Goal: Task Accomplishment & Management: Complete application form

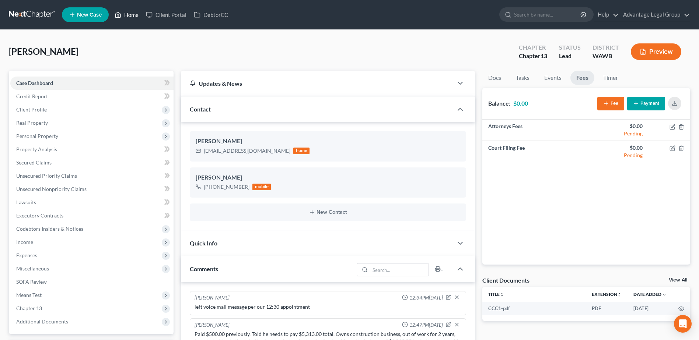
drag, startPoint x: 126, startPoint y: 15, endPoint x: 143, endPoint y: 37, distance: 27.6
click at [126, 15] on link "Home" at bounding box center [126, 14] width 31 height 13
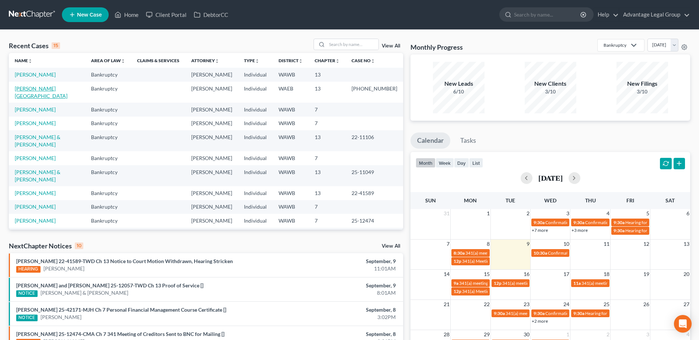
click at [33, 86] on link "[PERSON_NAME][GEOGRAPHIC_DATA]" at bounding box center [41, 92] width 53 height 14
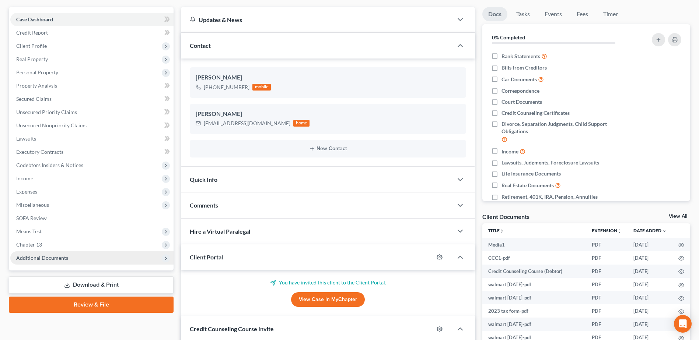
scroll to position [74, 0]
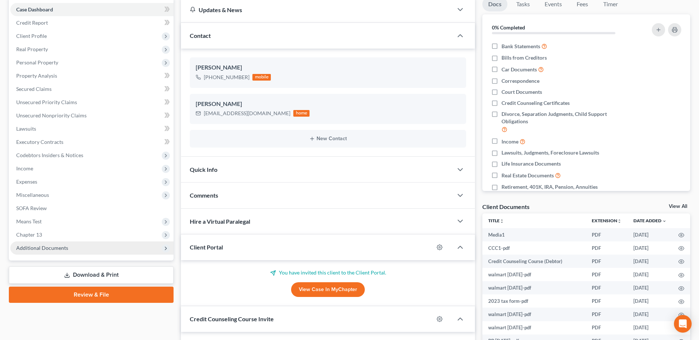
click at [58, 247] on span "Additional Documents" at bounding box center [42, 248] width 52 height 6
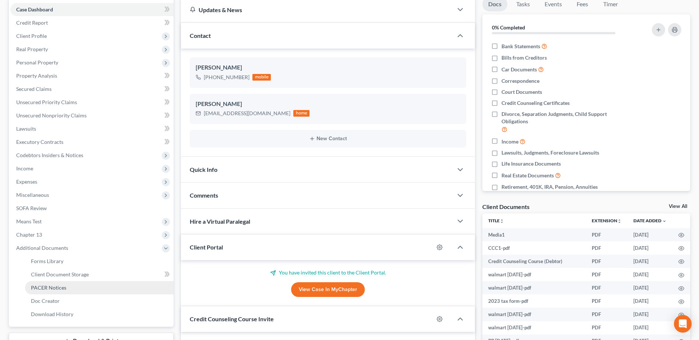
click at [70, 288] on link "PACER Notices" at bounding box center [99, 287] width 148 height 13
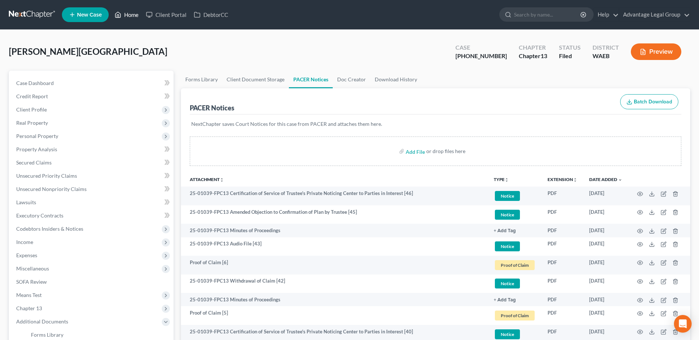
click at [134, 13] on link "Home" at bounding box center [126, 14] width 31 height 13
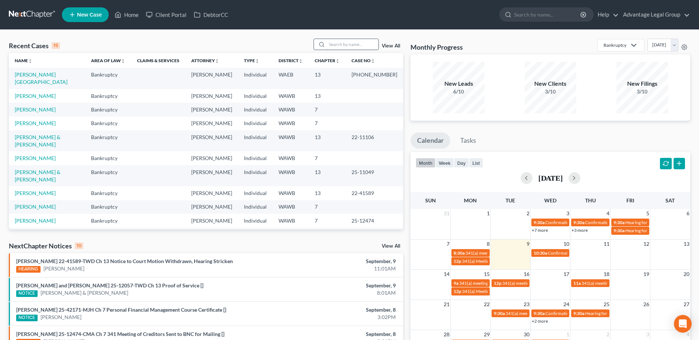
click at [334, 45] on input "search" at bounding box center [353, 44] width 52 height 11
type input "[PERSON_NAME]"
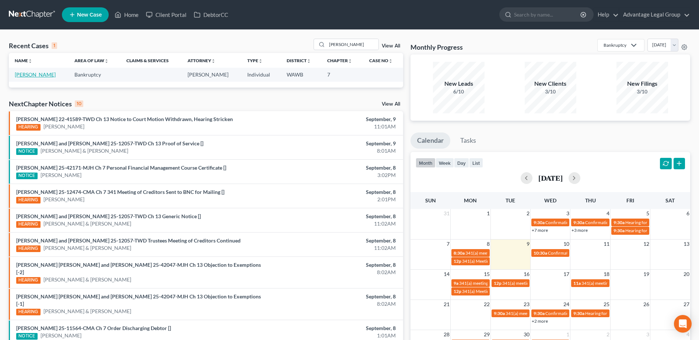
click at [39, 74] on link "[PERSON_NAME]" at bounding box center [35, 74] width 41 height 6
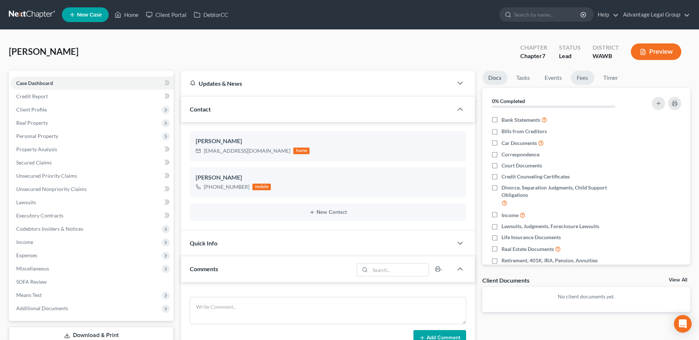
click at [579, 80] on link "Fees" at bounding box center [583, 78] width 24 height 14
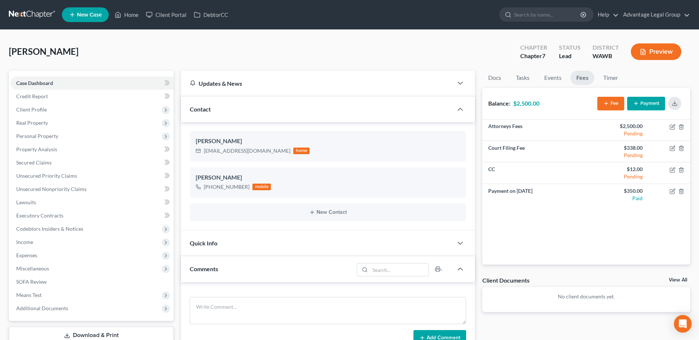
click at [200, 56] on div "[PERSON_NAME] Upgraded Chapter Chapter 7 Status Lead District [GEOGRAPHIC_DATA]…" at bounding box center [349, 55] width 681 height 32
click at [42, 112] on span "Client Profile" at bounding box center [31, 109] width 31 height 6
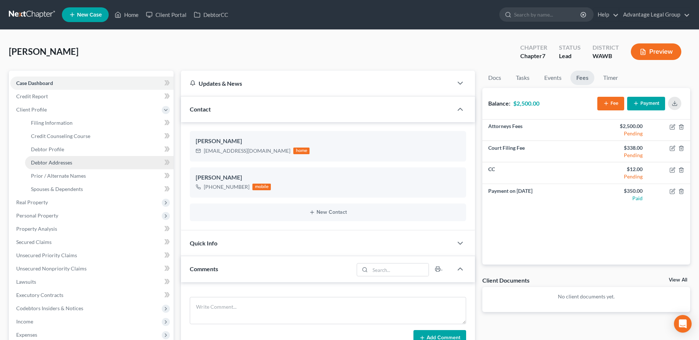
click at [56, 163] on span "Debtor Addresses" at bounding box center [51, 162] width 41 height 6
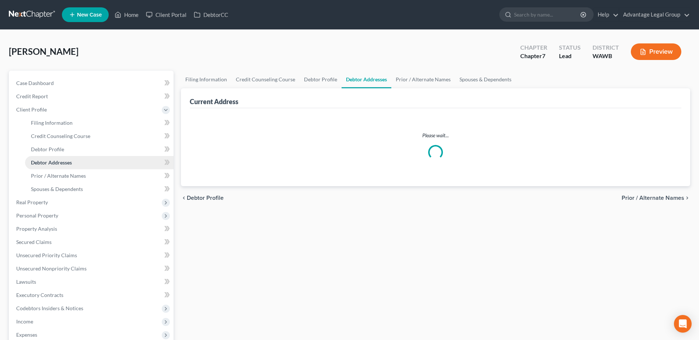
select select "0"
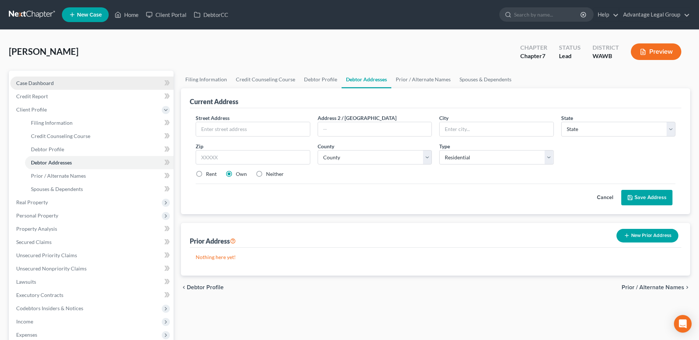
click at [39, 85] on span "Case Dashboard" at bounding box center [35, 83] width 38 height 6
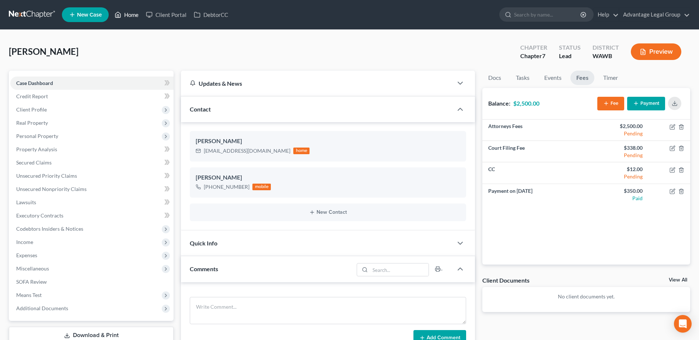
drag, startPoint x: 126, startPoint y: 13, endPoint x: 244, endPoint y: 98, distance: 145.1
click at [126, 13] on link "Home" at bounding box center [126, 14] width 31 height 13
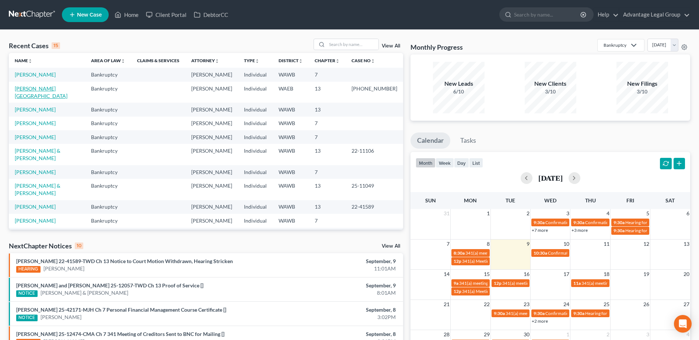
click at [32, 88] on link "[PERSON_NAME][GEOGRAPHIC_DATA]" at bounding box center [41, 92] width 53 height 14
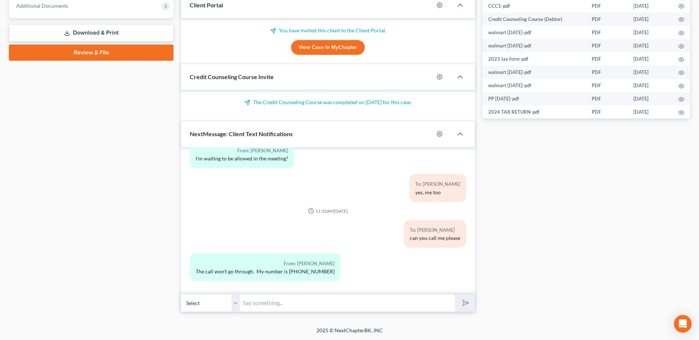
scroll to position [1208, 0]
click at [285, 302] on input "text" at bounding box center [347, 303] width 215 height 18
type input "W"
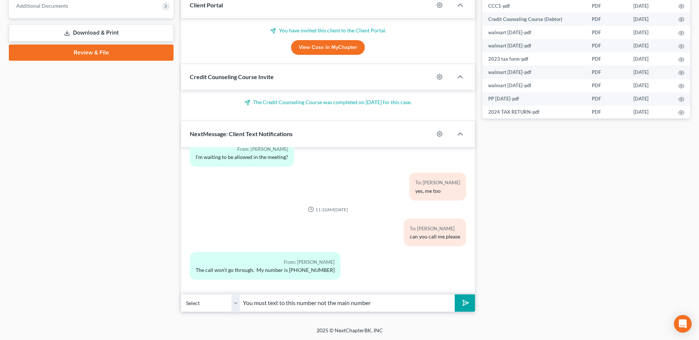
type input "You must text to this number not the main number"
click at [455, 295] on button "submit" at bounding box center [465, 303] width 20 height 17
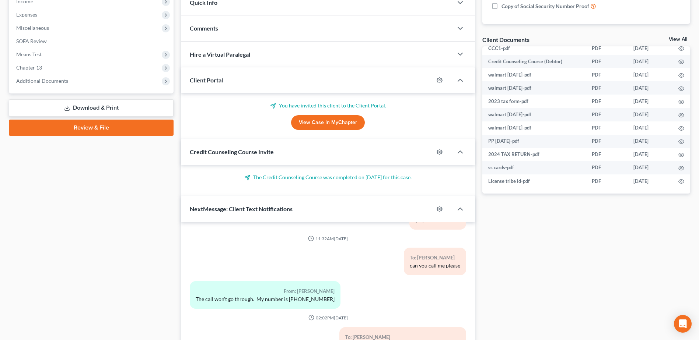
scroll to position [316, 0]
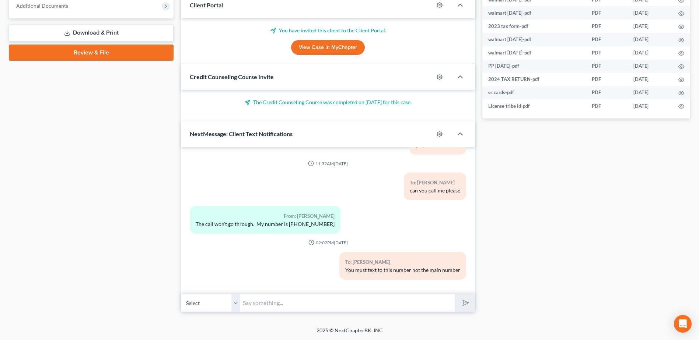
click at [519, 187] on div "Docs Tasks Events Fees Timer 0% Completed Nothing here yet! Bank Statements Bil…" at bounding box center [585, 34] width 215 height 558
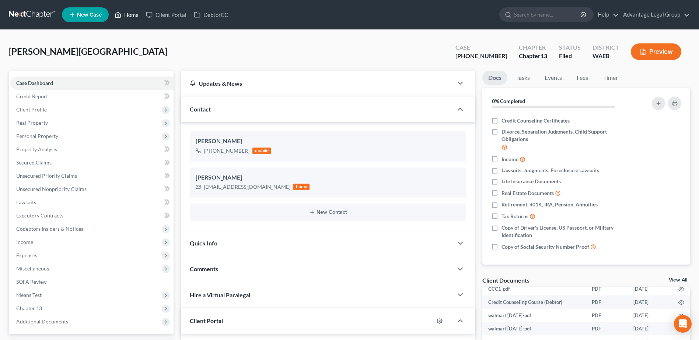
drag, startPoint x: 135, startPoint y: 13, endPoint x: 206, endPoint y: 35, distance: 74.4
click at [135, 13] on link "Home" at bounding box center [126, 14] width 31 height 13
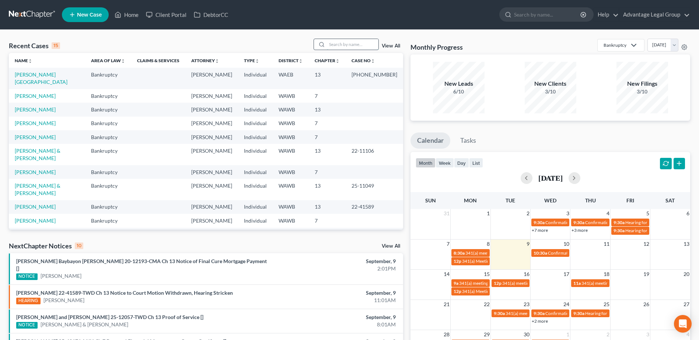
click at [339, 45] on input "search" at bounding box center [353, 44] width 52 height 11
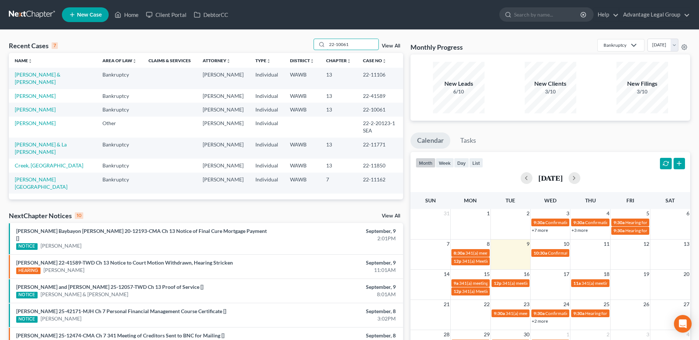
type input "22-10061"
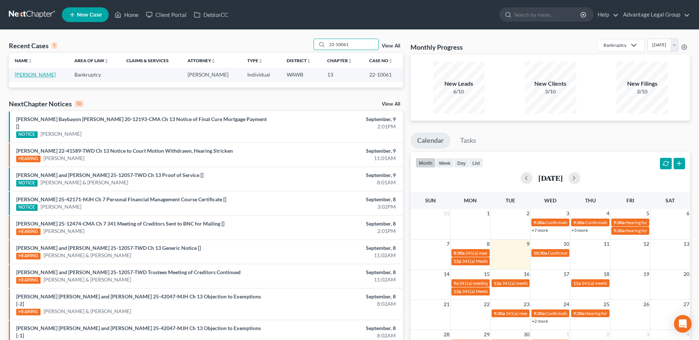
click at [29, 74] on link "[PERSON_NAME]" at bounding box center [35, 74] width 41 height 6
select select "2"
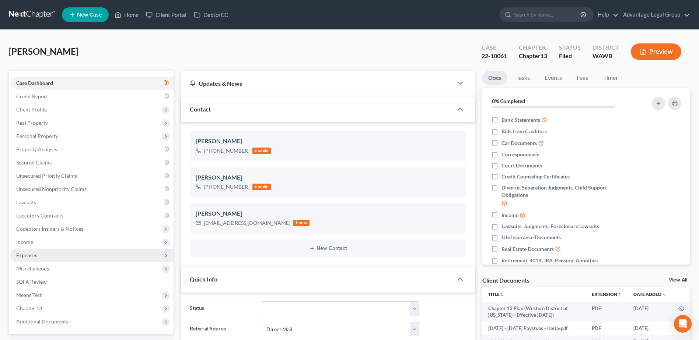
click at [28, 253] on span "Expenses" at bounding box center [26, 255] width 21 height 6
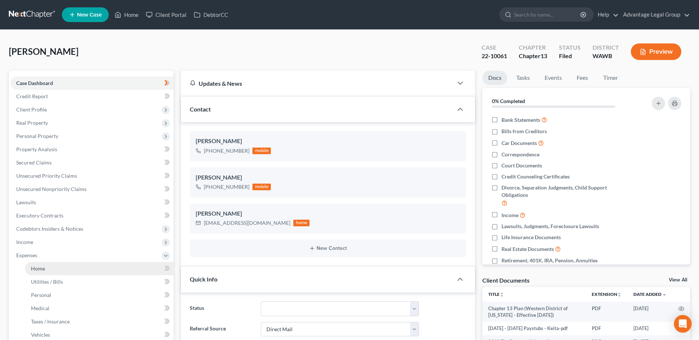
click at [36, 266] on span "Home" at bounding box center [38, 269] width 14 height 6
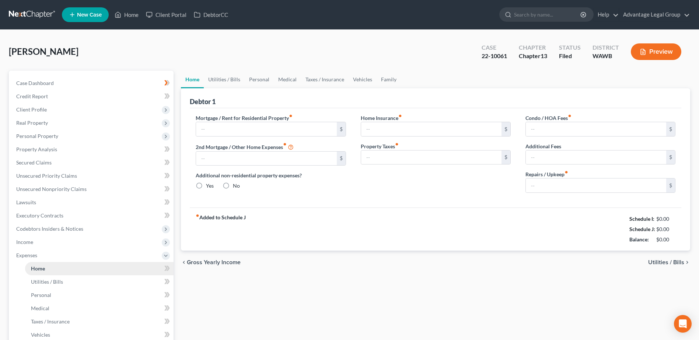
type input "0.00"
radio input "true"
type input "0.00"
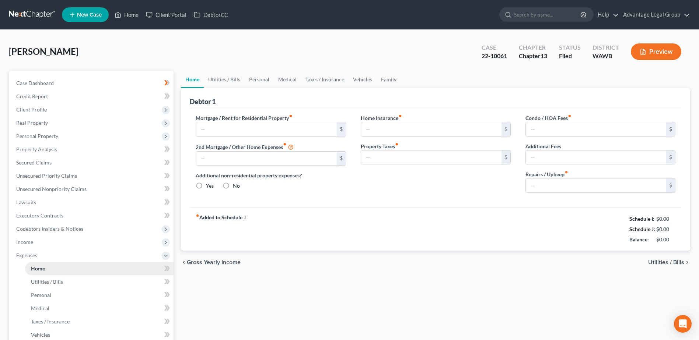
type input "0.00"
click at [20, 242] on span "Income" at bounding box center [24, 242] width 17 height 6
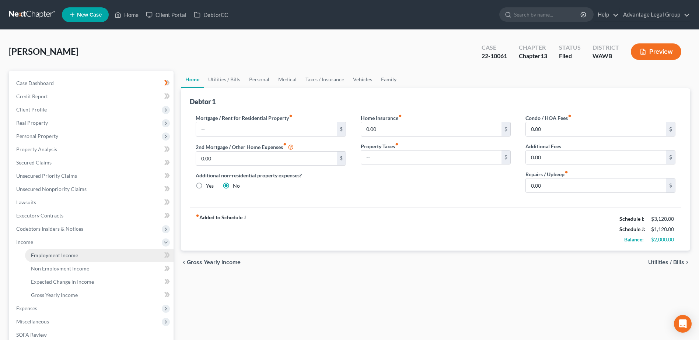
click at [44, 254] on span "Employment Income" at bounding box center [54, 255] width 47 height 6
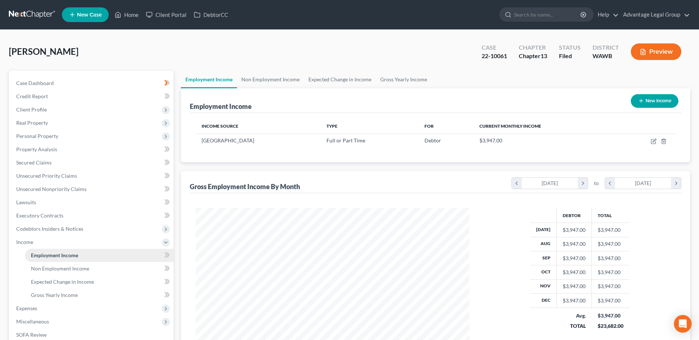
scroll to position [137, 288]
click at [148, 48] on div "[PERSON_NAME] Upgraded Case 22-10061 Chapter Chapter 13 Status [GEOGRAPHIC_DATA…" at bounding box center [349, 55] width 681 height 32
click at [128, 13] on link "Home" at bounding box center [126, 14] width 31 height 13
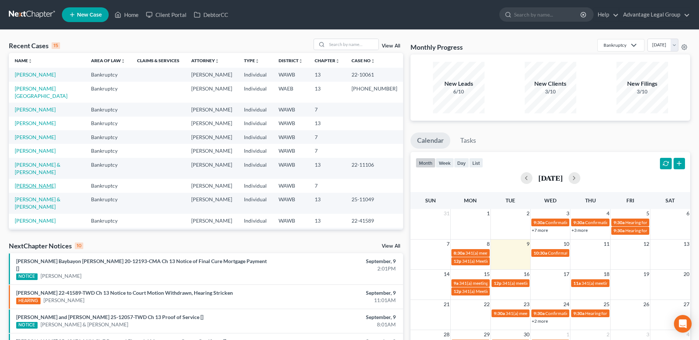
click at [32, 183] on link "[PERSON_NAME]" at bounding box center [35, 186] width 41 height 6
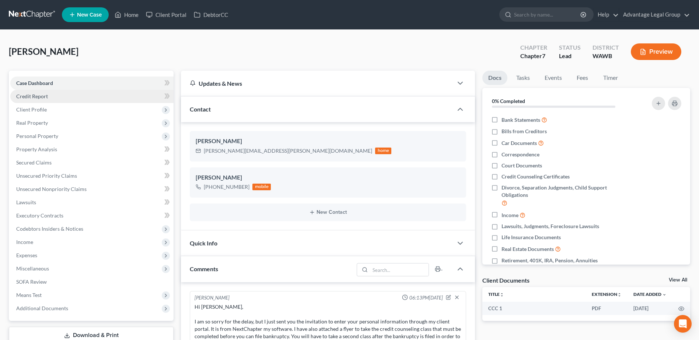
click at [34, 101] on link "Credit Report" at bounding box center [91, 96] width 163 height 13
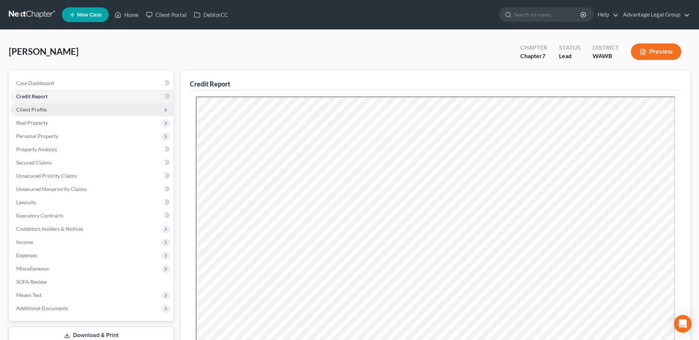
click at [32, 109] on span "Client Profile" at bounding box center [31, 109] width 31 height 6
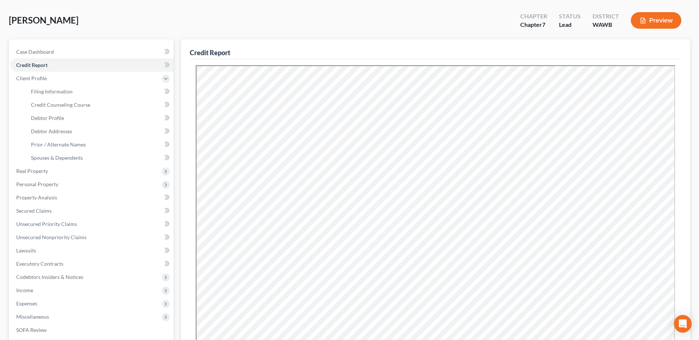
scroll to position [74, 0]
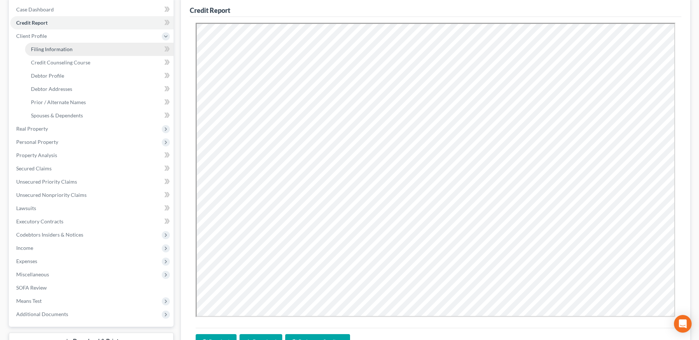
click at [50, 49] on span "Filing Information" at bounding box center [52, 49] width 42 height 6
select select "1"
select select "0"
select select "87"
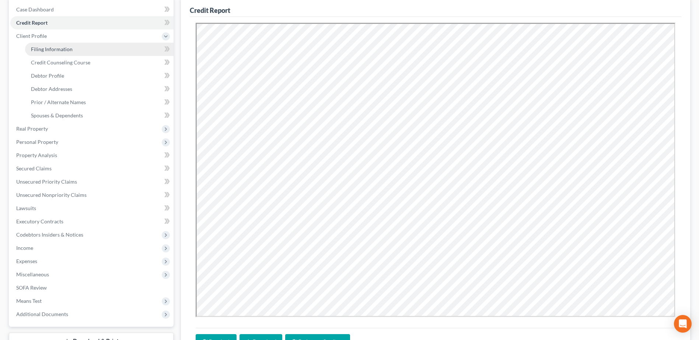
select select "50"
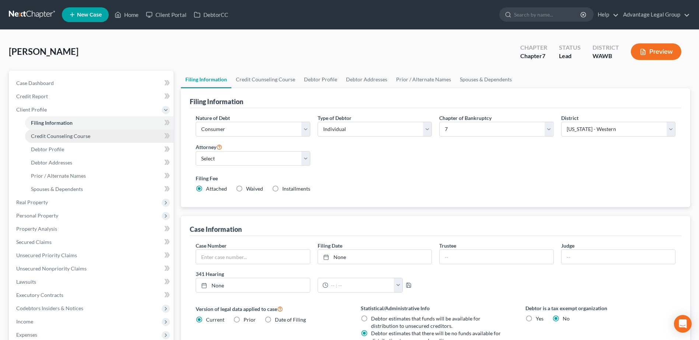
click at [57, 135] on span "Credit Counseling Course" at bounding box center [60, 136] width 59 height 6
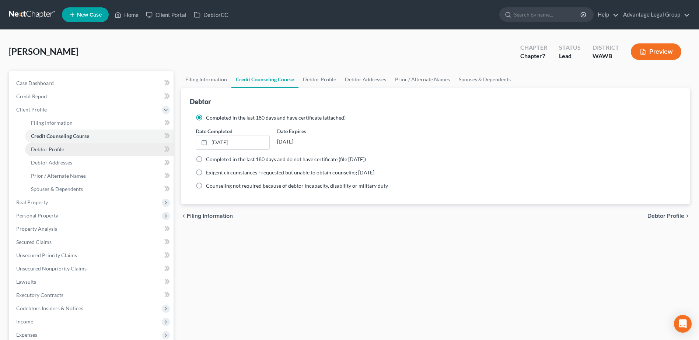
click at [38, 150] on span "Debtor Profile" at bounding box center [47, 149] width 33 height 6
select select "0"
select select "1"
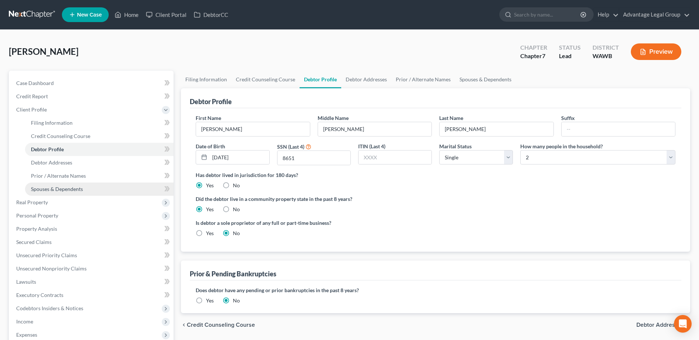
click at [66, 192] on span "Spouses & Dependents" at bounding box center [57, 189] width 52 height 6
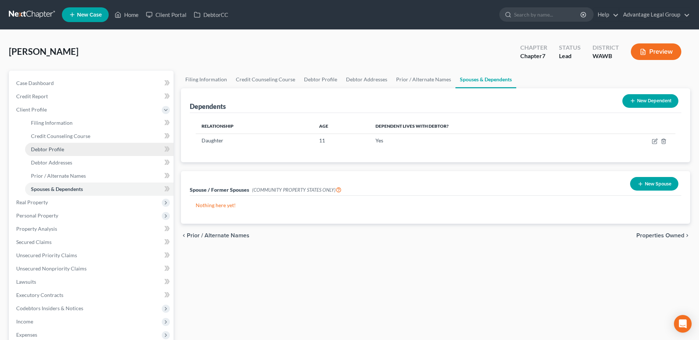
click at [53, 151] on span "Debtor Profile" at bounding box center [47, 149] width 33 height 6
select select "0"
select select "1"
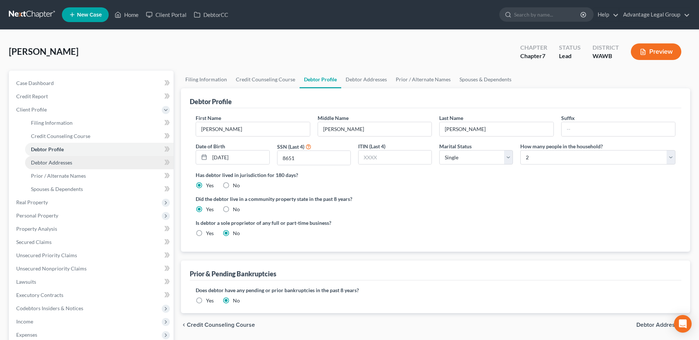
click at [46, 159] on span "Debtor Addresses" at bounding box center [51, 162] width 41 height 6
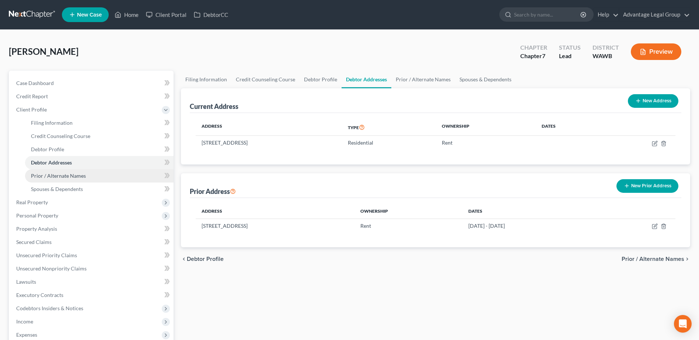
click at [66, 180] on link "Prior / Alternate Names" at bounding box center [99, 175] width 148 height 13
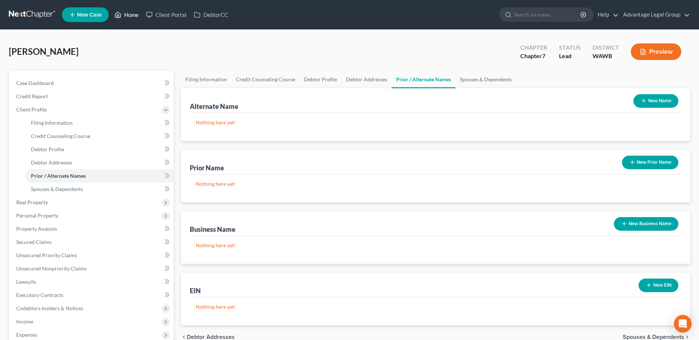
click at [130, 13] on link "Home" at bounding box center [126, 14] width 31 height 13
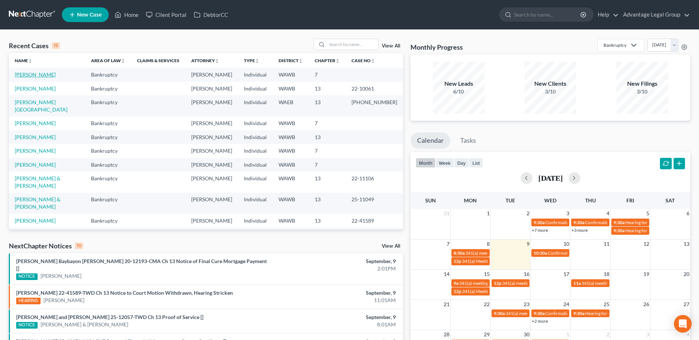
click at [32, 75] on link "[PERSON_NAME]" at bounding box center [35, 74] width 41 height 6
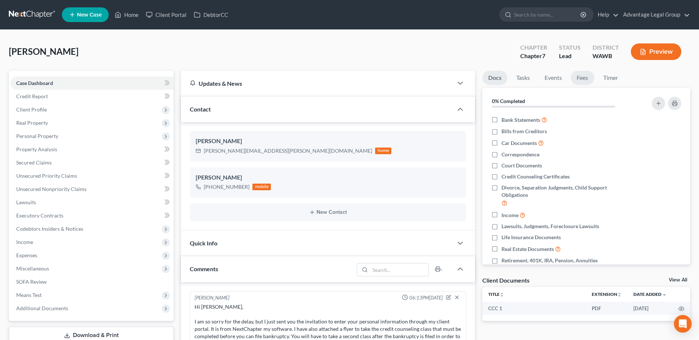
click at [580, 78] on link "Fees" at bounding box center [583, 78] width 24 height 14
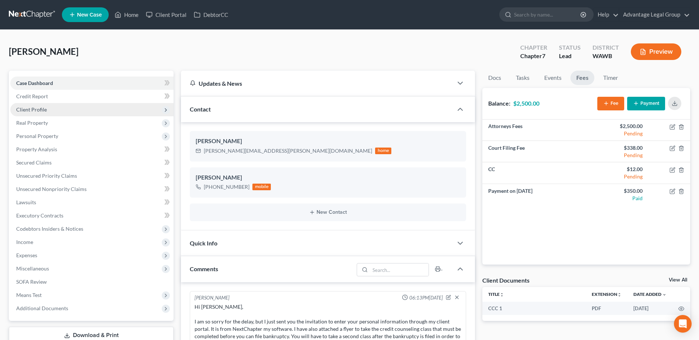
click at [32, 113] on span "Client Profile" at bounding box center [91, 109] width 163 height 13
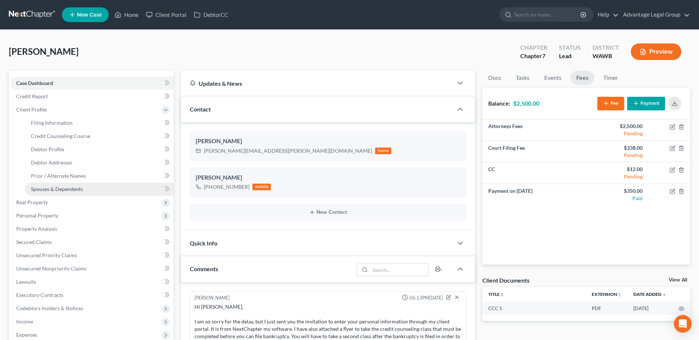
click at [56, 189] on span "Spouses & Dependents" at bounding box center [57, 189] width 52 height 6
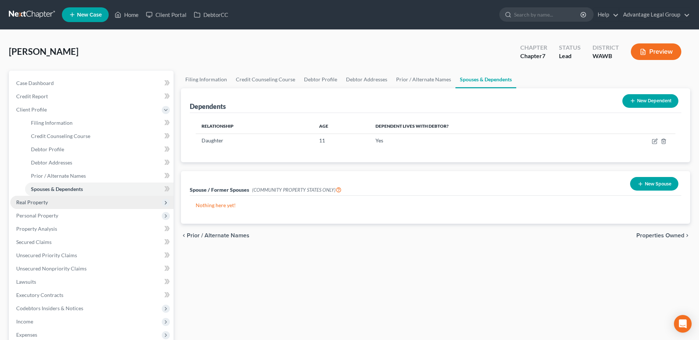
click at [35, 202] on span "Real Property" at bounding box center [32, 202] width 32 height 6
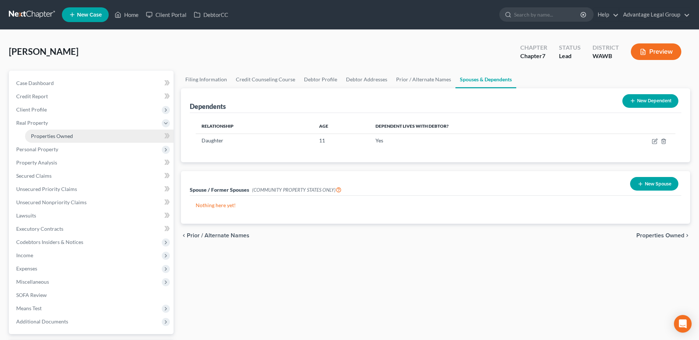
click at [40, 133] on span "Properties Owned" at bounding box center [52, 136] width 42 height 6
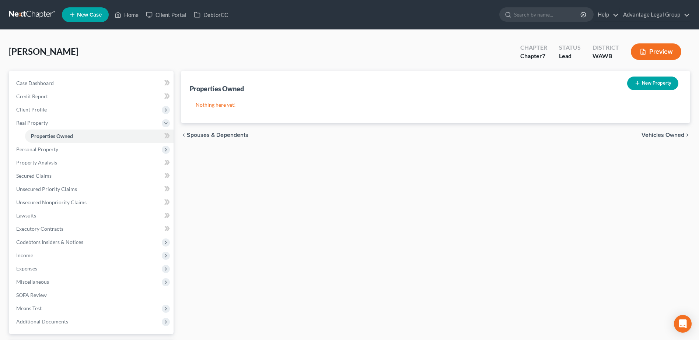
click at [660, 136] on span "Vehicles Owned" at bounding box center [662, 135] width 43 height 6
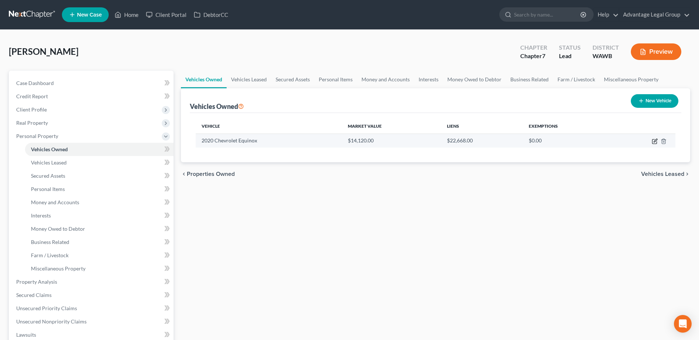
click at [655, 144] on icon "button" at bounding box center [654, 142] width 4 height 4
select select "0"
select select "6"
select select "2"
select select "0"
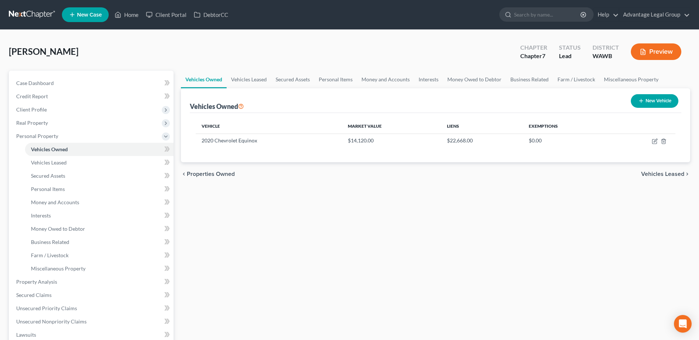
select select "50"
select select "0"
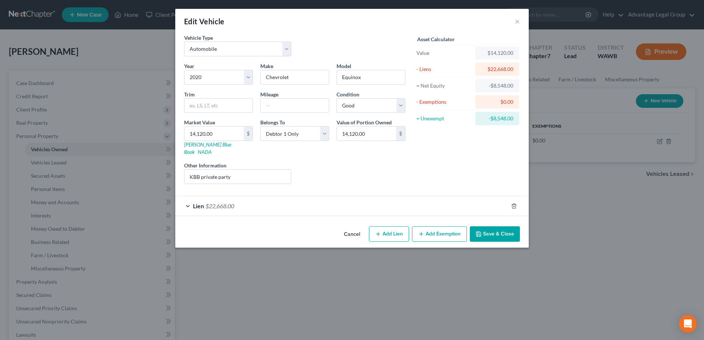
click at [227, 203] on span "$22,668.00" at bounding box center [220, 206] width 29 height 7
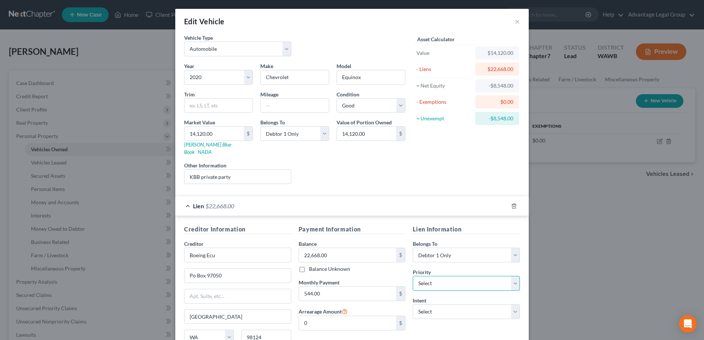
click at [516, 279] on select "Select 1st 2nd 3rd 4th 5th 6th 7th 8th 9th 10th 11th 12th 13th 14th 15th 16th 1…" at bounding box center [466, 283] width 107 height 15
select select "0"
click at [413, 276] on select "Select 1st 2nd 3rd 4th 5th 6th 7th 8th 9th 10th 11th 12th 13th 14th 15th 16th 1…" at bounding box center [466, 283] width 107 height 15
click at [512, 305] on select "Select Surrender Redeem Reaffirm Avoid Other" at bounding box center [466, 312] width 107 height 15
select select "4"
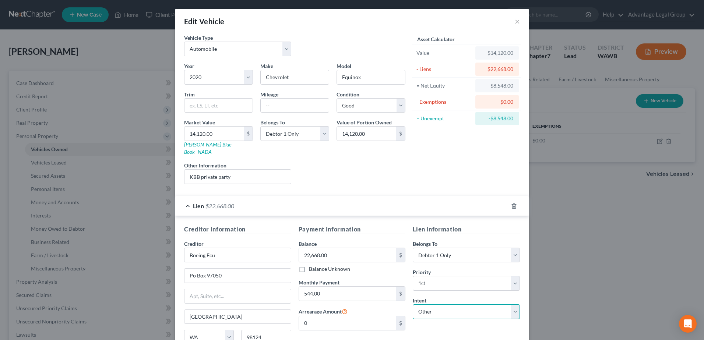
click at [413, 305] on select "Select Surrender Redeem Reaffirm Avoid Other" at bounding box center [466, 312] width 107 height 15
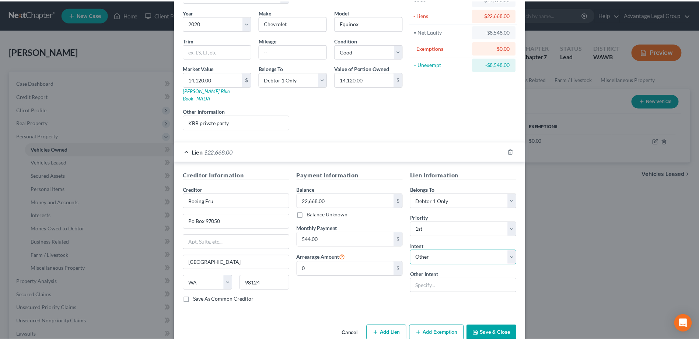
scroll to position [63, 0]
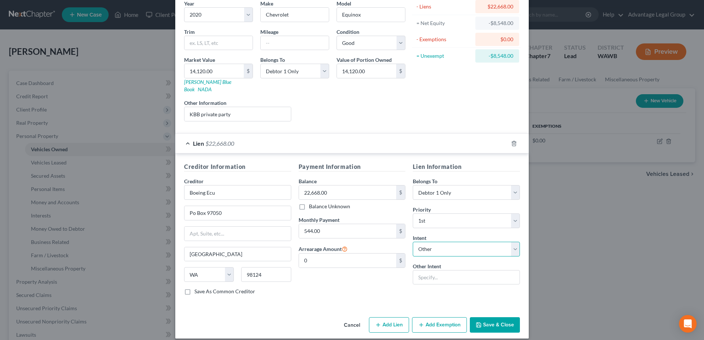
click at [515, 242] on select "Select Surrender Redeem Reaffirm Avoid Other" at bounding box center [466, 249] width 107 height 15
drag, startPoint x: 502, startPoint y: 317, endPoint x: 510, endPoint y: 318, distance: 7.8
click at [502, 318] on button "Save & Close" at bounding box center [495, 325] width 50 height 15
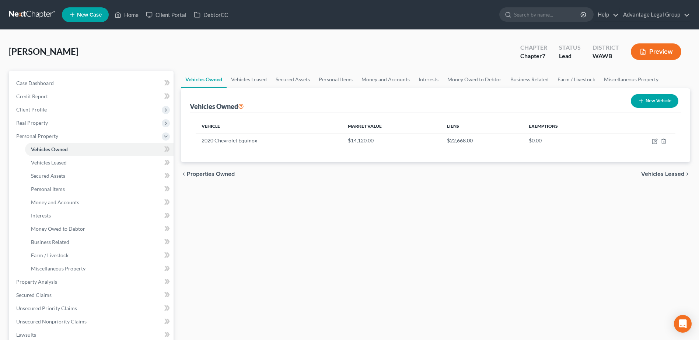
click at [655, 173] on span "Vehicles Leased" at bounding box center [662, 174] width 43 height 6
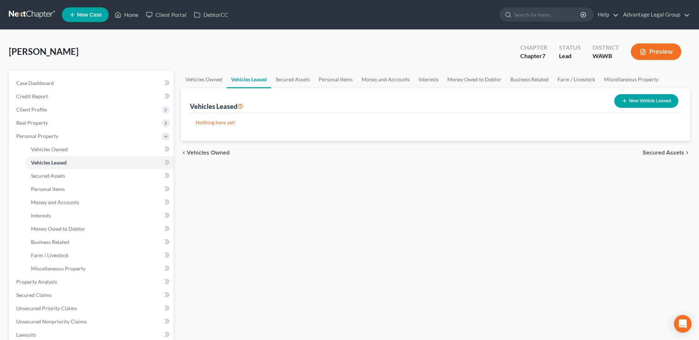
click at [664, 154] on span "Secured Assets" at bounding box center [663, 153] width 42 height 6
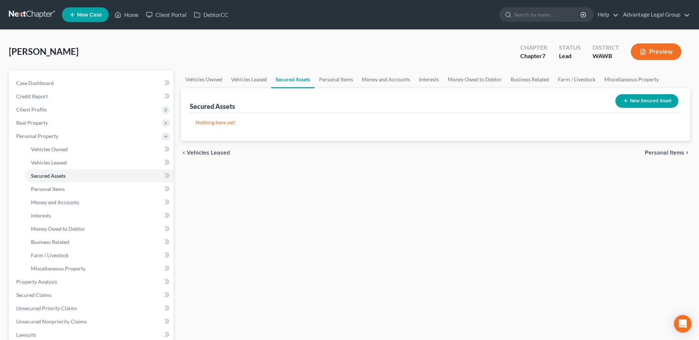
click at [666, 152] on span "Personal Items" at bounding box center [664, 153] width 39 height 6
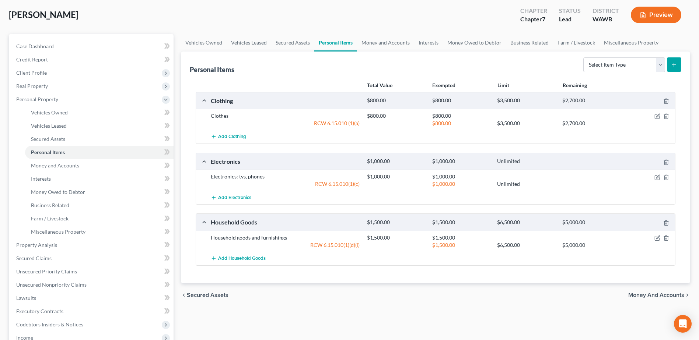
scroll to position [74, 0]
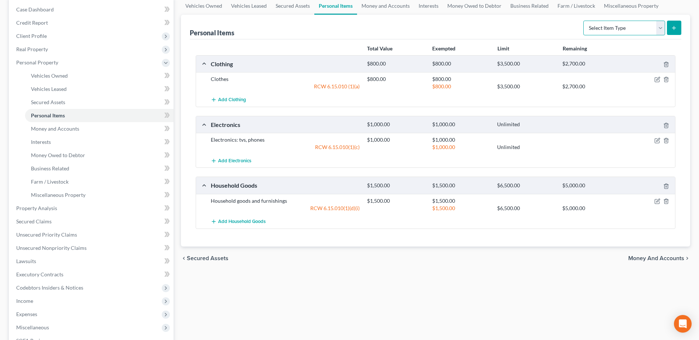
click at [662, 29] on select "Select Item Type Clothing Collectibles Of Value Electronics Firearms Household …" at bounding box center [624, 28] width 82 height 15
click at [652, 261] on span "Money and Accounts" at bounding box center [656, 259] width 56 height 6
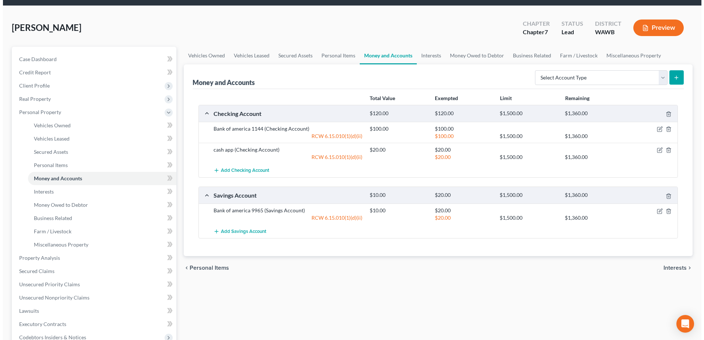
scroll to position [37, 0]
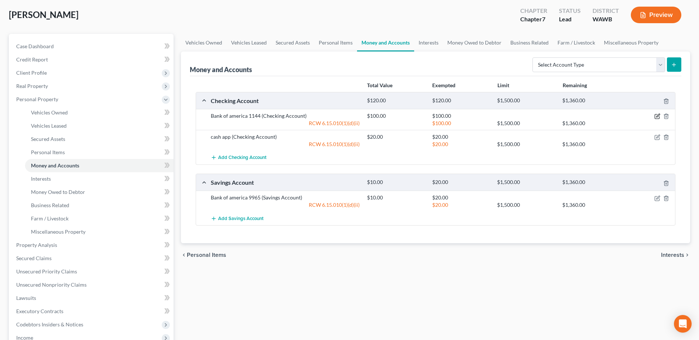
click at [655, 116] on icon "button" at bounding box center [657, 116] width 6 height 6
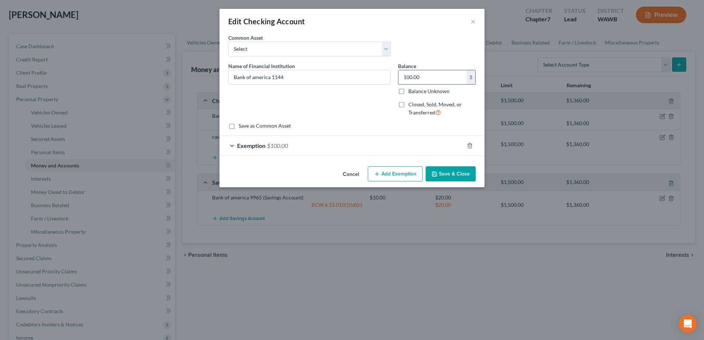
click at [434, 74] on input "100.00" at bounding box center [433, 77] width 68 height 14
type input "1,200.00"
click at [471, 147] on icon "button" at bounding box center [470, 146] width 6 height 6
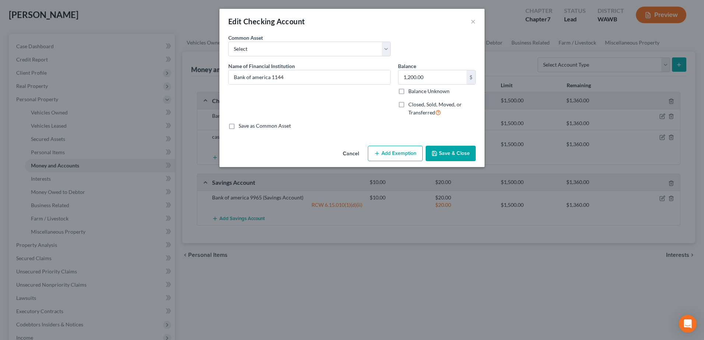
click at [402, 156] on button "Add Exemption" at bounding box center [395, 153] width 55 height 15
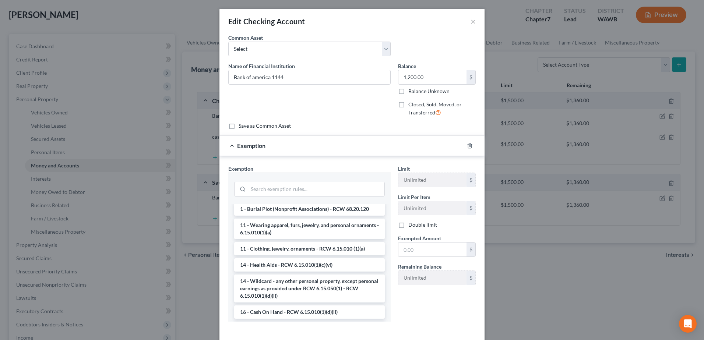
scroll to position [111, 0]
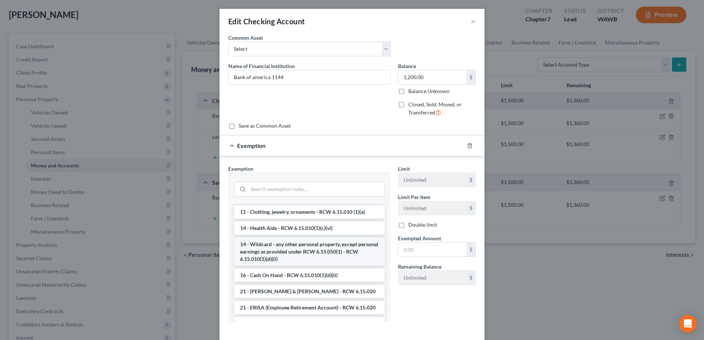
click at [313, 243] on li "14 - Wildcard - any other personal property, except personal earnings as provid…" at bounding box center [309, 252] width 151 height 28
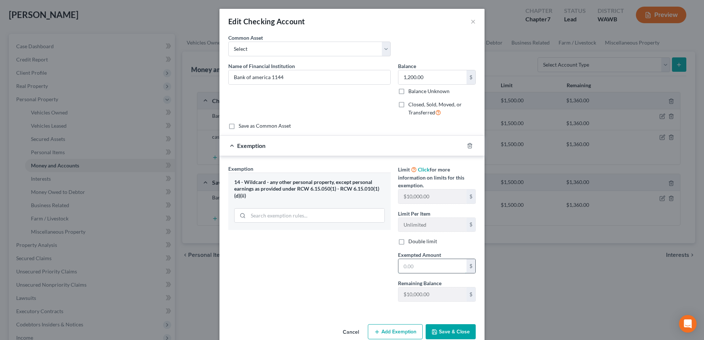
click at [429, 267] on input "text" at bounding box center [433, 266] width 68 height 14
type input "1,200.00"
click at [459, 332] on button "Save & Close" at bounding box center [451, 332] width 50 height 15
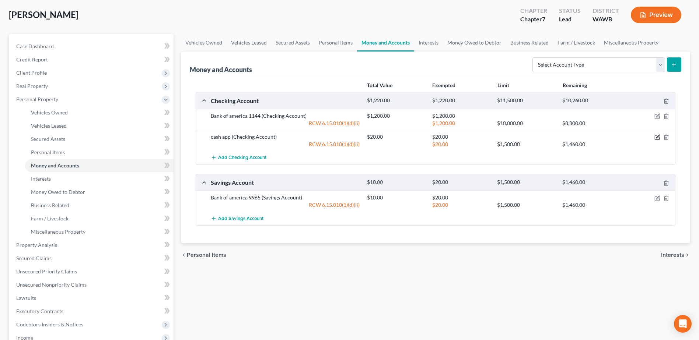
click at [655, 137] on icon "button" at bounding box center [657, 137] width 6 height 6
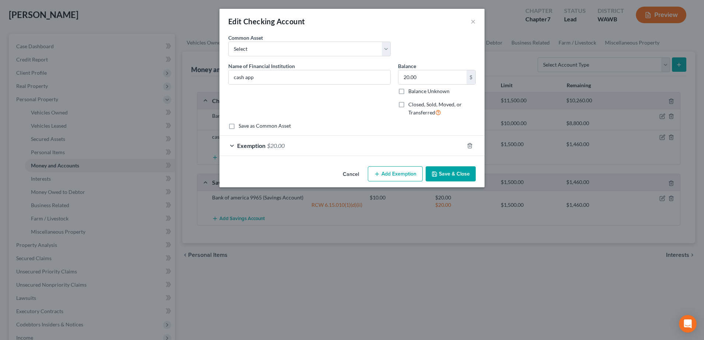
click at [447, 175] on button "Save & Close" at bounding box center [451, 173] width 50 height 15
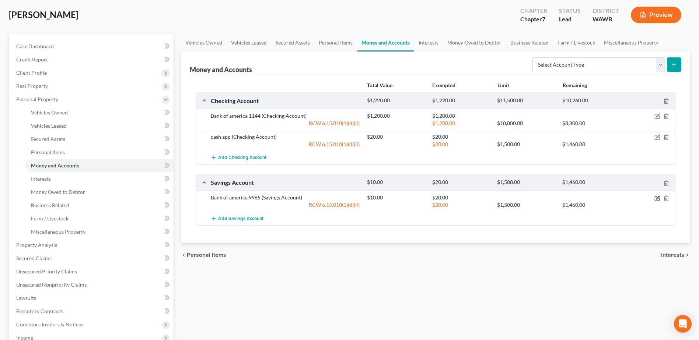
click at [658, 200] on icon "button" at bounding box center [657, 199] width 6 height 6
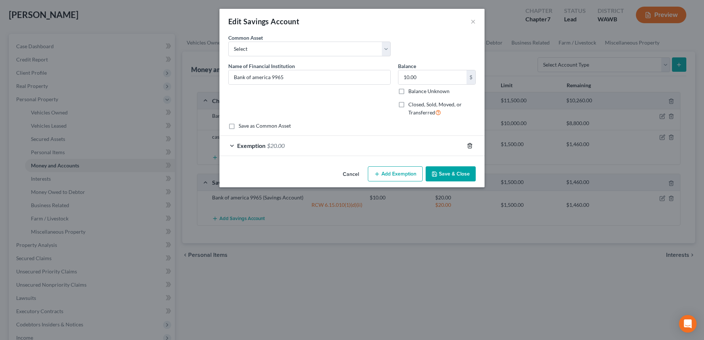
click at [470, 147] on icon "button" at bounding box center [470, 146] width 6 height 6
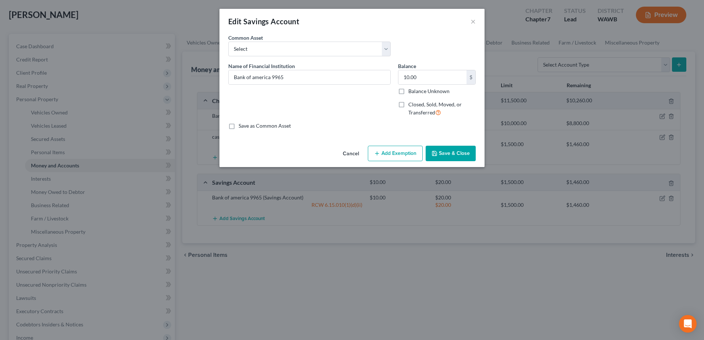
click at [396, 157] on button "Add Exemption" at bounding box center [395, 153] width 55 height 15
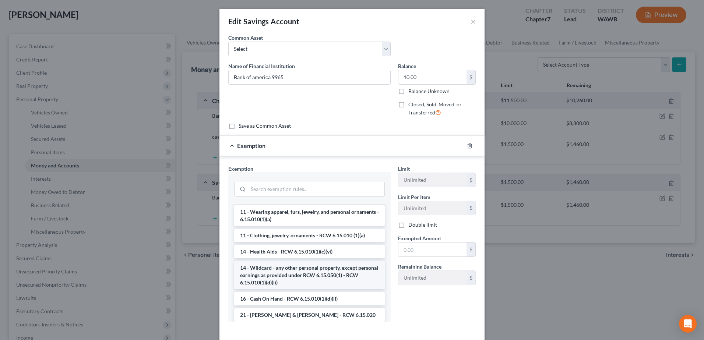
click at [299, 272] on li "14 - Wildcard - any other personal property, except personal earnings as provid…" at bounding box center [309, 276] width 151 height 28
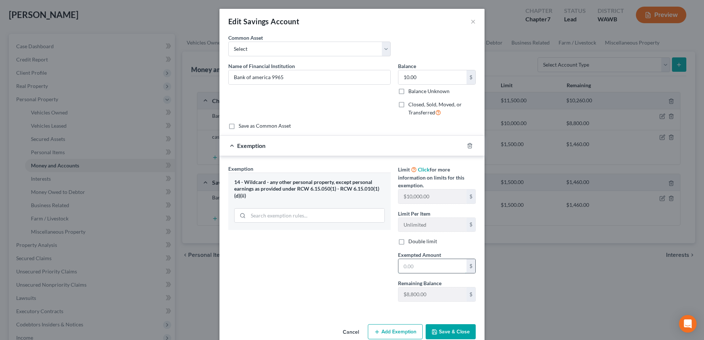
click at [413, 262] on input "text" at bounding box center [433, 266] width 68 height 14
type input "10.00"
click at [442, 328] on button "Save & Close" at bounding box center [451, 332] width 50 height 15
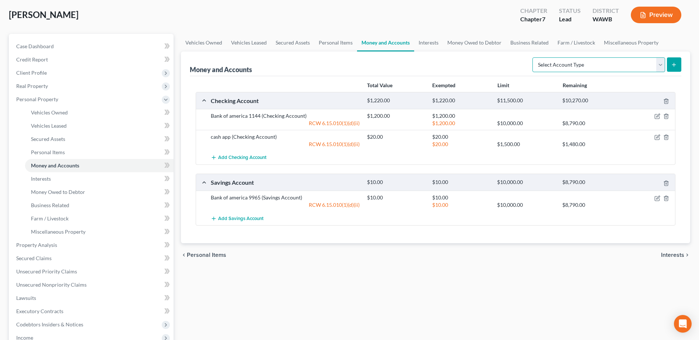
click at [661, 67] on select "Select Account Type Brokerage Cash on Hand Certificates of Deposit Checking Acc…" at bounding box center [598, 64] width 133 height 15
select select "savings"
click at [534, 57] on select "Select Account Type Brokerage Cash on Hand Certificates of Deposit Checking Acc…" at bounding box center [598, 64] width 133 height 15
click at [673, 67] on icon "submit" at bounding box center [674, 65] width 6 height 6
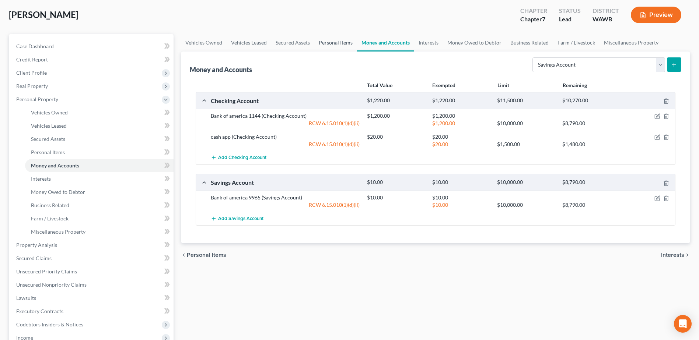
click at [343, 40] on link "Personal Items" at bounding box center [335, 43] width 43 height 18
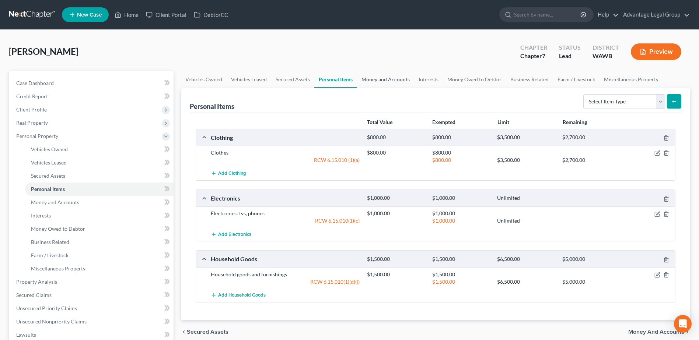
click at [383, 80] on link "Money and Accounts" at bounding box center [385, 80] width 57 height 18
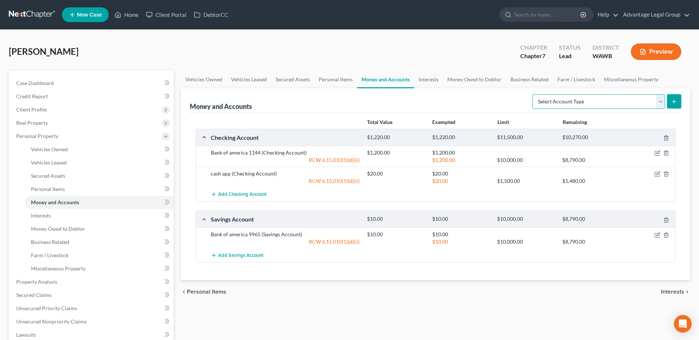
click at [660, 104] on select "Select Account Type Brokerage Cash on Hand Certificates of Deposit Checking Acc…" at bounding box center [598, 101] width 133 height 15
select select "savings"
click at [534, 94] on select "Select Account Type Brokerage Cash on Hand Certificates of Deposit Checking Acc…" at bounding box center [598, 101] width 133 height 15
click at [679, 100] on button "submit" at bounding box center [674, 101] width 14 height 14
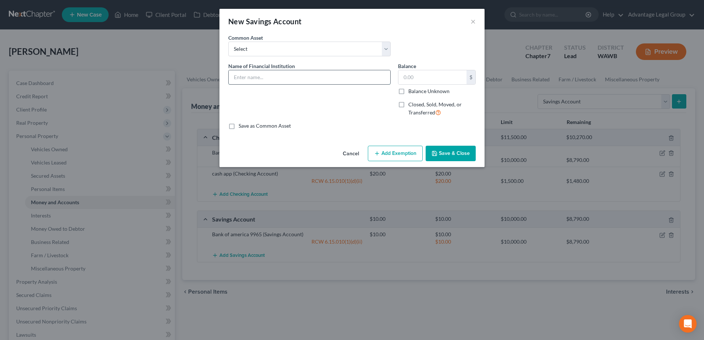
click at [268, 75] on input "text" at bounding box center [310, 77] width 162 height 14
type input "BECU 6035"
click at [415, 80] on input "text" at bounding box center [433, 77] width 68 height 14
type input "13.51"
click at [403, 152] on button "Add Exemption" at bounding box center [395, 153] width 55 height 15
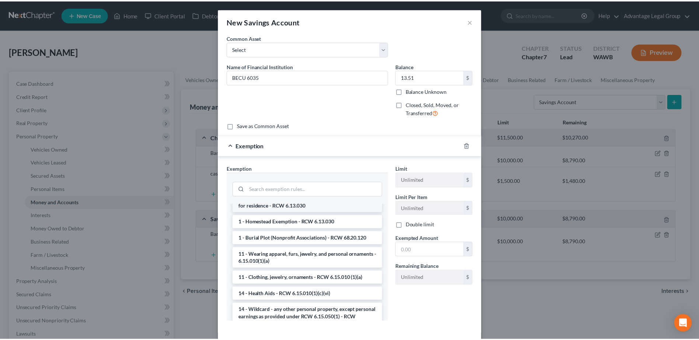
scroll to position [74, 0]
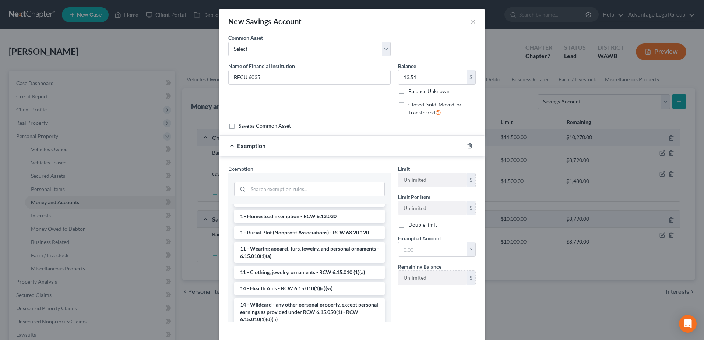
click at [309, 306] on li "14 - Wildcard - any other personal property, except personal earnings as provid…" at bounding box center [309, 312] width 151 height 28
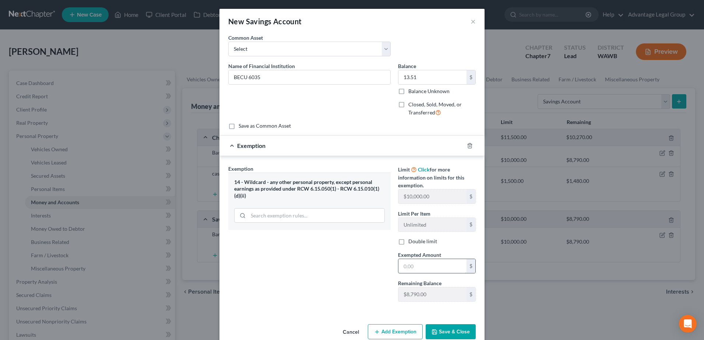
click at [402, 265] on input "text" at bounding box center [433, 266] width 68 height 14
type input "13.51"
click at [450, 330] on button "Save & Close" at bounding box center [451, 332] width 50 height 15
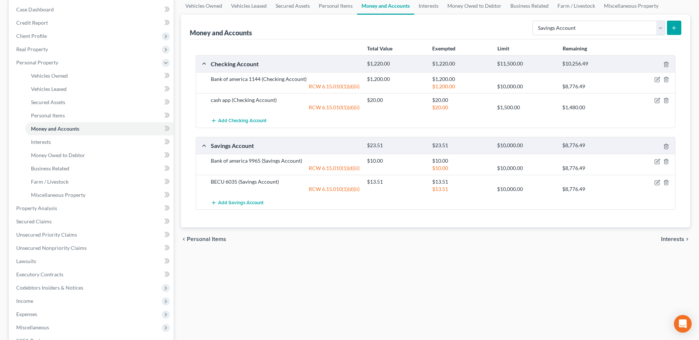
click at [664, 241] on span "Interests" at bounding box center [672, 239] width 23 height 6
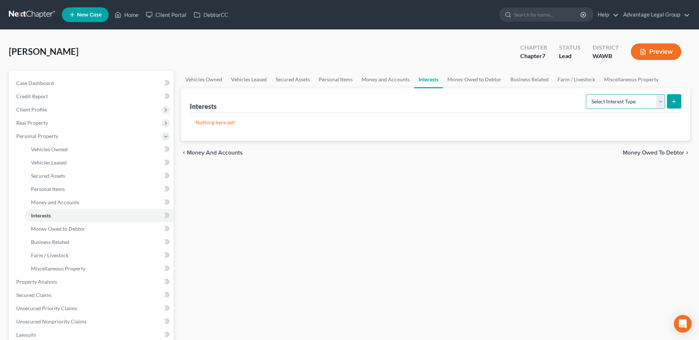
click at [660, 100] on select "Select Interest Type 401K Annuity Bond Education IRA Government Bond Government…" at bounding box center [625, 101] width 79 height 15
click at [674, 152] on span "Money Owed to Debtor" at bounding box center [654, 153] width 62 height 6
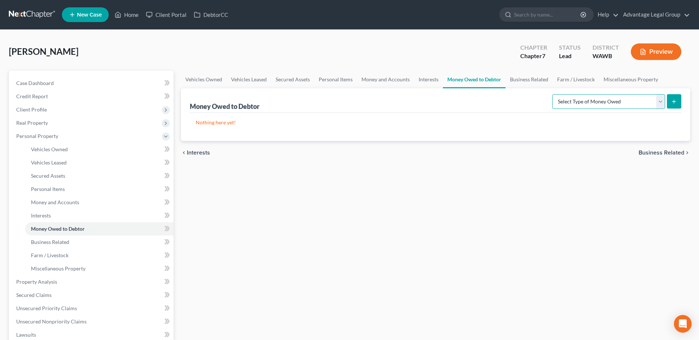
click at [662, 105] on select "Select Type of Money Owed Accounts Receivable Alimony Child Support Claims Agai…" at bounding box center [608, 101] width 113 height 15
select select "child_support"
click at [553, 94] on select "Select Type of Money Owed Accounts Receivable Alimony Child Support Claims Agai…" at bounding box center [608, 101] width 113 height 15
click at [674, 101] on icon "submit" at bounding box center [674, 102] width 6 height 6
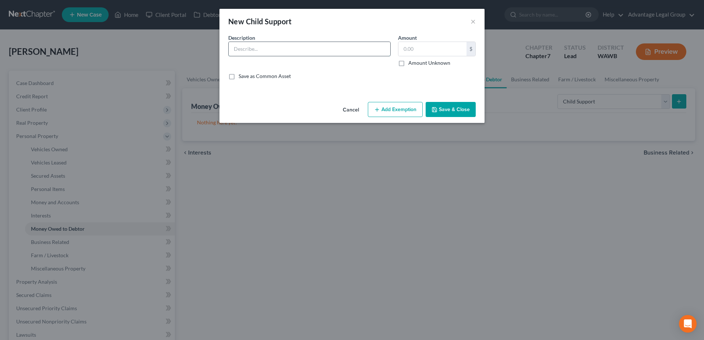
click at [261, 51] on input "text" at bounding box center [310, 49] width 162 height 14
click at [472, 23] on button "×" at bounding box center [473, 21] width 5 height 9
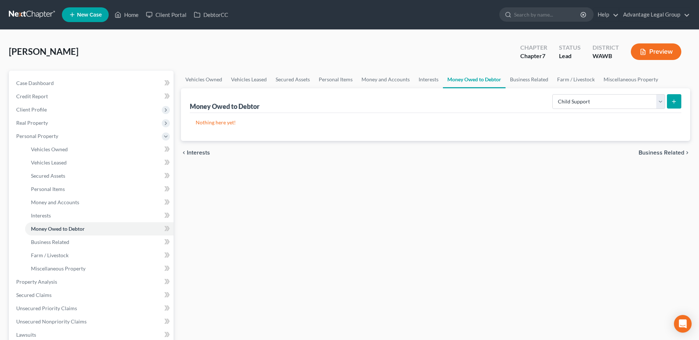
click at [656, 153] on span "Business Related" at bounding box center [661, 153] width 46 height 6
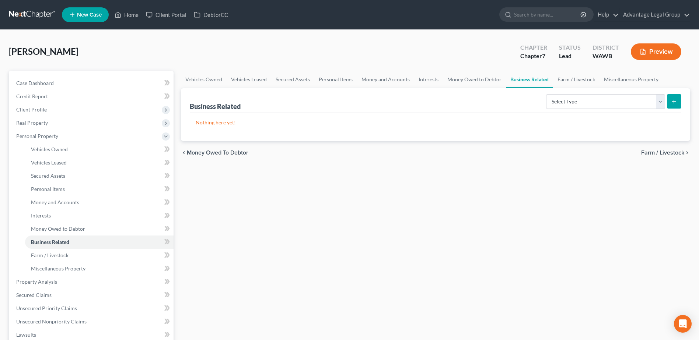
click at [655, 152] on span "Farm / Livestock" at bounding box center [662, 153] width 43 height 6
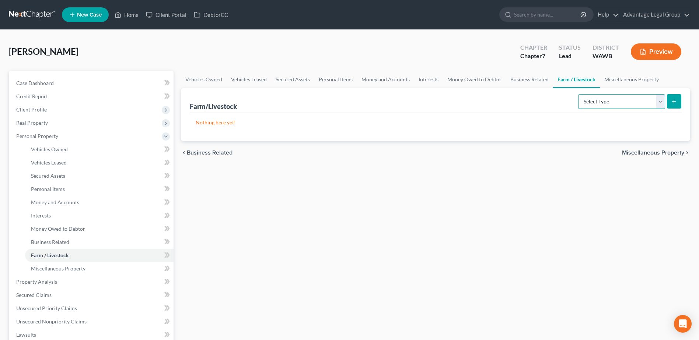
click at [660, 95] on select "Select Type Animals & Livestock Crops: Growing or Harvested Farming Equipment F…" at bounding box center [621, 101] width 87 height 15
click at [465, 80] on link "Money Owed to Debtor" at bounding box center [474, 80] width 63 height 18
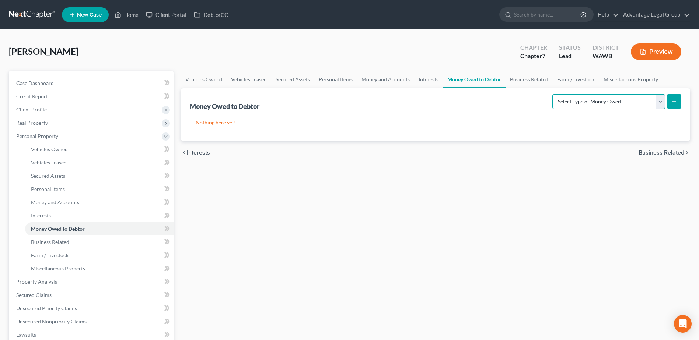
click at [663, 99] on select "Select Type of Money Owed Accounts Receivable Alimony Child Support Claims Agai…" at bounding box center [608, 101] width 113 height 15
select select "claims_against_third_parties"
click at [553, 94] on select "Select Type of Money Owed Accounts Receivable Alimony Child Support Claims Agai…" at bounding box center [608, 101] width 113 height 15
click at [673, 104] on icon "submit" at bounding box center [674, 102] width 6 height 6
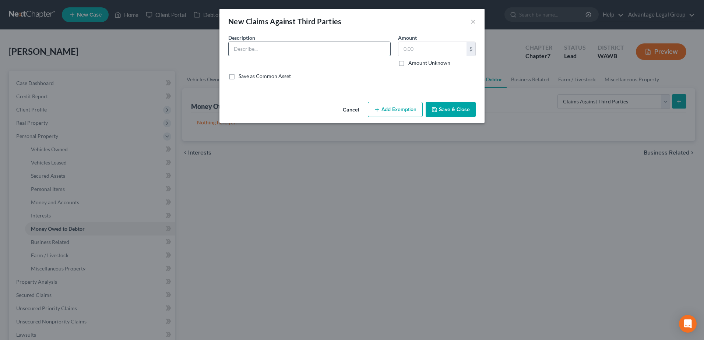
click at [258, 45] on input "text" at bounding box center [310, 49] width 162 height 14
type input "MVA [DATE]"
click at [438, 51] on input "text" at bounding box center [433, 49] width 68 height 14
type input "20,000.00"
click at [400, 105] on button "Add Exemption" at bounding box center [395, 109] width 55 height 15
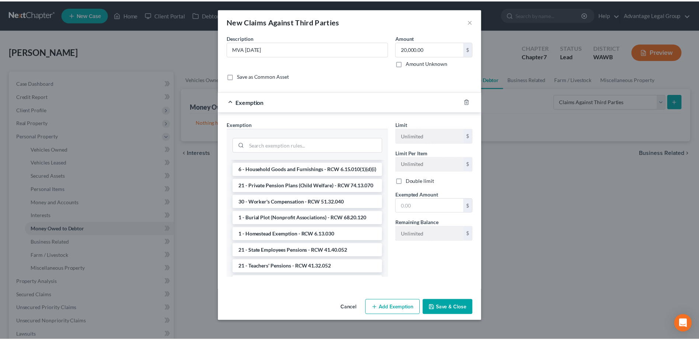
scroll to position [184, 0]
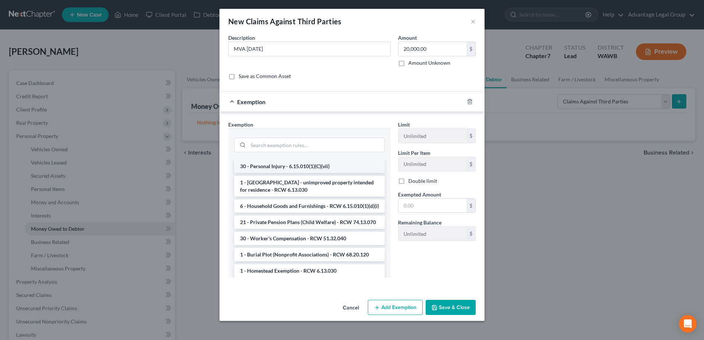
click at [283, 171] on li "30 - Personal Injury - 6.15.010(1)(C)(vii)" at bounding box center [309, 166] width 151 height 13
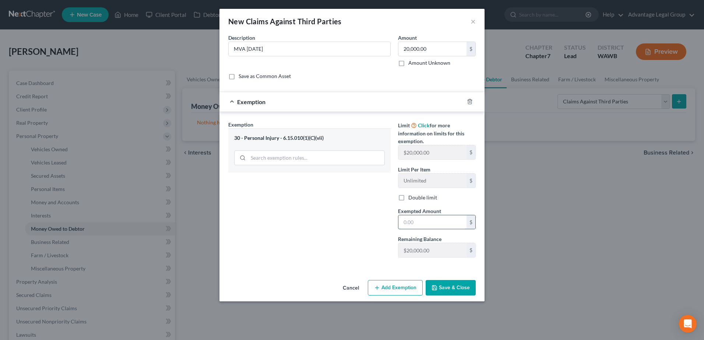
click at [431, 224] on input "text" at bounding box center [433, 222] width 68 height 14
type input "20,000"
click at [453, 287] on button "Save & Close" at bounding box center [451, 287] width 50 height 15
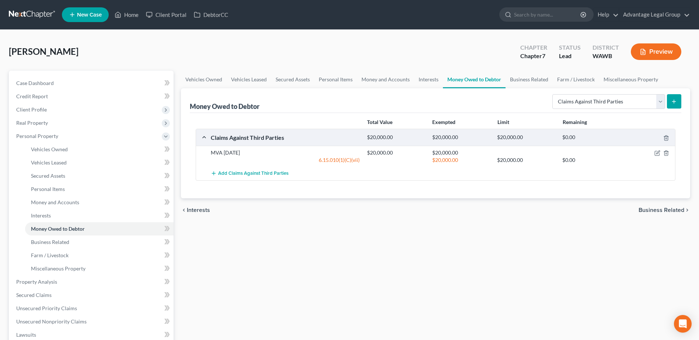
drag, startPoint x: 660, startPoint y: 210, endPoint x: 653, endPoint y: 233, distance: 23.9
click at [660, 210] on span "Business Related" at bounding box center [661, 210] width 46 height 6
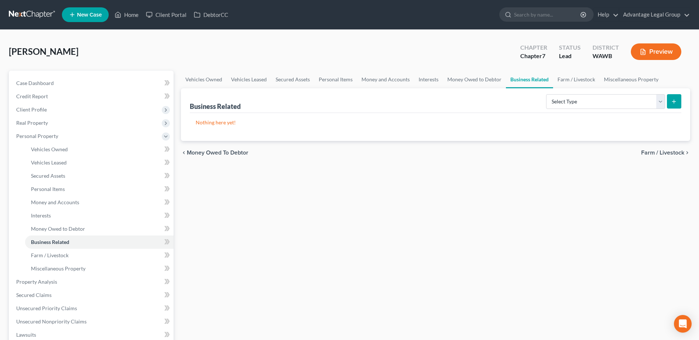
click at [653, 151] on span "Farm / Livestock" at bounding box center [662, 153] width 43 height 6
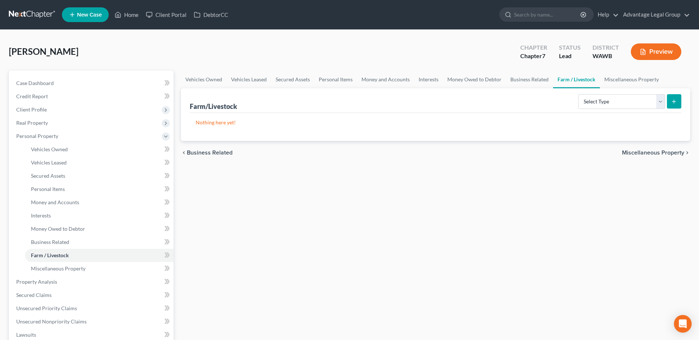
click at [650, 154] on span "Miscellaneous Property" at bounding box center [653, 153] width 62 height 6
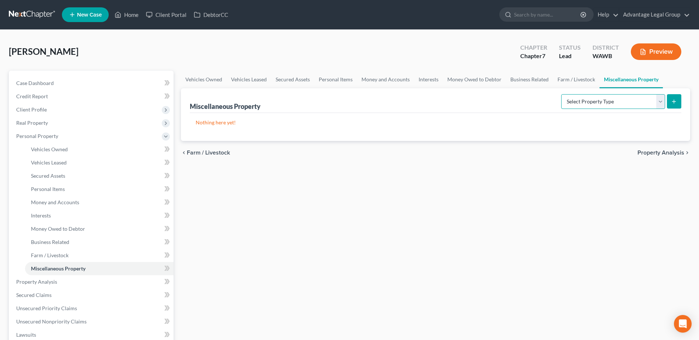
click at [659, 102] on select "Select Property Type Assigned for Creditor Benefit [DATE] Holding for Another N…" at bounding box center [613, 101] width 104 height 15
click at [595, 196] on div "Vehicles Owned Vehicles Leased Secured Assets Personal Items Money and Accounts…" at bounding box center [435, 283] width 516 height 425
click at [653, 152] on span "Property Analysis" at bounding box center [660, 153] width 47 height 6
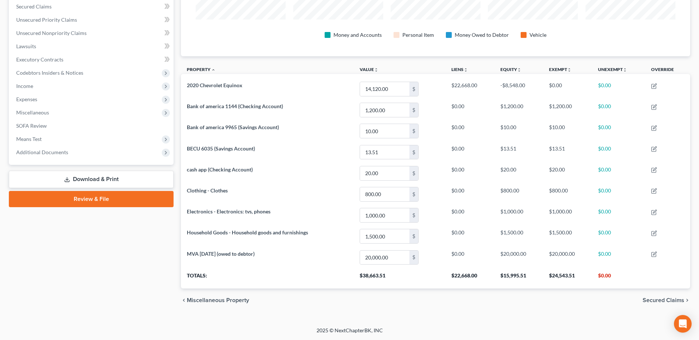
click at [663, 299] on span "Secured Claims" at bounding box center [663, 301] width 42 height 6
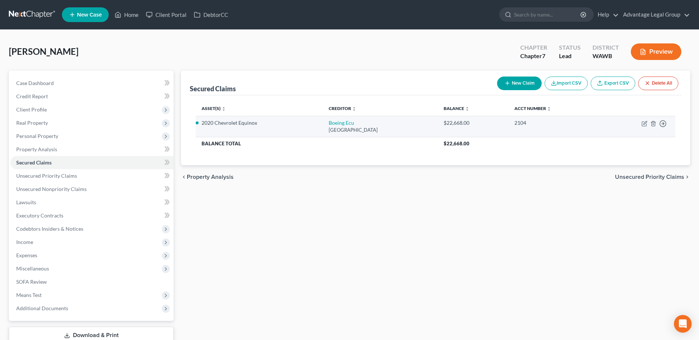
click at [645, 127] on td "Move to E Move to F Move to G Move to Notice Only" at bounding box center [637, 126] width 75 height 21
click at [645, 125] on icon "button" at bounding box center [644, 124] width 6 height 6
select select "50"
select select "4"
select select "0"
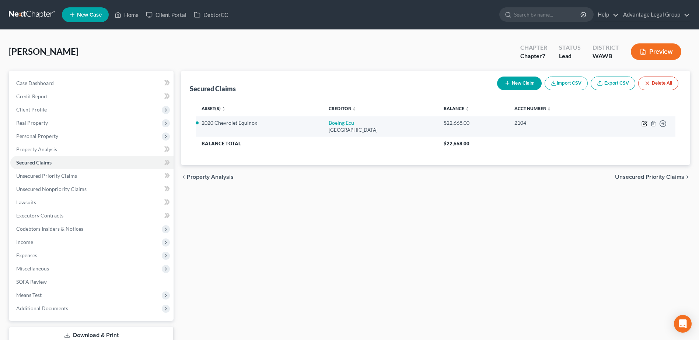
select select "0"
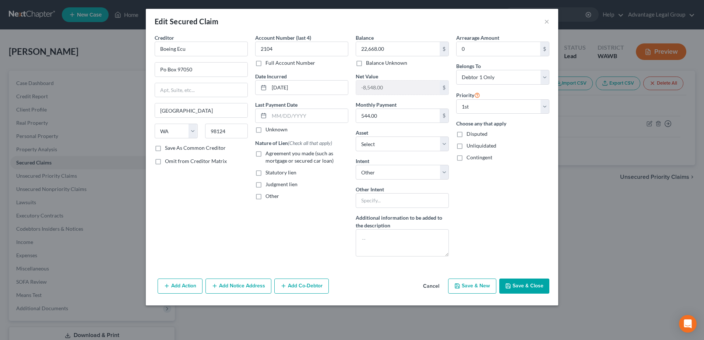
click at [520, 284] on button "Save & Close" at bounding box center [524, 286] width 50 height 15
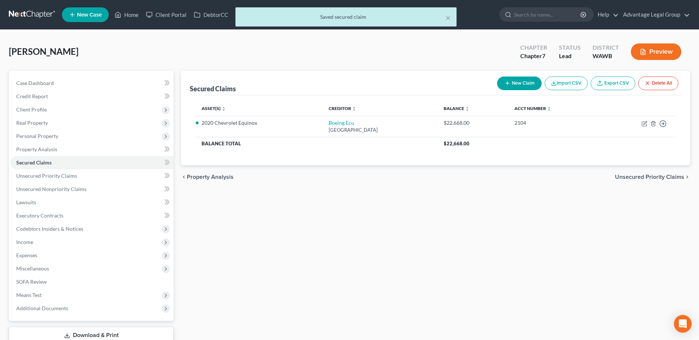
click at [648, 175] on span "Unsecured Priority Claims" at bounding box center [649, 177] width 69 height 6
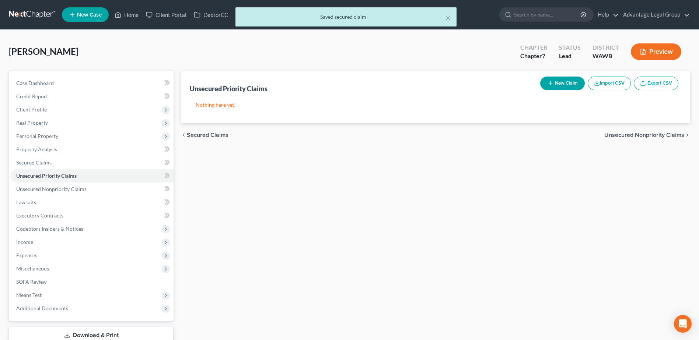
click at [637, 135] on span "Unsecured Nonpriority Claims" at bounding box center [644, 135] width 80 height 6
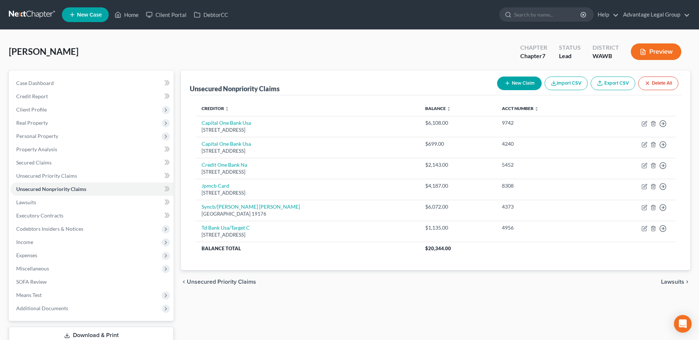
click at [519, 83] on button "New Claim" at bounding box center [519, 84] width 45 height 14
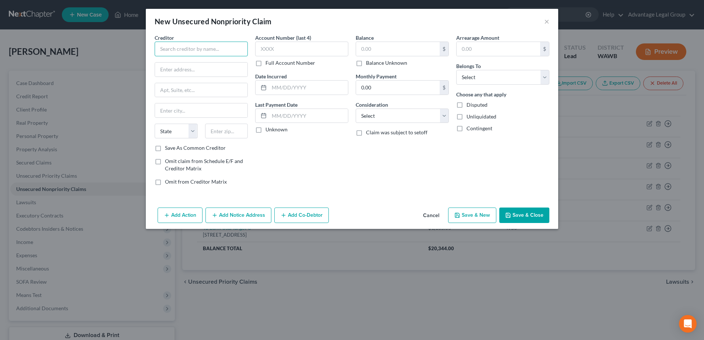
click at [197, 52] on input "text" at bounding box center [201, 49] width 93 height 15
type input "[DEMOGRAPHIC_DATA] health"
type input "[STREET_ADDRESS]"
type input "[GEOGRAPHIC_DATA]"
select select "4"
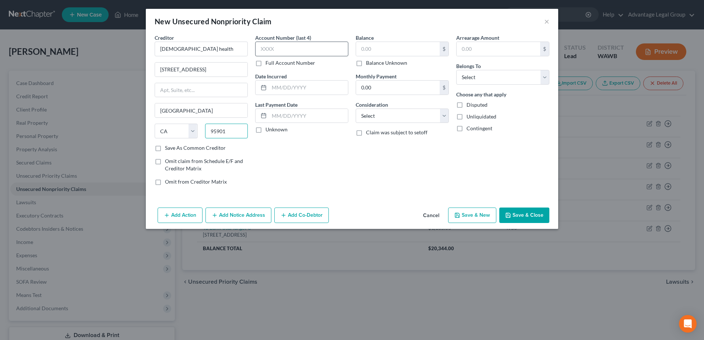
type input "95901"
click at [298, 47] on input "text" at bounding box center [301, 49] width 93 height 15
click at [335, 46] on input "text" at bounding box center [301, 49] width 93 height 15
click at [375, 49] on input "text" at bounding box center [398, 49] width 84 height 14
type input "2,400.00"
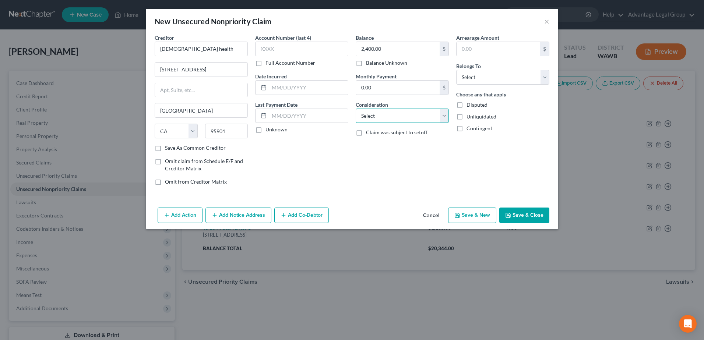
click at [447, 115] on select "Select Cable / Satellite Services Collection Agency Credit Card Debt Debt Couns…" at bounding box center [402, 116] width 93 height 15
select select "9"
click at [356, 109] on select "Select Cable / Satellite Services Collection Agency Credit Card Debt Debt Couns…" at bounding box center [402, 116] width 93 height 15
click at [467, 106] on label "Disputed" at bounding box center [477, 104] width 21 height 7
click at [470, 106] on input "Disputed" at bounding box center [472, 103] width 5 height 5
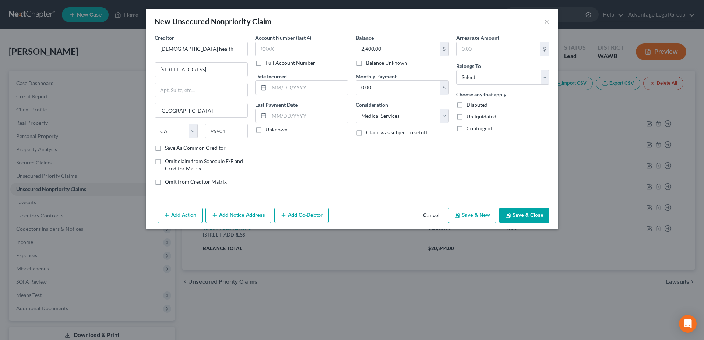
checkbox input "true"
click at [525, 217] on button "Save & Close" at bounding box center [524, 215] width 50 height 15
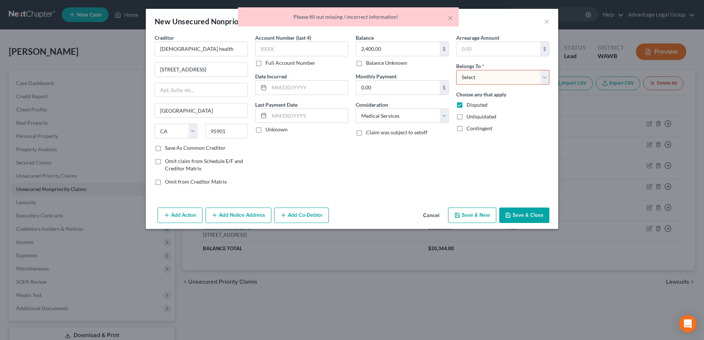
click at [546, 81] on select "Select Debtor 1 Only Debtor 2 Only Debtor 1 And Debtor 2 Only At Least One Of T…" at bounding box center [502, 77] width 93 height 15
select select "0"
click at [456, 70] on select "Select Debtor 1 Only Debtor 2 Only Debtor 1 And Debtor 2 Only At Least One Of T…" at bounding box center [502, 77] width 93 height 15
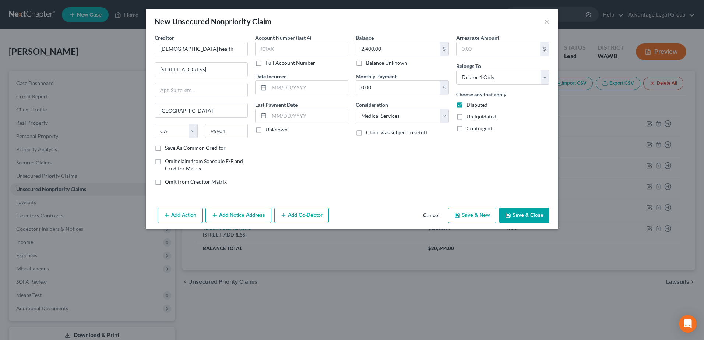
click at [533, 215] on button "Save & Close" at bounding box center [524, 215] width 50 height 15
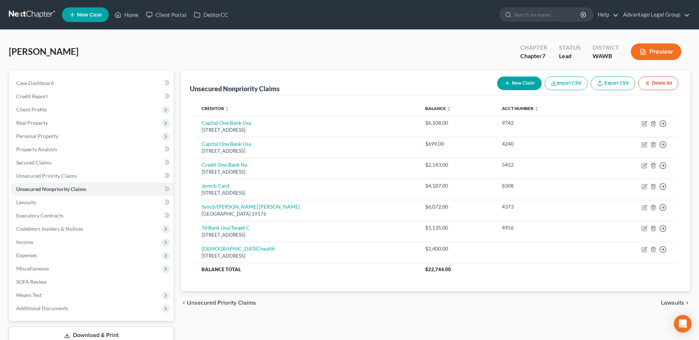
click at [516, 84] on button "New Claim" at bounding box center [519, 84] width 45 height 14
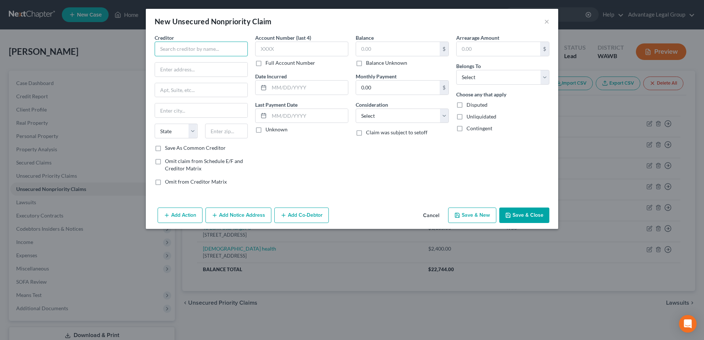
click at [204, 47] on input "text" at bounding box center [201, 49] width 93 height 15
type input "I"
type input "IRS"
click at [202, 64] on div "IRS" at bounding box center [199, 61] width 77 height 7
type input "[STREET_ADDRESS]"
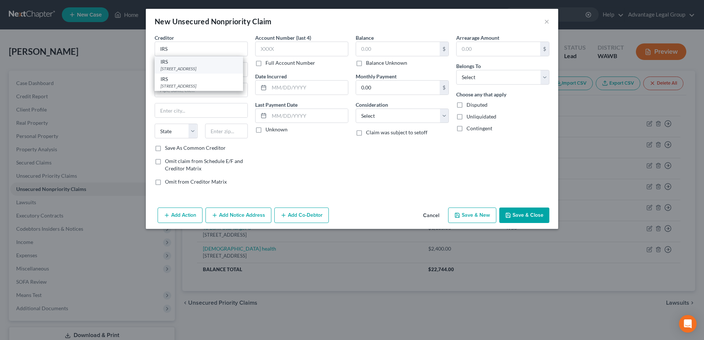
type input "[GEOGRAPHIC_DATA]"
select select "50"
type input "98174"
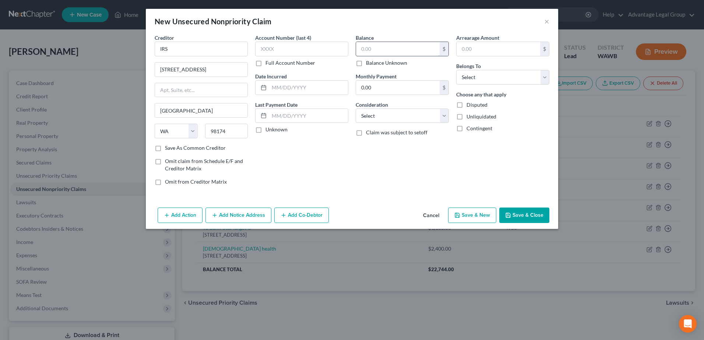
click at [372, 51] on input "text" at bounding box center [398, 49] width 84 height 14
type input "9,500.00"
click at [467, 104] on label "Disputed" at bounding box center [477, 104] width 21 height 7
click at [470, 104] on input "Disputed" at bounding box center [472, 103] width 5 height 5
checkbox input "true"
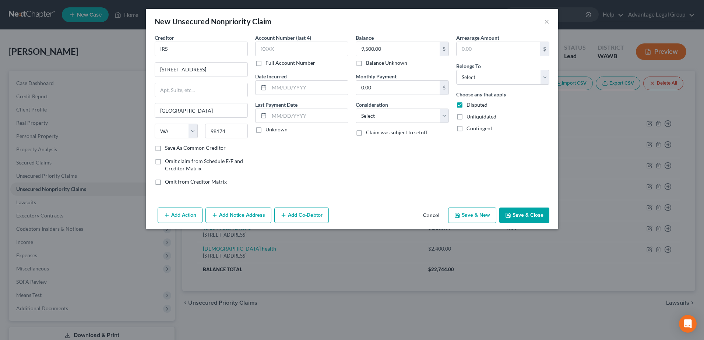
click at [535, 214] on button "Save & Close" at bounding box center [524, 215] width 50 height 15
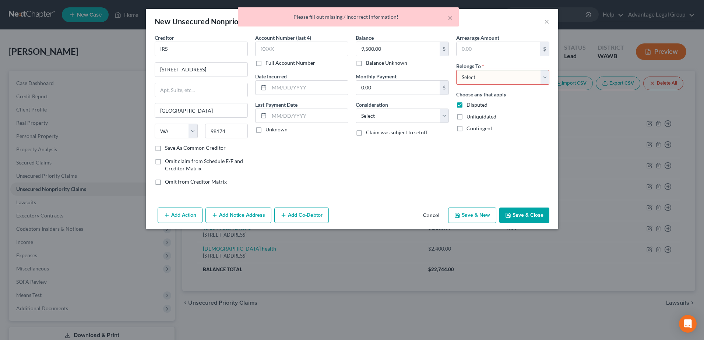
click at [545, 78] on select "Select Debtor 1 Only Debtor 2 Only Debtor 1 And Debtor 2 Only At Least One Of T…" at bounding box center [502, 77] width 93 height 15
select select "0"
click at [456, 70] on select "Select Debtor 1 Only Debtor 2 Only Debtor 1 And Debtor 2 Only At Least One Of T…" at bounding box center [502, 77] width 93 height 15
click at [532, 217] on button "Save & Close" at bounding box center [524, 215] width 50 height 15
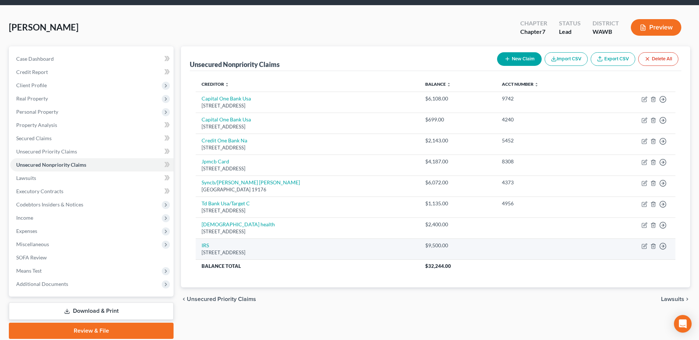
scroll to position [37, 0]
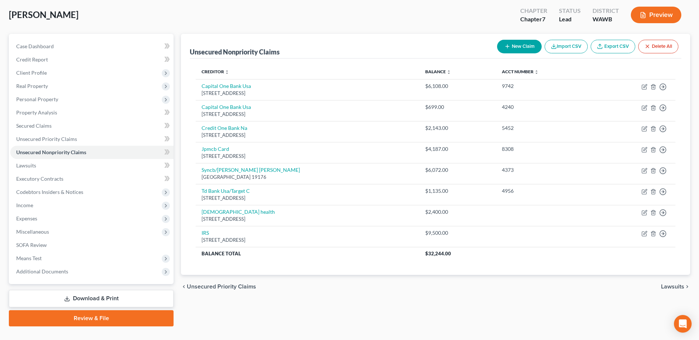
click at [669, 288] on span "Lawsuits" at bounding box center [672, 287] width 23 height 6
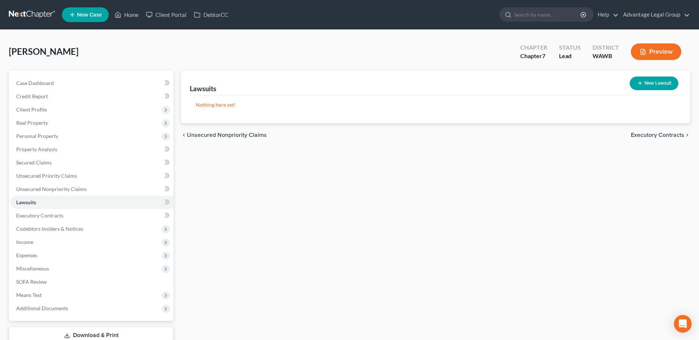
click at [649, 136] on span "Executory Contracts" at bounding box center [657, 135] width 53 height 6
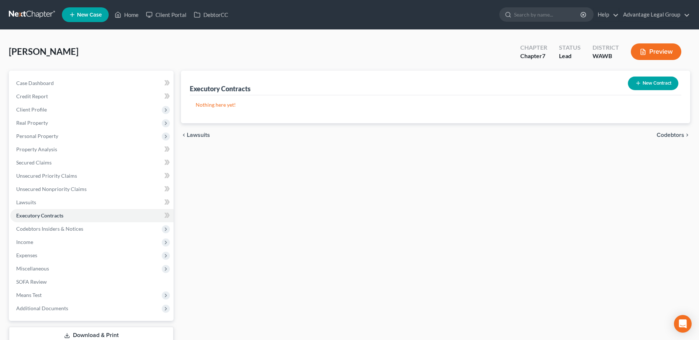
click at [663, 134] on span "Codebtors" at bounding box center [670, 135] width 28 height 6
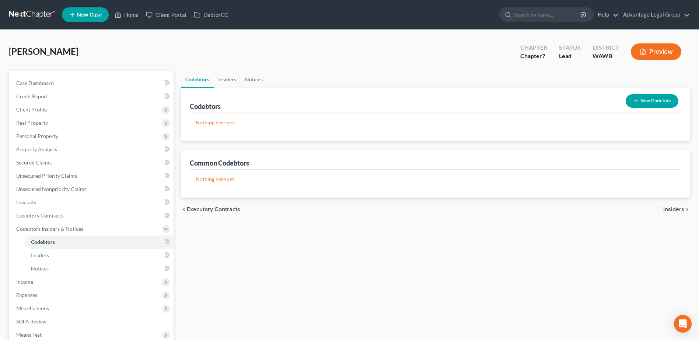
click at [672, 208] on span "Insiders" at bounding box center [673, 210] width 21 height 6
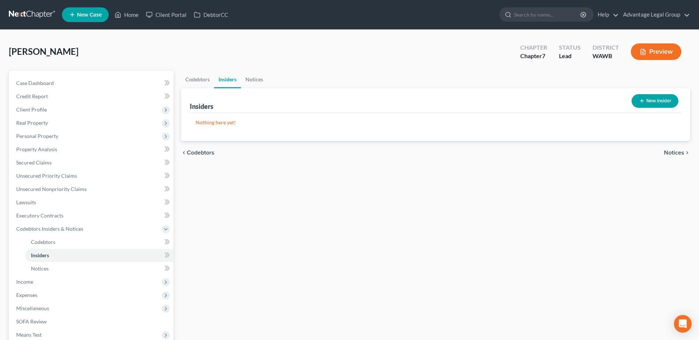
click at [199, 155] on span "Codebtors" at bounding box center [201, 153] width 28 height 6
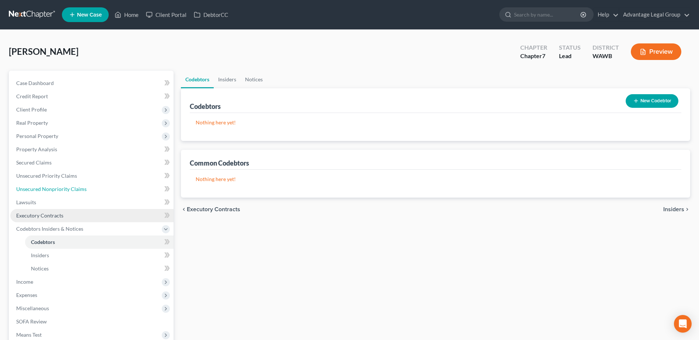
drag, startPoint x: 57, startPoint y: 191, endPoint x: 172, endPoint y: 209, distance: 115.6
click at [57, 191] on span "Unsecured Nonpriority Claims" at bounding box center [51, 189] width 70 height 6
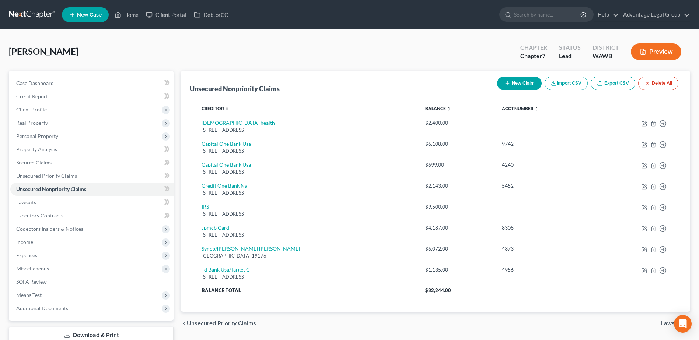
click at [518, 85] on button "New Claim" at bounding box center [519, 84] width 45 height 14
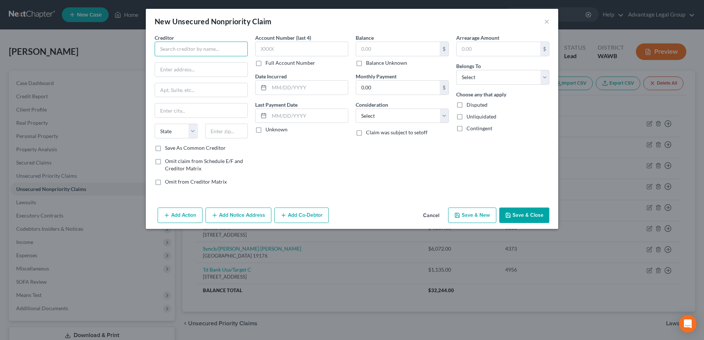
click at [211, 53] on input "text" at bounding box center [201, 49] width 93 height 15
click at [358, 44] on input "text" at bounding box center [398, 49] width 84 height 14
type input "Rent a Center"
type input "1,182.00"
click at [433, 216] on button "Cancel" at bounding box center [431, 215] width 28 height 15
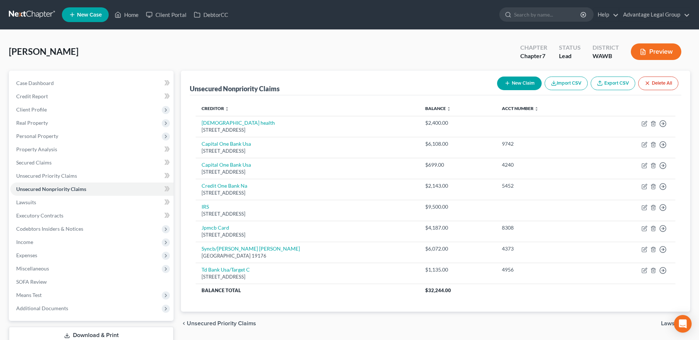
click at [516, 85] on button "New Claim" at bounding box center [519, 84] width 45 height 14
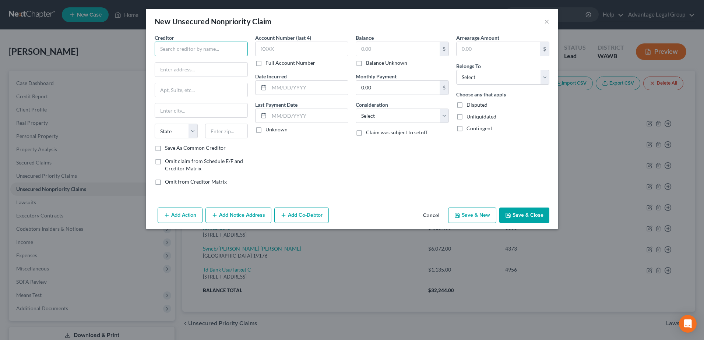
click at [178, 50] on input "text" at bounding box center [201, 49] width 93 height 15
click at [166, 66] on input "text" at bounding box center [201, 70] width 92 height 14
type input "Rent a Center"
click at [227, 73] on input "[STREET_ADDRESS]" at bounding box center [201, 70] width 92 height 14
type input "[STREET_ADDRESS]"
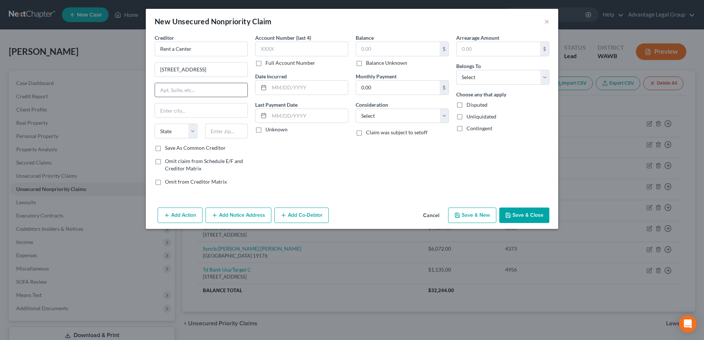
click at [187, 90] on input "text" at bounding box center [201, 90] width 92 height 14
click at [181, 109] on input "text" at bounding box center [201, 111] width 92 height 14
type input "Plano"
click at [196, 130] on select "State [US_STATE] AK AR AZ CA CO CT DE DC [GEOGRAPHIC_DATA] [GEOGRAPHIC_DATA] GU…" at bounding box center [176, 131] width 43 height 15
select select "45"
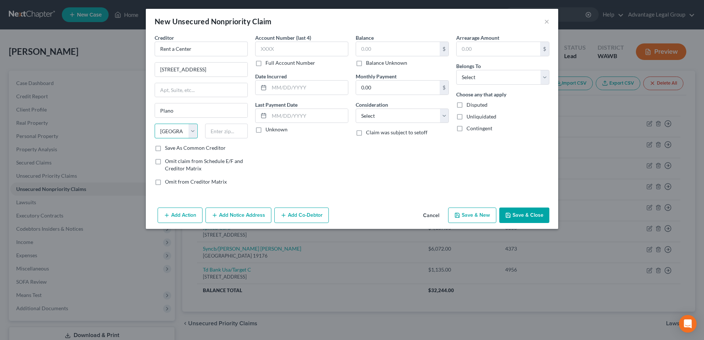
click at [155, 124] on select "State [US_STATE] AK AR AZ CA CO CT DE DC [GEOGRAPHIC_DATA] [GEOGRAPHIC_DATA] GU…" at bounding box center [176, 131] width 43 height 15
click at [228, 134] on input "text" at bounding box center [226, 131] width 43 height 15
type input "75024"
click at [165, 148] on label "Save As Common Creditor" at bounding box center [195, 147] width 61 height 7
click at [168, 148] on input "Save As Common Creditor" at bounding box center [170, 146] width 5 height 5
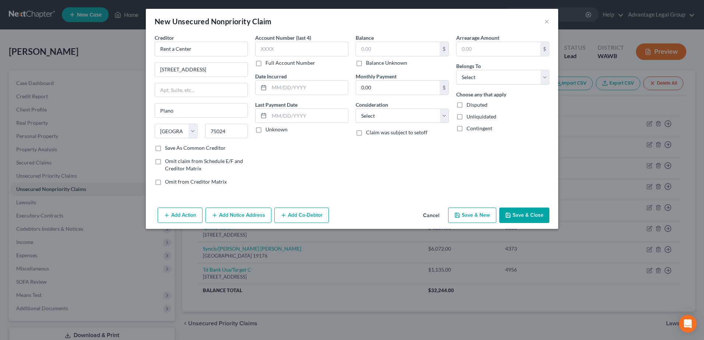
checkbox input "true"
click at [394, 48] on input "text" at bounding box center [398, 49] width 84 height 14
type input "1,100.00"
click at [467, 106] on label "Disputed" at bounding box center [477, 104] width 21 height 7
click at [470, 106] on input "Disputed" at bounding box center [472, 103] width 5 height 5
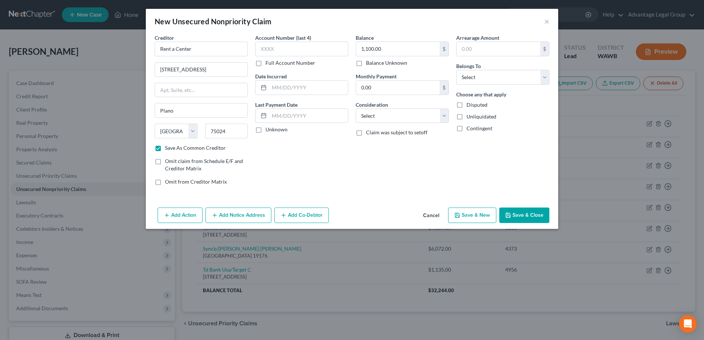
checkbox input "true"
click at [546, 79] on select "Select Debtor 1 Only Debtor 2 Only Debtor 1 And Debtor 2 Only At Least One Of T…" at bounding box center [502, 77] width 93 height 15
select select "0"
click at [456, 70] on select "Select Debtor 1 Only Debtor 2 Only Debtor 1 And Debtor 2 Only At Least One Of T…" at bounding box center [502, 77] width 93 height 15
click at [527, 215] on button "Save & Close" at bounding box center [524, 215] width 50 height 15
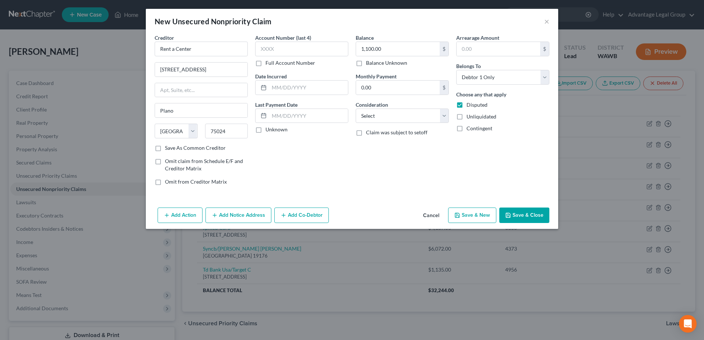
checkbox input "false"
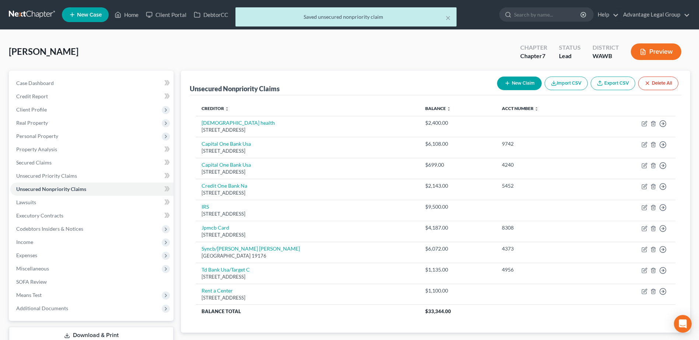
click at [516, 81] on button "New Claim" at bounding box center [519, 84] width 45 height 14
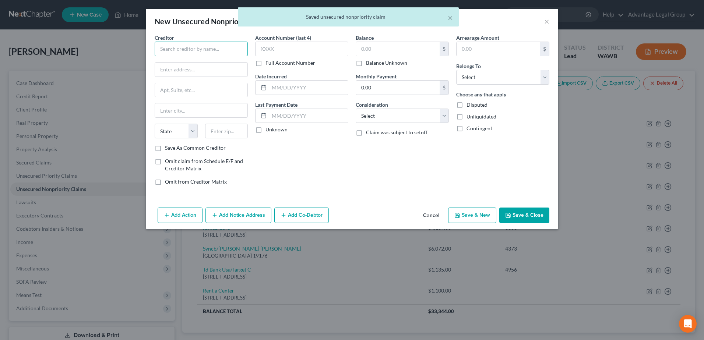
click at [182, 47] on input "text" at bounding box center [201, 49] width 93 height 15
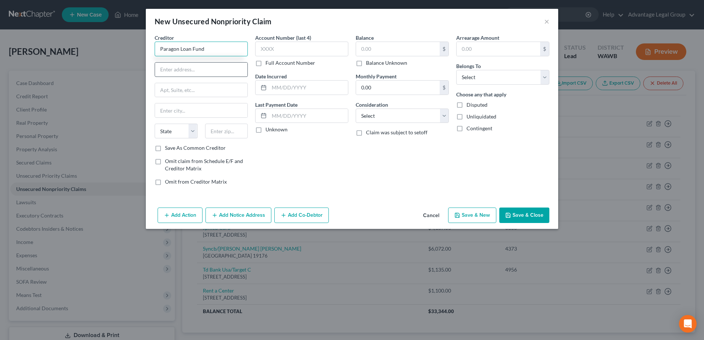
type input "Paragon Loan Fund"
drag, startPoint x: 176, startPoint y: 70, endPoint x: 69, endPoint y: 46, distance: 109.8
click at [176, 70] on input "text" at bounding box center [201, 70] width 92 height 14
type input "1914 Gilman Steet"
click at [166, 92] on input "text" at bounding box center [201, 90] width 92 height 14
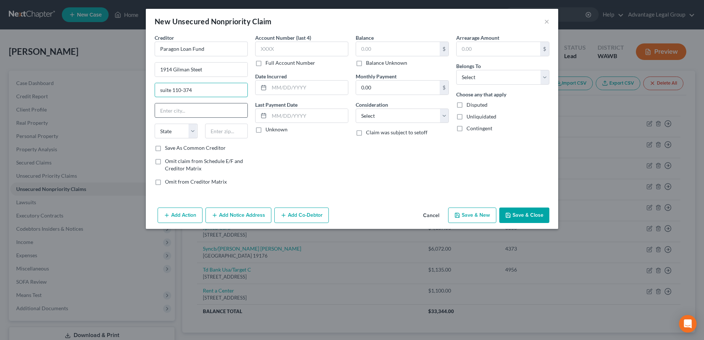
type input "suite 110-374"
click at [173, 109] on input "text" at bounding box center [201, 111] width 92 height 14
type input "[GEOGRAPHIC_DATA]"
select select "45"
type input "75206"
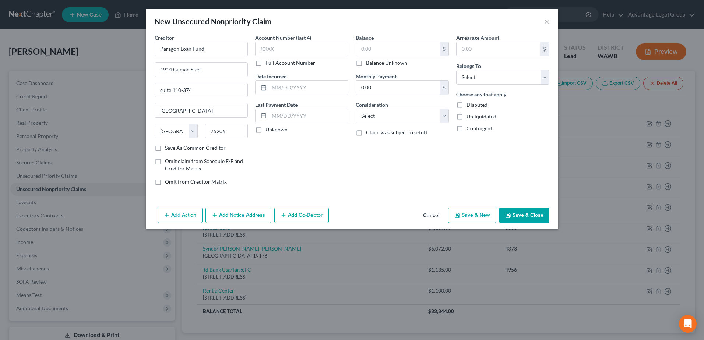
click at [165, 148] on label "Save As Common Creditor" at bounding box center [195, 147] width 61 height 7
click at [168, 148] on input "Save As Common Creditor" at bounding box center [170, 146] width 5 height 5
checkbox input "true"
click at [488, 48] on input "text" at bounding box center [499, 49] width 84 height 14
type input "1,100.00"
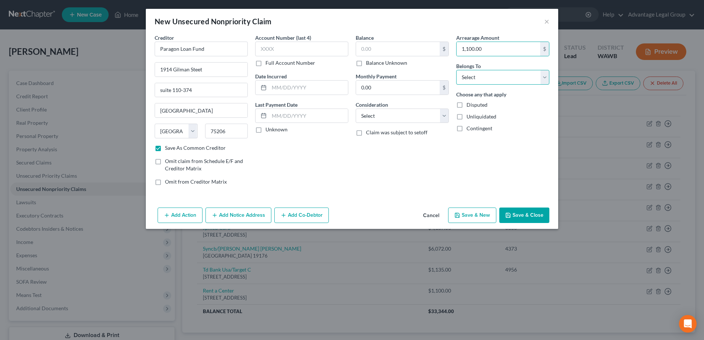
drag, startPoint x: 548, startPoint y: 78, endPoint x: 534, endPoint y: 84, distance: 15.2
click at [548, 78] on select "Select Debtor 1 Only Debtor 2 Only Debtor 1 And Debtor 2 Only At Least One Of T…" at bounding box center [502, 77] width 93 height 15
select select "0"
click at [456, 70] on select "Select Debtor 1 Only Debtor 2 Only Debtor 1 And Debtor 2 Only At Least One Of T…" at bounding box center [502, 77] width 93 height 15
click at [540, 210] on button "Save & Close" at bounding box center [524, 215] width 50 height 15
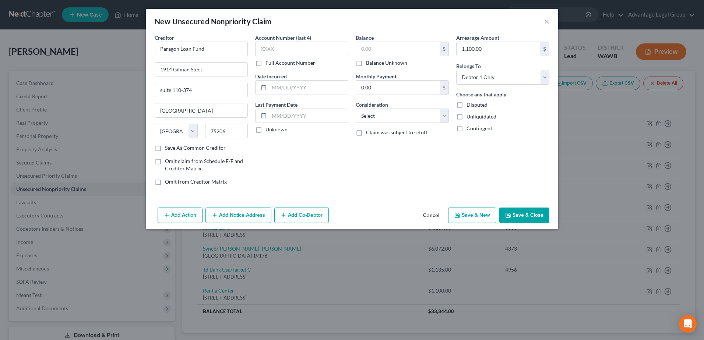
checkbox input "false"
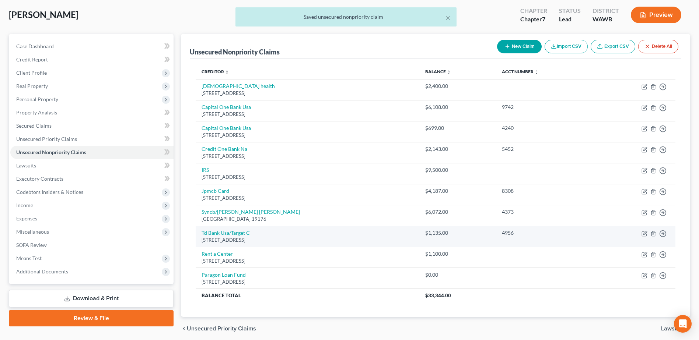
scroll to position [65, 0]
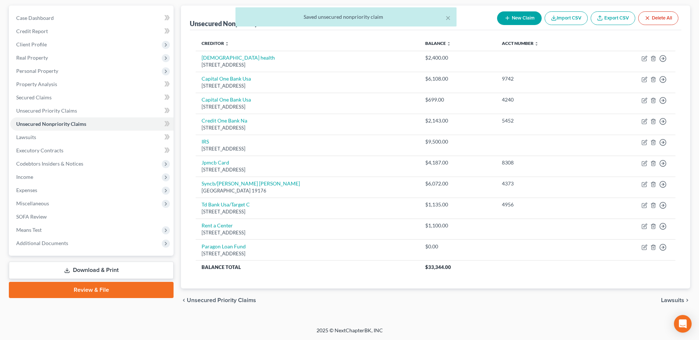
click at [669, 300] on span "Lawsuits" at bounding box center [672, 301] width 23 height 6
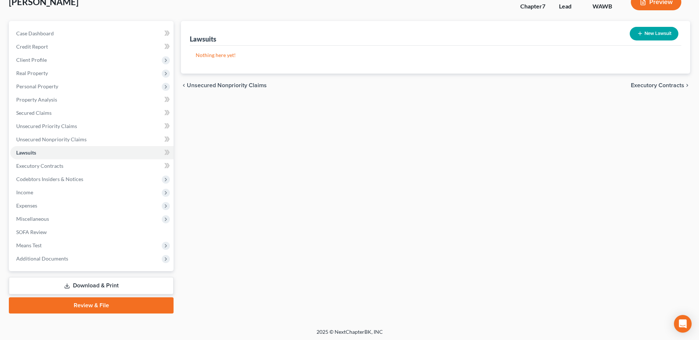
scroll to position [51, 0]
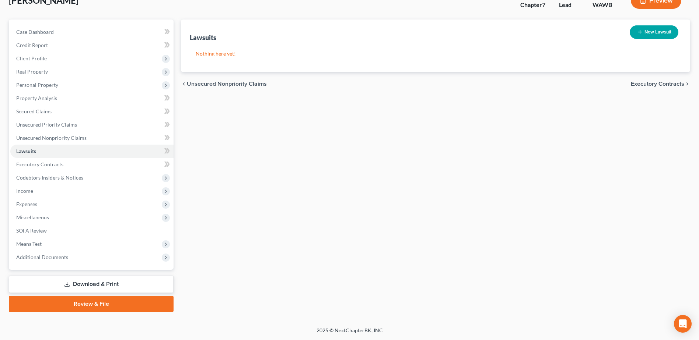
drag, startPoint x: 642, startPoint y: 83, endPoint x: 638, endPoint y: 106, distance: 23.6
click at [642, 83] on span "Executory Contracts" at bounding box center [657, 84] width 53 height 6
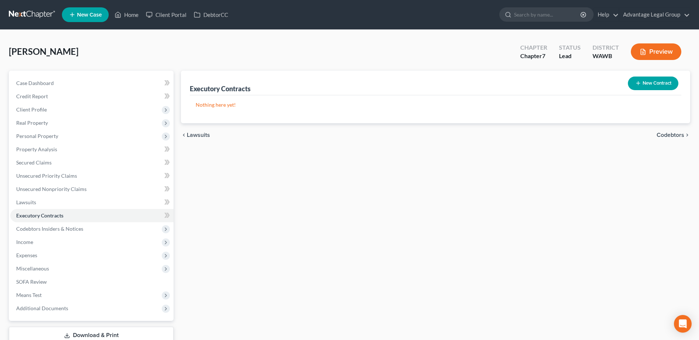
click at [655, 134] on div "chevron_left Lawsuits Codebtors chevron_right" at bounding box center [435, 135] width 509 height 24
click at [666, 137] on span "Codebtors" at bounding box center [670, 135] width 28 height 6
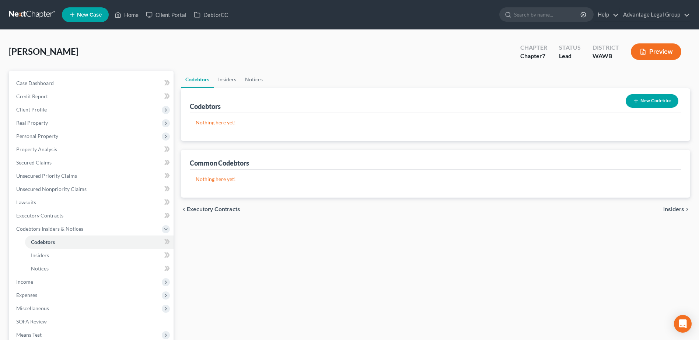
click at [678, 210] on span "Insiders" at bounding box center [673, 210] width 21 height 6
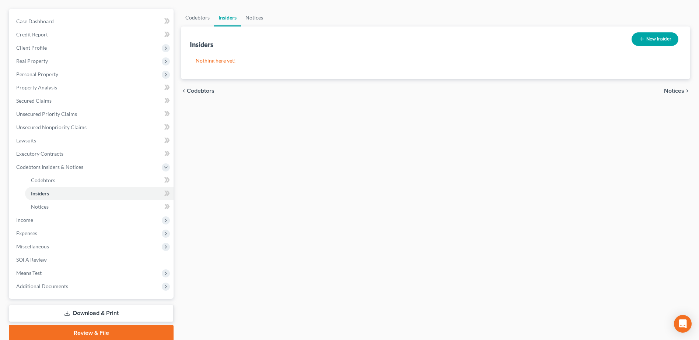
scroll to position [74, 0]
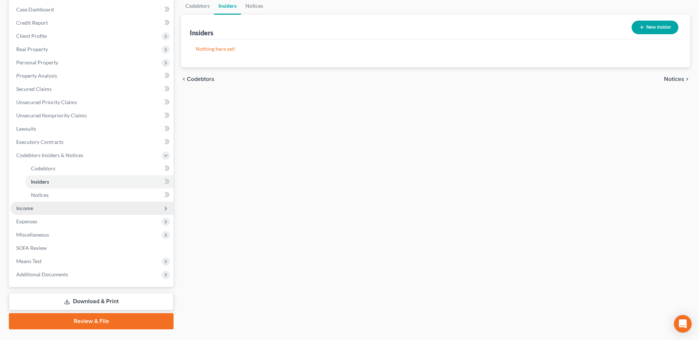
drag, startPoint x: 15, startPoint y: 208, endPoint x: 27, endPoint y: 207, distance: 12.2
click at [15, 208] on span "Income" at bounding box center [91, 208] width 163 height 13
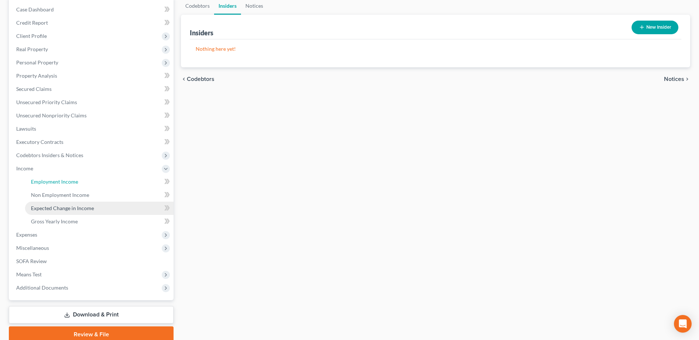
click at [61, 183] on span "Employment Income" at bounding box center [54, 182] width 47 height 6
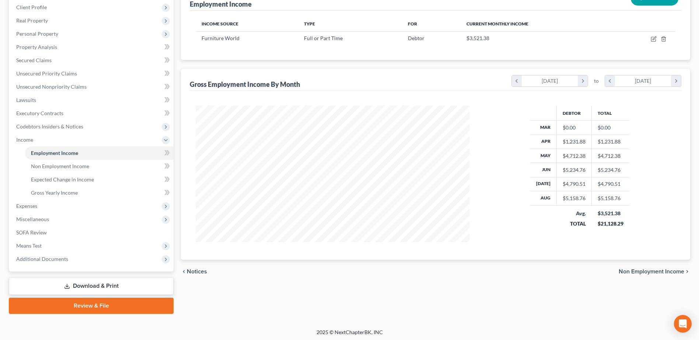
scroll to position [104, 0]
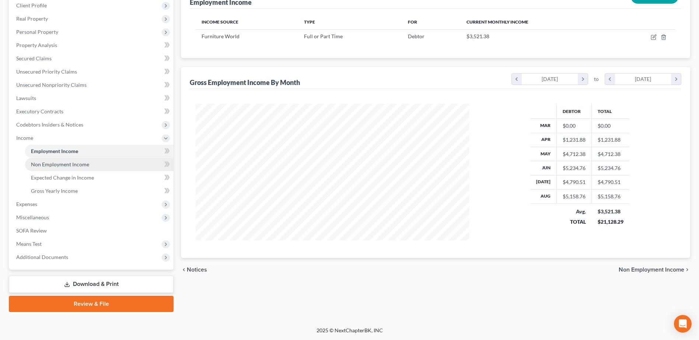
click at [59, 162] on span "Non Employment Income" at bounding box center [60, 164] width 58 height 6
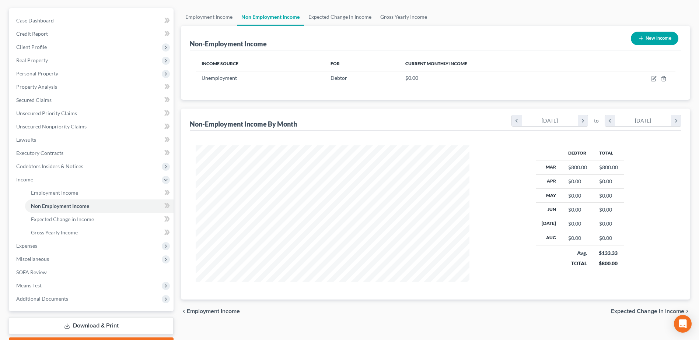
scroll to position [74, 0]
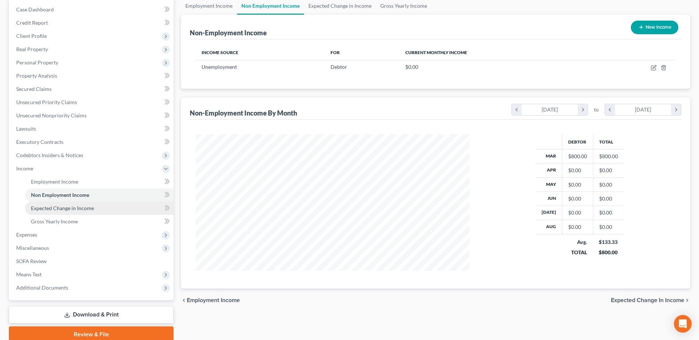
click at [57, 208] on span "Expected Change in Income" at bounding box center [62, 208] width 63 height 6
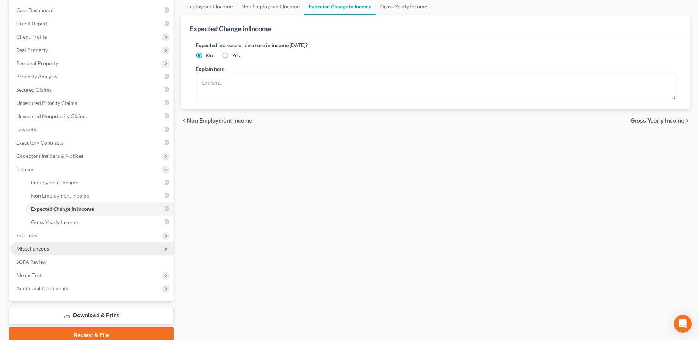
scroll to position [74, 0]
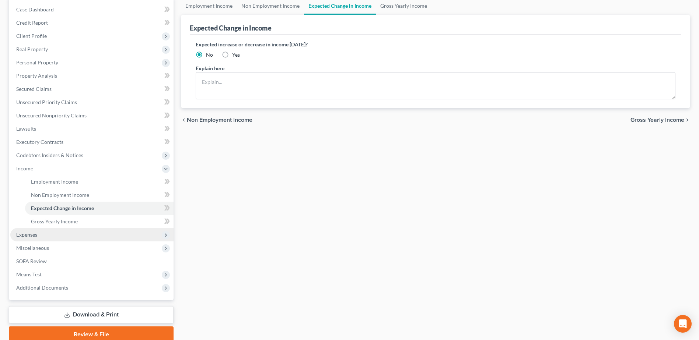
click at [28, 234] on span "Expenses" at bounding box center [26, 235] width 21 height 6
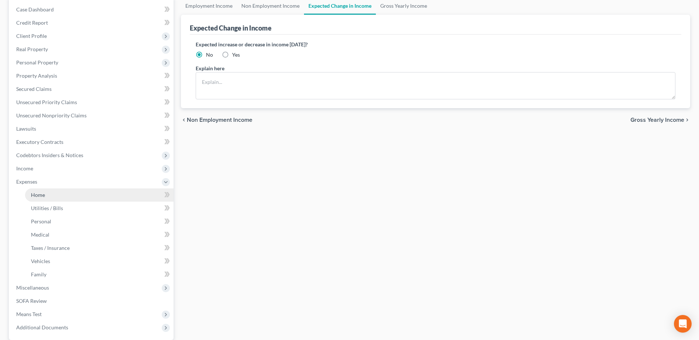
click at [38, 197] on span "Home" at bounding box center [38, 195] width 14 height 6
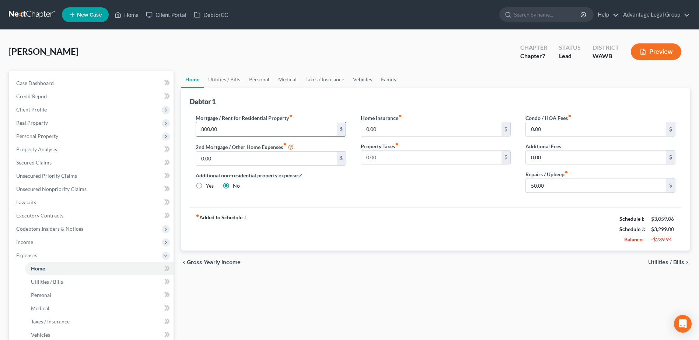
click at [201, 127] on input "800.00" at bounding box center [266, 129] width 140 height 14
type input "1,800.00"
click at [364, 184] on div "Home Insurance fiber_manual_record 0.00 $ Property Taxes fiber_manual_record 0.…" at bounding box center [435, 156] width 165 height 85
drag, startPoint x: 222, startPoint y: 80, endPoint x: 234, endPoint y: 87, distance: 13.4
click at [222, 80] on link "Utilities / Bills" at bounding box center [224, 80] width 41 height 18
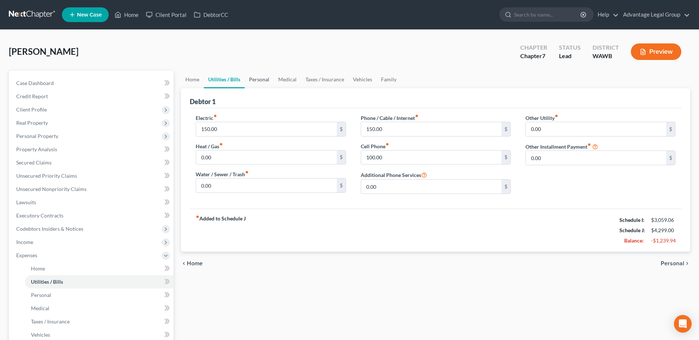
click at [257, 76] on link "Personal" at bounding box center [259, 80] width 29 height 18
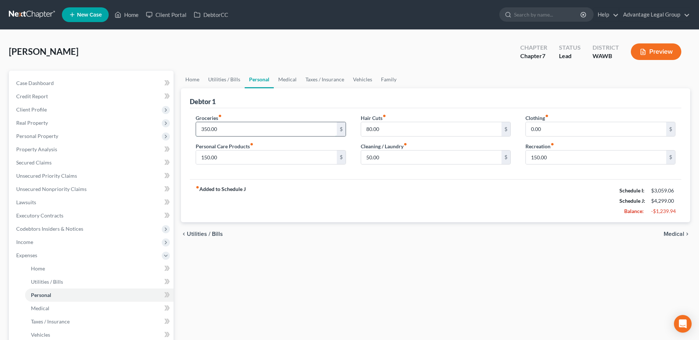
click at [228, 127] on input "350.00" at bounding box center [266, 129] width 140 height 14
type input "750.00"
click at [260, 163] on input "150.00" at bounding box center [266, 158] width 140 height 14
type input "100.00"
click at [391, 130] on input "80.00" at bounding box center [431, 129] width 140 height 14
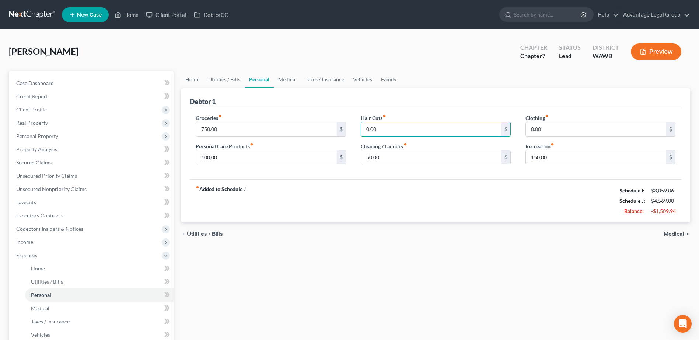
type input "0.00"
click at [517, 186] on div "fiber_manual_record Added to Schedule J Schedule I: $3,059.06 Schedule J: $4,56…" at bounding box center [435, 200] width 491 height 43
click at [277, 77] on link "Medical" at bounding box center [287, 80] width 27 height 18
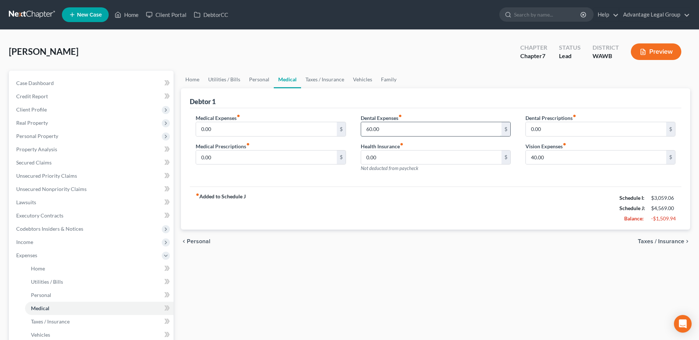
click at [385, 133] on input "60.00" at bounding box center [431, 129] width 140 height 14
type input "0.00"
click at [544, 156] on input "40.00" at bounding box center [596, 158] width 140 height 14
type input "0.00"
click at [322, 78] on link "Taxes / Insurance" at bounding box center [325, 80] width 48 height 18
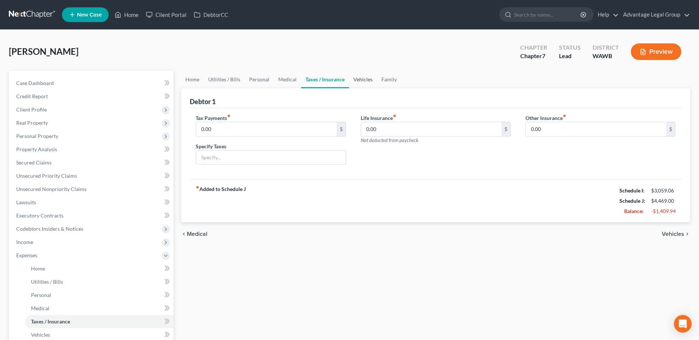
click at [362, 81] on link "Vehicles" at bounding box center [363, 80] width 28 height 18
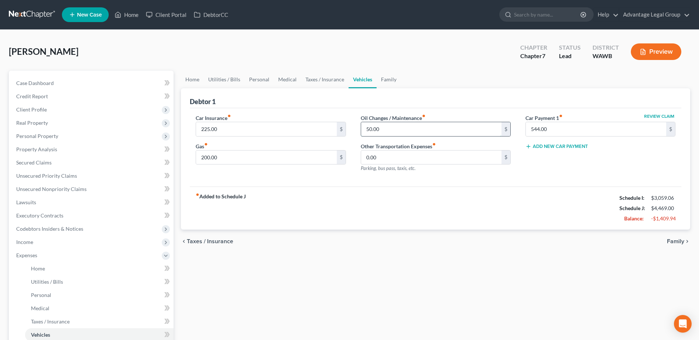
click at [385, 129] on input "50.00" at bounding box center [431, 129] width 140 height 14
type input "0.00"
drag, startPoint x: 385, startPoint y: 79, endPoint x: 429, endPoint y: 97, distance: 47.1
click at [385, 79] on link "Family" at bounding box center [388, 80] width 24 height 18
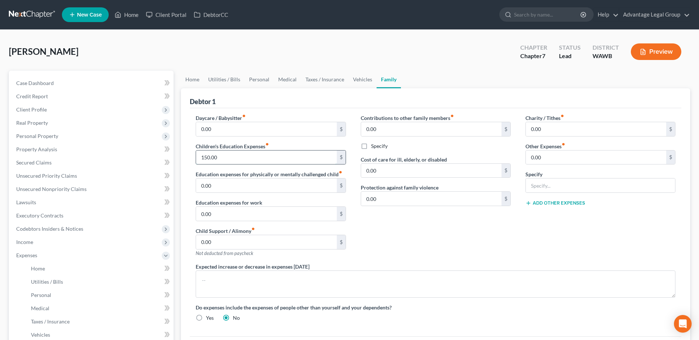
click at [243, 158] on input "150.00" at bounding box center [266, 158] width 140 height 14
type input "0.00"
click at [409, 238] on div "Contributions to other family members fiber_manual_record 0.00 $ Specify Cost o…" at bounding box center [435, 188] width 165 height 149
drag, startPoint x: 22, startPoint y: 83, endPoint x: 57, endPoint y: 122, distance: 52.9
click at [22, 83] on span "Case Dashboard" at bounding box center [35, 83] width 38 height 6
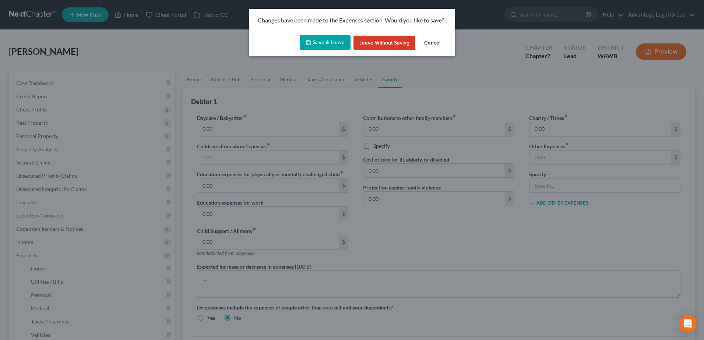
click at [321, 42] on button "Save & Leave" at bounding box center [325, 42] width 51 height 15
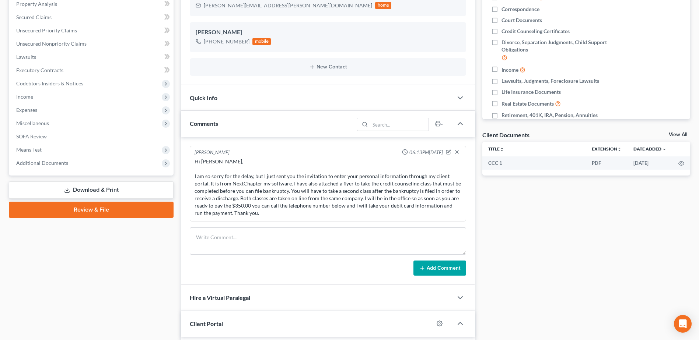
scroll to position [184, 0]
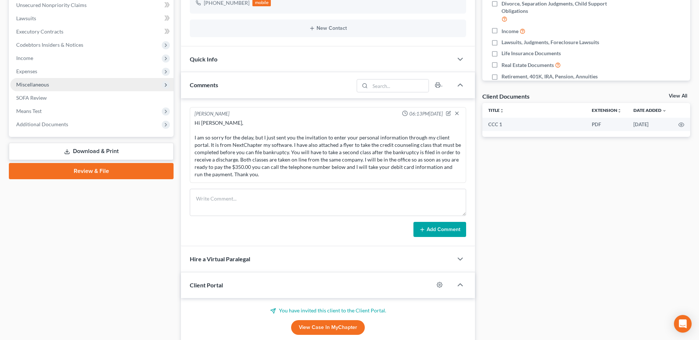
click at [32, 85] on span "Miscellaneous" at bounding box center [32, 84] width 33 height 6
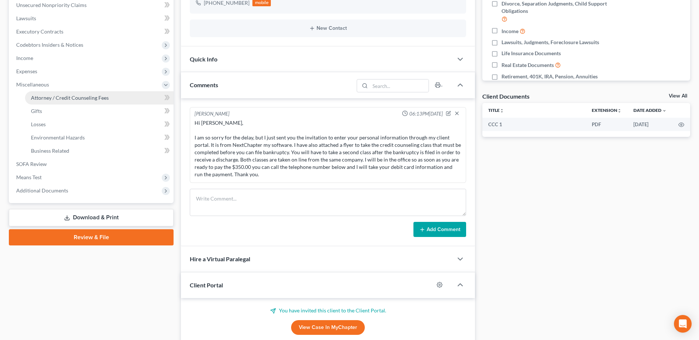
click at [38, 95] on span "Attorney / Credit Counseling Fees" at bounding box center [70, 98] width 78 height 6
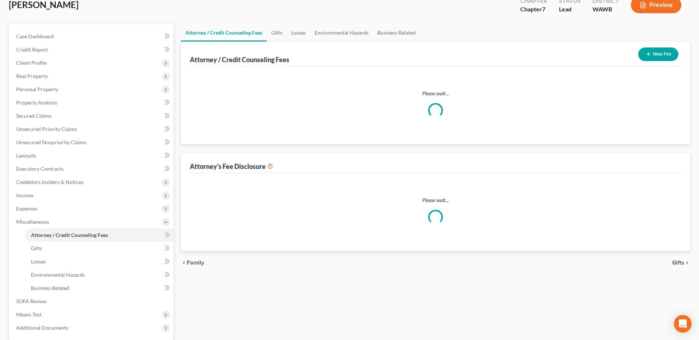
scroll to position [0, 0]
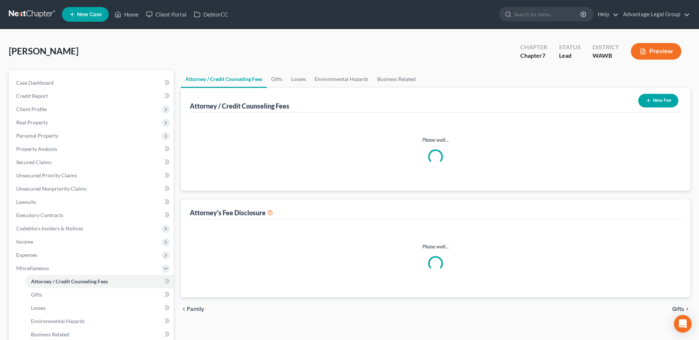
select select "0"
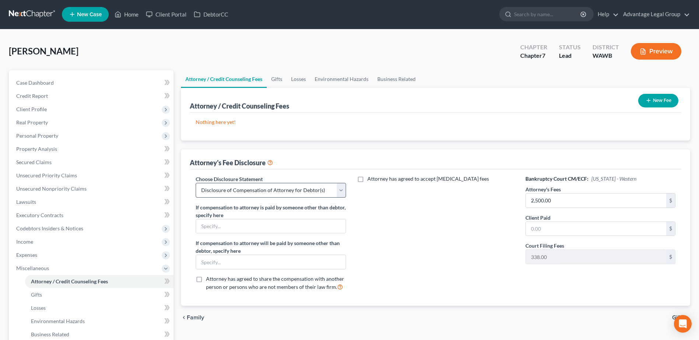
scroll to position [0, 0]
click at [476, 225] on div "Attorney has agreed to accept [MEDICAL_DATA] fees" at bounding box center [435, 237] width 165 height 122
click at [43, 309] on span "Losses" at bounding box center [38, 308] width 15 height 6
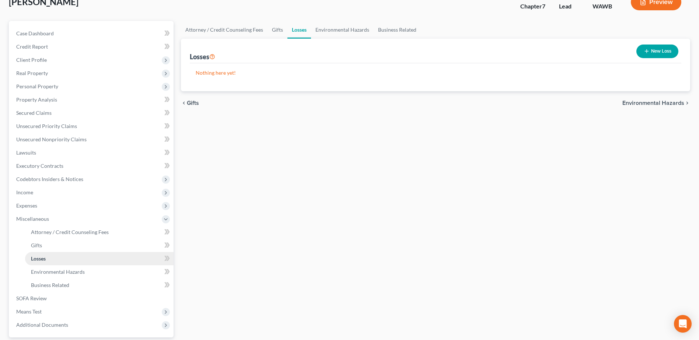
scroll to position [74, 0]
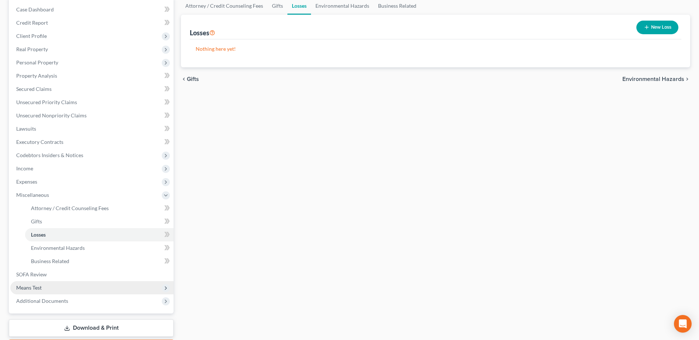
drag, startPoint x: 35, startPoint y: 289, endPoint x: 50, endPoint y: 292, distance: 15.8
click at [35, 289] on span "Means Test" at bounding box center [28, 288] width 25 height 6
click at [56, 285] on span "Calculation and Presumption" at bounding box center [64, 288] width 67 height 6
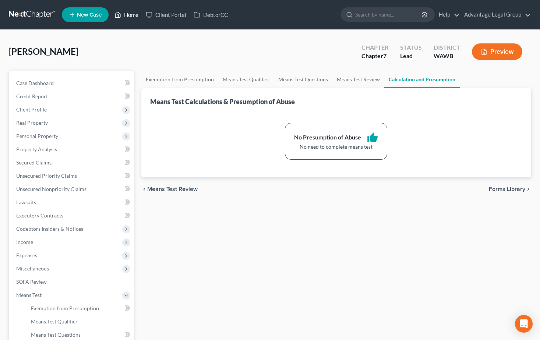
drag, startPoint x: 129, startPoint y: 16, endPoint x: 212, endPoint y: 89, distance: 110.6
click at [129, 16] on link "Home" at bounding box center [126, 14] width 31 height 13
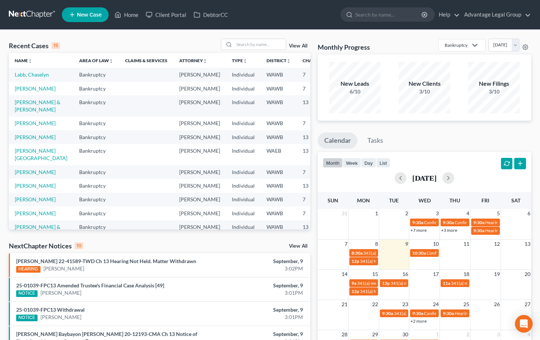
click at [88, 14] on span "New Case" at bounding box center [89, 15] width 25 height 6
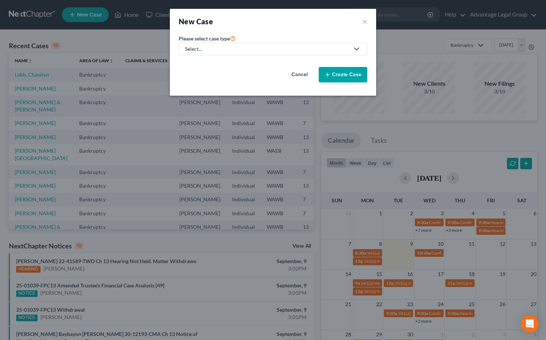
click at [355, 49] on icon at bounding box center [356, 49] width 9 height 9
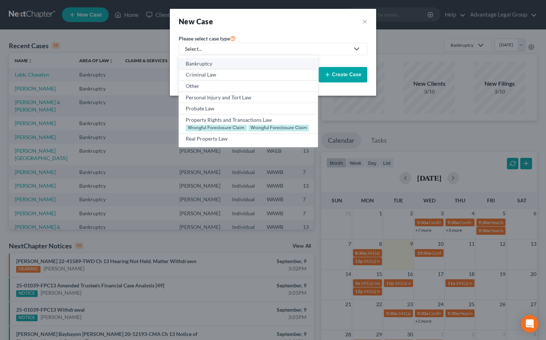
click at [197, 66] on div "Bankruptcy" at bounding box center [248, 63] width 125 height 7
select select "87"
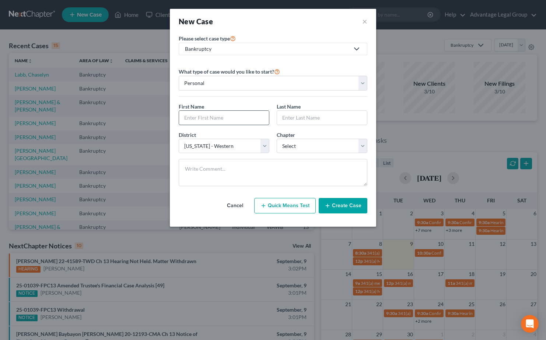
click at [202, 118] on input "text" at bounding box center [224, 118] width 90 height 14
type input "[PERSON_NAME]"
type input "Seguin"
click at [361, 146] on select "Select 7 11 12 13" at bounding box center [322, 146] width 91 height 15
select select "3"
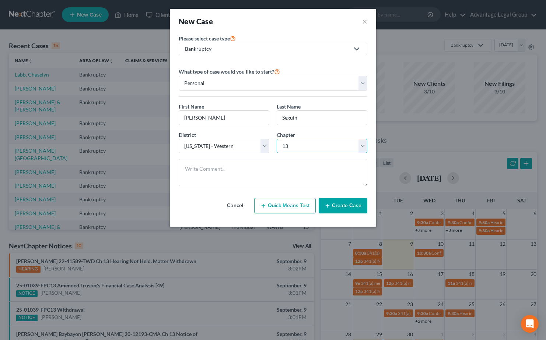
click at [277, 139] on select "Select 7 11 12 13" at bounding box center [322, 146] width 91 height 15
click at [346, 201] on button "Create Case" at bounding box center [343, 205] width 49 height 15
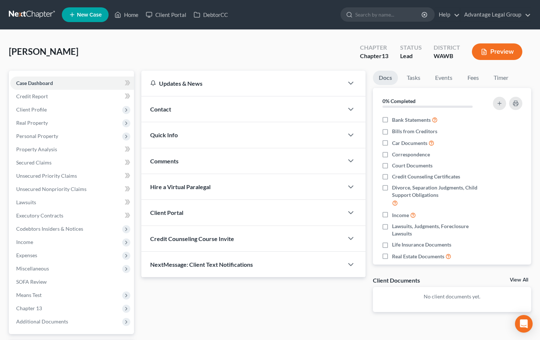
drag, startPoint x: 161, startPoint y: 110, endPoint x: 196, endPoint y: 202, distance: 98.3
click at [161, 110] on span "Contact" at bounding box center [160, 109] width 21 height 7
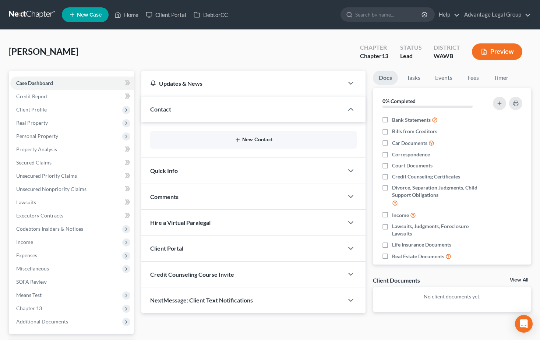
click at [269, 142] on button "New Contact" at bounding box center [253, 140] width 195 height 6
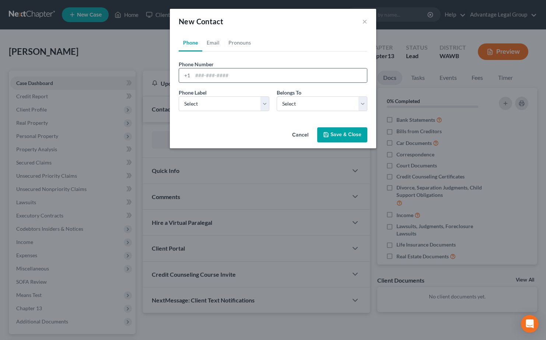
drag, startPoint x: 190, startPoint y: 78, endPoint x: 201, endPoint y: 77, distance: 10.4
click at [190, 78] on div "+1" at bounding box center [186, 76] width 14 height 14
click at [201, 76] on input "tel" at bounding box center [280, 76] width 174 height 14
paste input "4253949514"
type input "4253949514"
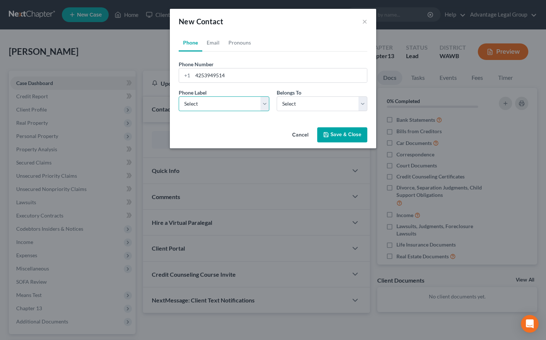
drag, startPoint x: 262, startPoint y: 103, endPoint x: 233, endPoint y: 112, distance: 30.3
click at [262, 103] on select "Select Mobile Home Work Other" at bounding box center [224, 104] width 91 height 15
select select "0"
click at [179, 97] on select "Select Mobile Home Work Other" at bounding box center [224, 104] width 91 height 15
drag, startPoint x: 365, startPoint y: 106, endPoint x: 362, endPoint y: 112, distance: 6.6
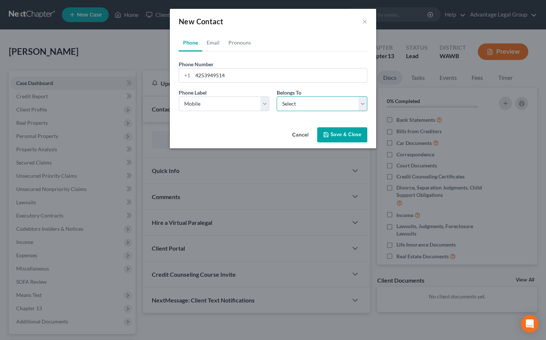
click at [365, 106] on select "Select Client Other" at bounding box center [322, 104] width 91 height 15
select select "0"
click at [277, 97] on select "Select Client Other" at bounding box center [322, 104] width 91 height 15
click at [342, 138] on button "Save & Close" at bounding box center [342, 134] width 50 height 15
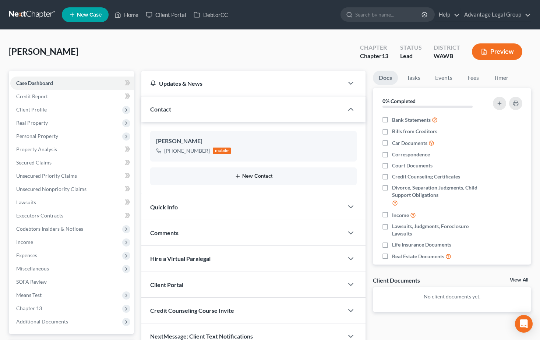
click at [254, 175] on button "New Contact" at bounding box center [253, 176] width 195 height 6
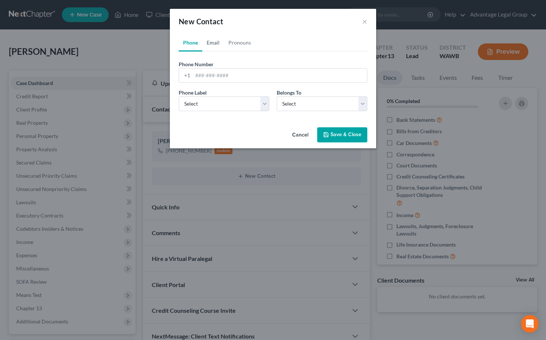
click at [213, 42] on link "Email" at bounding box center [213, 43] width 22 height 18
click at [217, 73] on input "email" at bounding box center [280, 76] width 174 height 14
paste input "[EMAIL_ADDRESS][DOMAIN_NAME]"
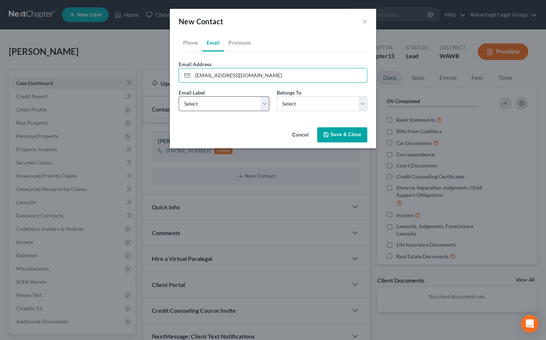
type input "[EMAIL_ADDRESS][DOMAIN_NAME]"
drag, startPoint x: 266, startPoint y: 103, endPoint x: 229, endPoint y: 112, distance: 37.9
click at [266, 103] on select "Select Home Work Other" at bounding box center [224, 104] width 91 height 15
select select "0"
click at [179, 97] on select "Select Home Work Other" at bounding box center [224, 104] width 91 height 15
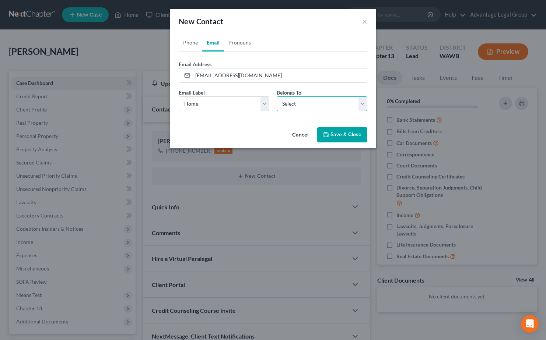
drag, startPoint x: 362, startPoint y: 105, endPoint x: 333, endPoint y: 112, distance: 30.1
click at [362, 105] on select "Select Client Other" at bounding box center [322, 104] width 91 height 15
select select "0"
click at [277, 97] on select "Select Client Other" at bounding box center [322, 104] width 91 height 15
click at [341, 136] on button "Save & Close" at bounding box center [342, 134] width 50 height 15
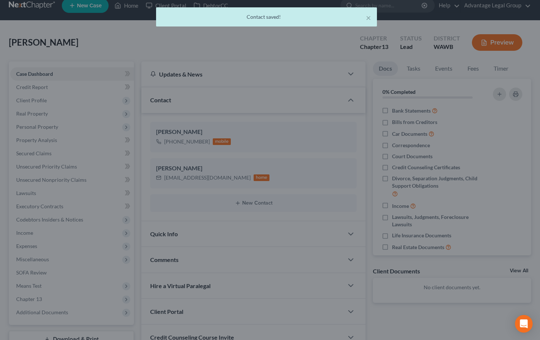
scroll to position [37, 0]
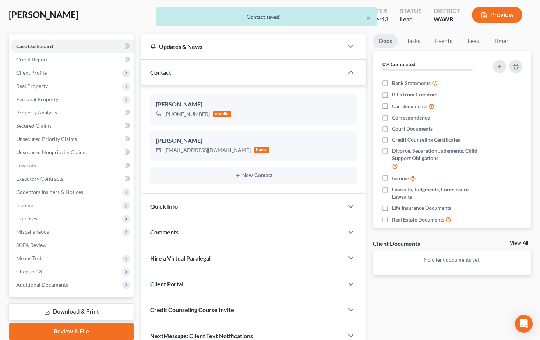
click at [194, 284] on div "Client Portal" at bounding box center [242, 283] width 203 height 25
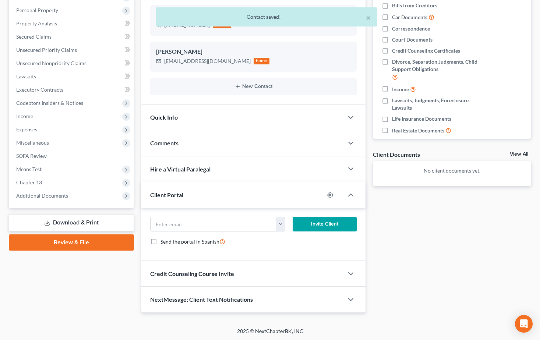
scroll to position [127, 0]
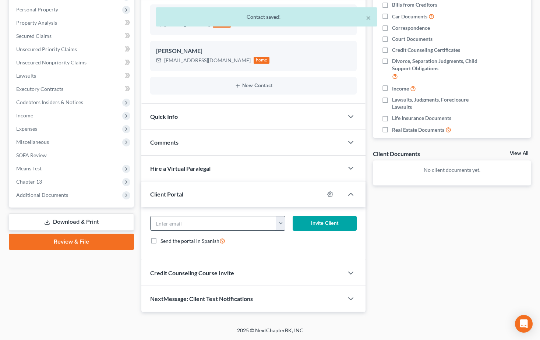
click at [181, 223] on input "email" at bounding box center [214, 224] width 126 height 14
paste input "[EMAIL_ADDRESS][DOMAIN_NAME]"
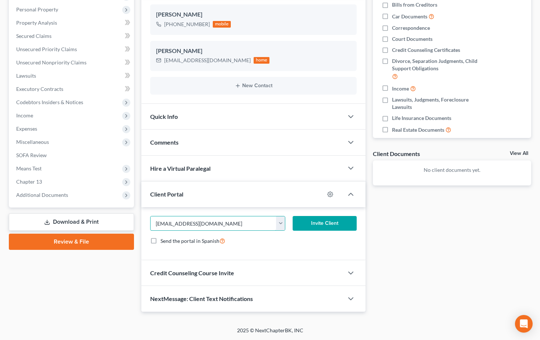
type input "[EMAIL_ADDRESS][DOMAIN_NAME]"
click at [311, 223] on button "Invite Client" at bounding box center [325, 223] width 64 height 15
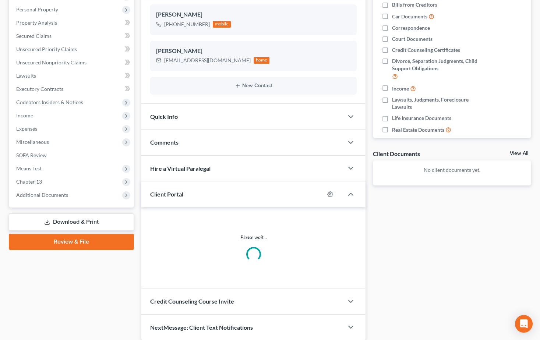
scroll to position [120, 0]
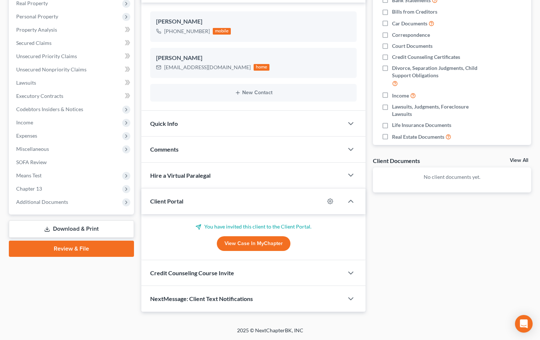
click at [192, 152] on div "Comments" at bounding box center [242, 149] width 203 height 25
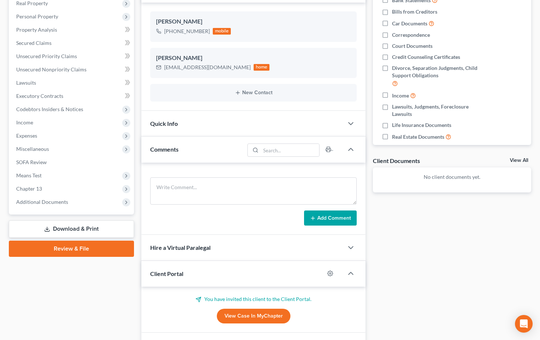
scroll to position [127, 0]
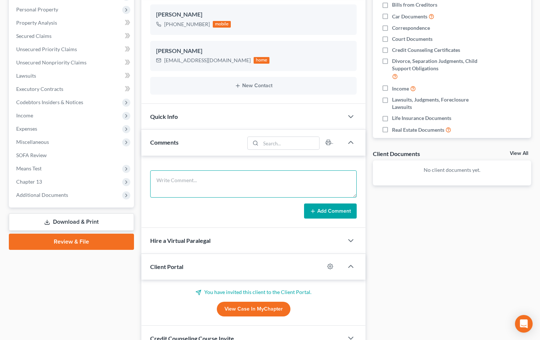
click at [190, 178] on textarea at bounding box center [253, 184] width 207 height 27
paste textarea "Hi [PERSON_NAME], Attached is he flyer for taking the credit counseling class t…"
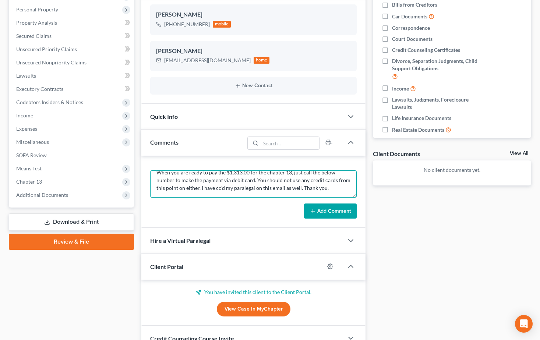
type textarea "Hi [PERSON_NAME], Attached is he flyer for taking the credit counseling class t…"
click at [329, 212] on button "Add Comment" at bounding box center [330, 211] width 53 height 15
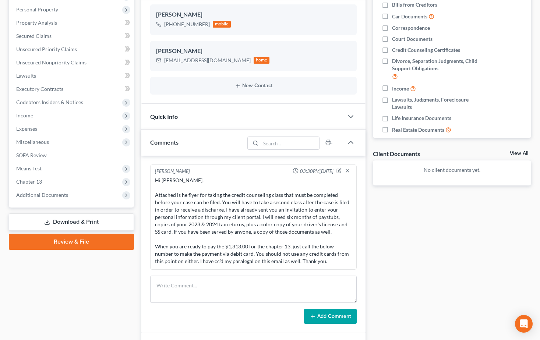
scroll to position [0, 0]
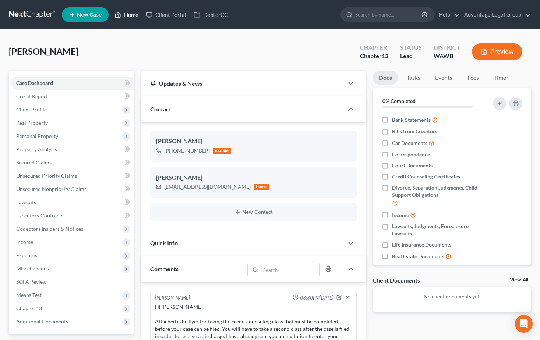
click at [137, 13] on link "Home" at bounding box center [126, 14] width 31 height 13
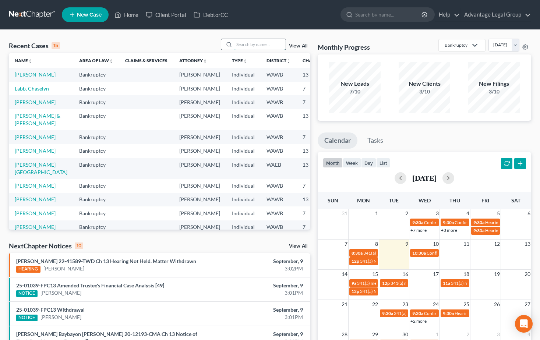
click at [256, 43] on input "search" at bounding box center [260, 44] width 52 height 11
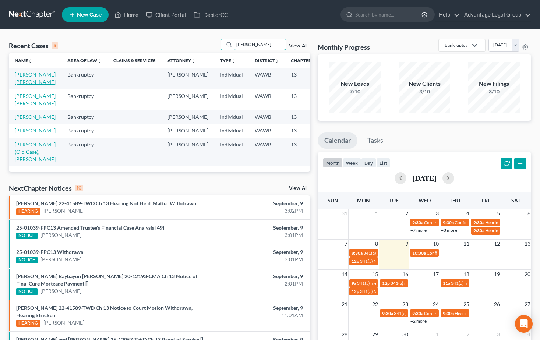
type input "[PERSON_NAME]"
click at [19, 83] on link "[PERSON_NAME] [PERSON_NAME]" at bounding box center [35, 78] width 41 height 14
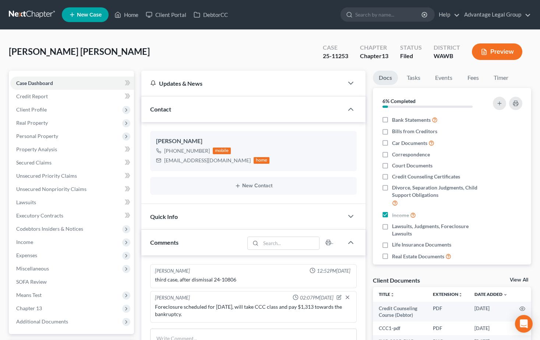
scroll to position [37, 0]
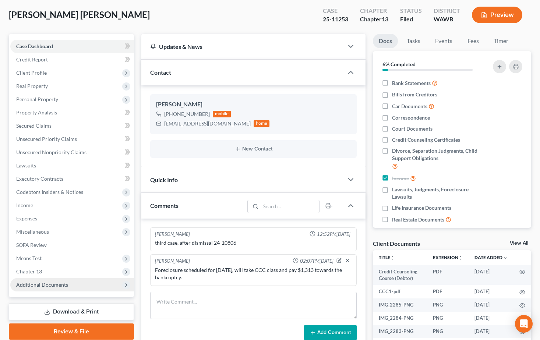
click at [48, 282] on span "Additional Documents" at bounding box center [42, 285] width 52 height 6
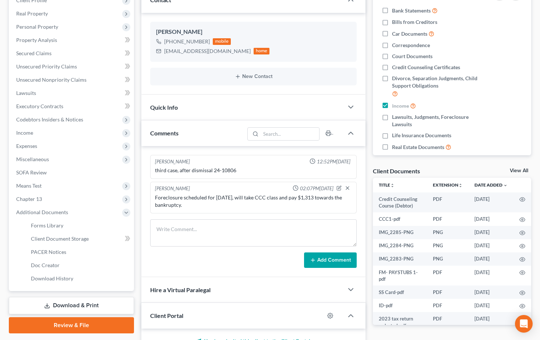
scroll to position [111, 0]
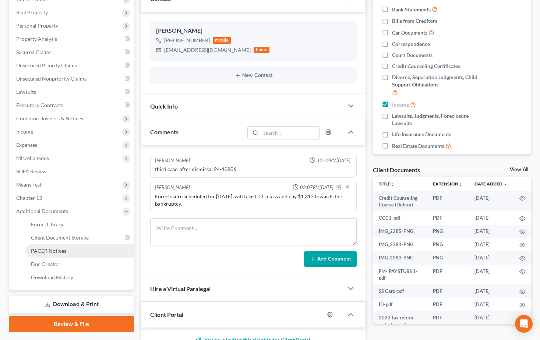
click at [45, 250] on span "PACER Notices" at bounding box center [48, 251] width 35 height 6
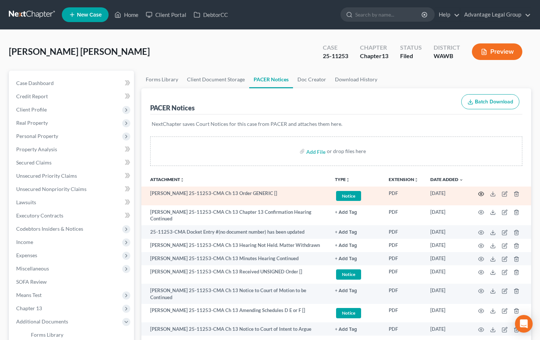
click at [482, 193] on icon "button" at bounding box center [481, 194] width 6 height 6
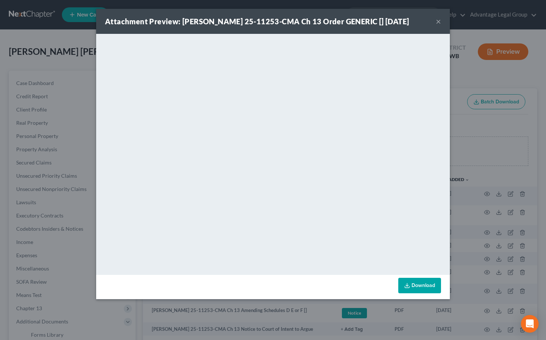
click at [438, 25] on button "×" at bounding box center [438, 21] width 5 height 9
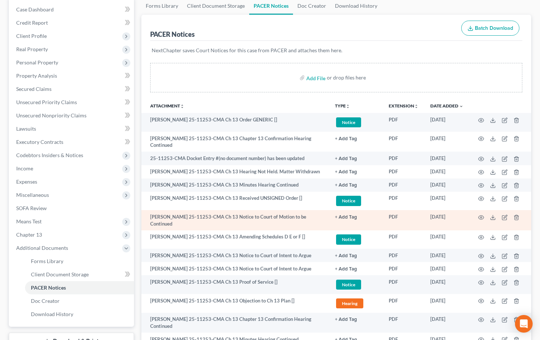
scroll to position [111, 0]
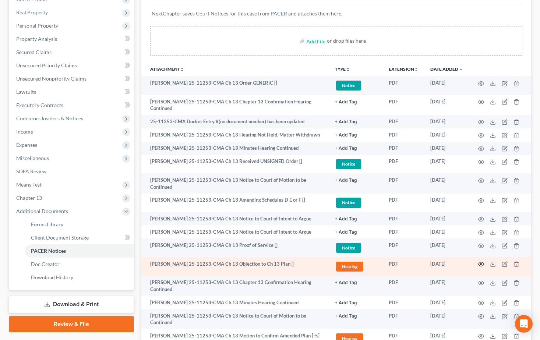
click at [478, 267] on icon "button" at bounding box center [481, 265] width 6 height 6
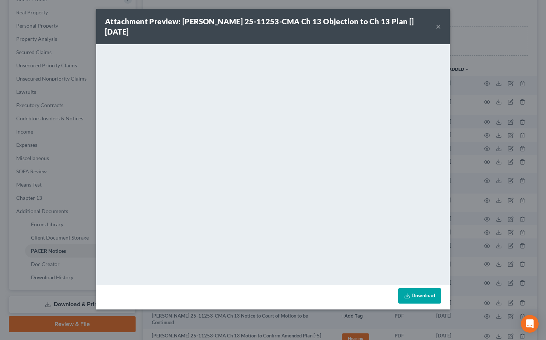
click at [437, 25] on button "×" at bounding box center [438, 26] width 5 height 9
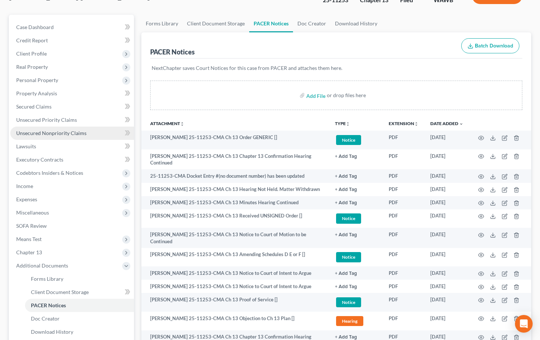
scroll to position [0, 0]
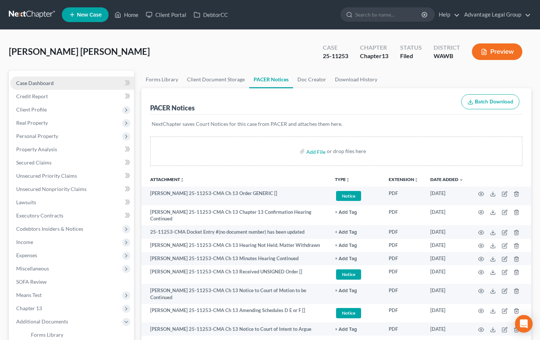
click at [41, 86] on span "Case Dashboard" at bounding box center [35, 83] width 38 height 6
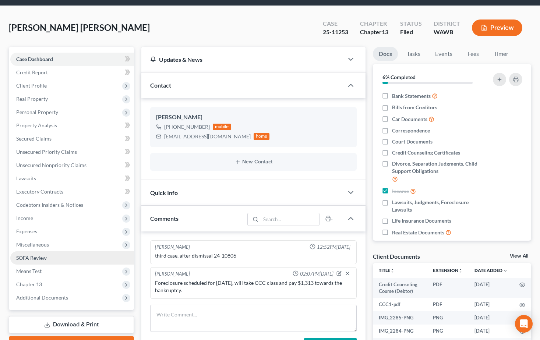
scroll to position [37, 0]
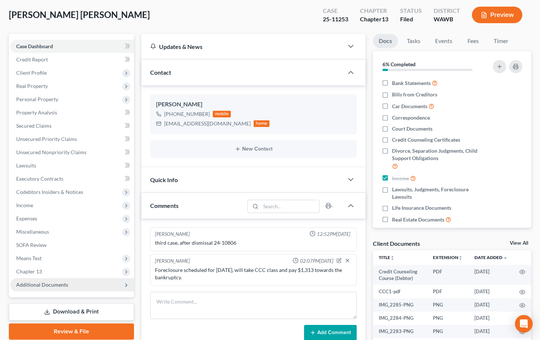
click at [50, 285] on span "Additional Documents" at bounding box center [42, 285] width 52 height 6
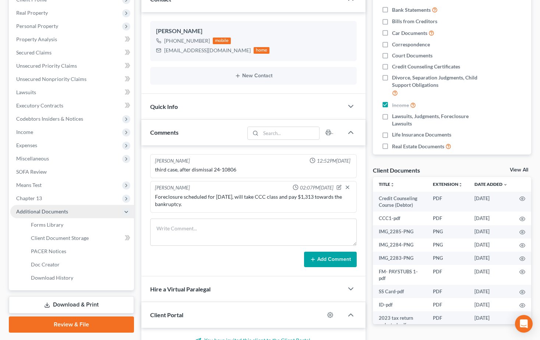
scroll to position [111, 0]
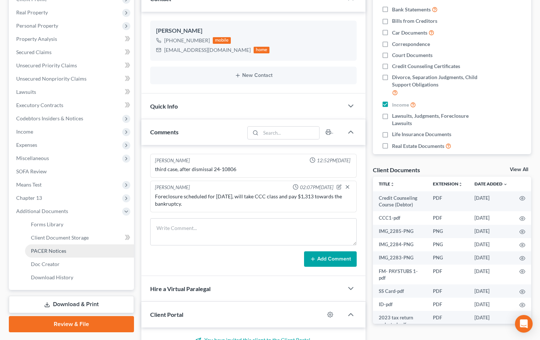
click at [57, 249] on span "PACER Notices" at bounding box center [48, 251] width 35 height 6
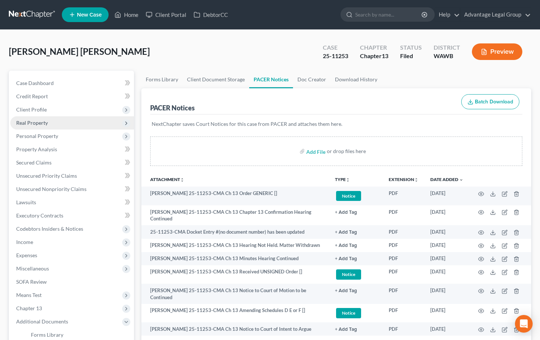
click at [40, 123] on span "Real Property" at bounding box center [32, 123] width 32 height 6
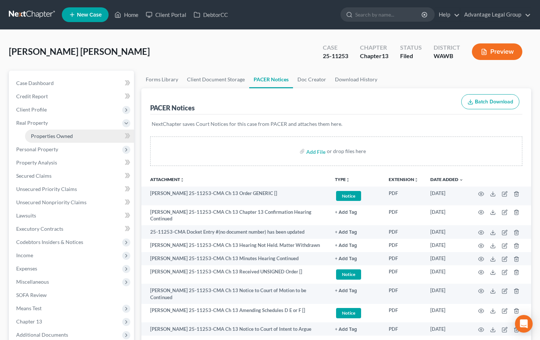
click at [56, 139] on span "Properties Owned" at bounding box center [52, 136] width 42 height 6
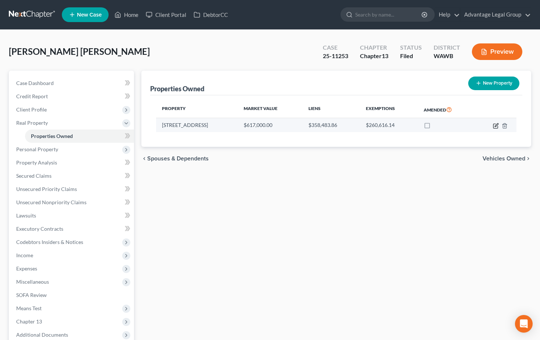
click at [494, 125] on icon "button" at bounding box center [496, 126] width 4 height 4
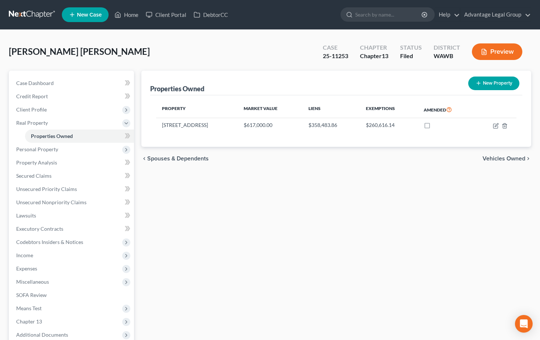
select select "50"
select select "16"
select select "0"
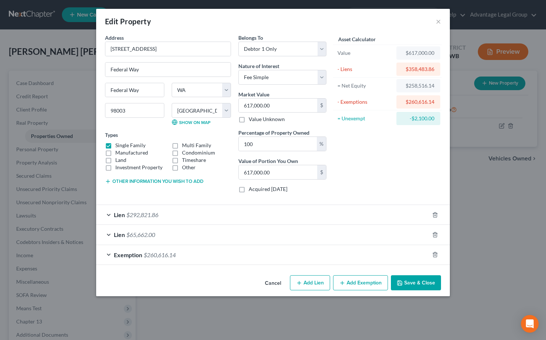
click at [413, 285] on button "Save & Close" at bounding box center [416, 283] width 50 height 15
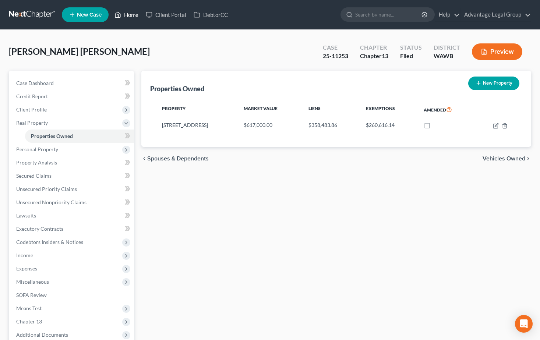
drag, startPoint x: 126, startPoint y: 14, endPoint x: 149, endPoint y: 36, distance: 31.8
click at [126, 14] on link "Home" at bounding box center [126, 14] width 31 height 13
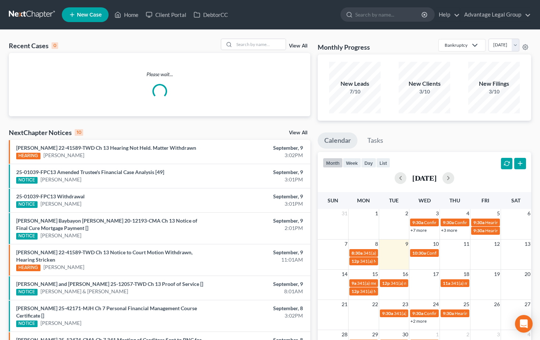
click at [80, 19] on link "New Case" at bounding box center [85, 14] width 47 height 15
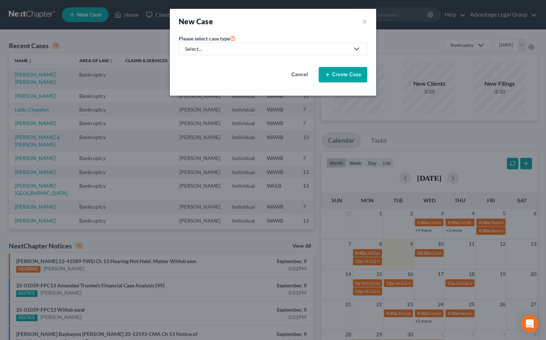
click at [358, 48] on icon at bounding box center [356, 49] width 9 height 9
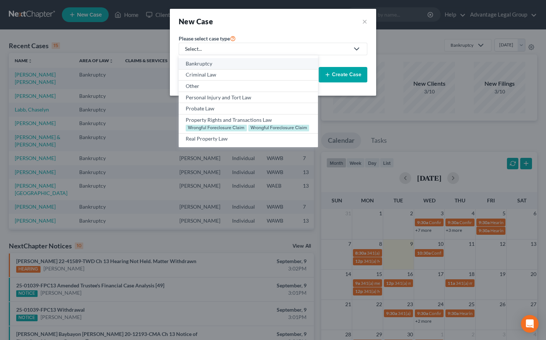
click at [216, 65] on div "Bankruptcy" at bounding box center [248, 63] width 125 height 7
select select "87"
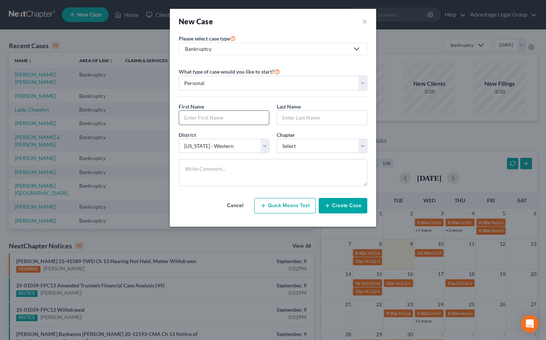
click at [229, 117] on input "text" at bounding box center [224, 118] width 90 height 14
type input "[PERSON_NAME]"
click at [365, 142] on select "Select 7 11 12 13" at bounding box center [322, 146] width 91 height 15
select select "0"
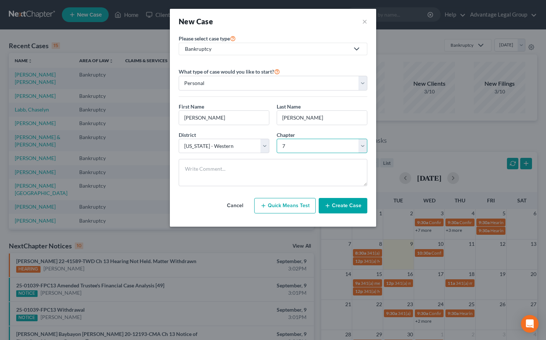
click at [277, 139] on select "Select 7 11 12 13" at bounding box center [322, 146] width 91 height 15
click at [262, 147] on select "Select [US_STATE] - [GEOGRAPHIC_DATA] [US_STATE] - [GEOGRAPHIC_DATA][US_STATE] …" at bounding box center [224, 146] width 91 height 15
select select "86"
click at [179, 139] on select "Select [US_STATE] - [GEOGRAPHIC_DATA] [US_STATE] - [GEOGRAPHIC_DATA][US_STATE] …" at bounding box center [224, 146] width 91 height 15
click at [332, 204] on button "Create Case" at bounding box center [343, 205] width 49 height 15
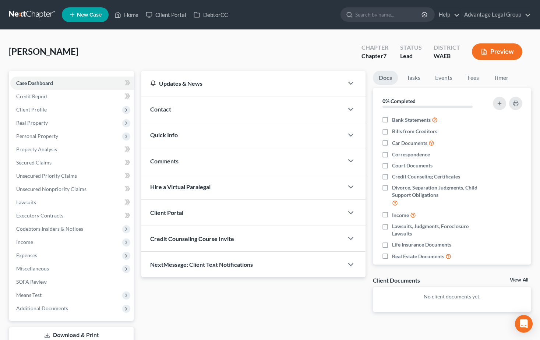
click at [165, 111] on span "Contact" at bounding box center [160, 109] width 21 height 7
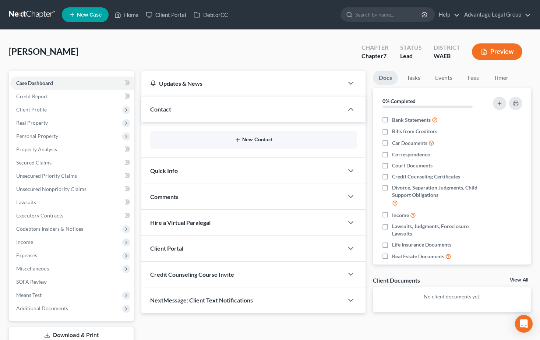
click at [264, 141] on button "New Contact" at bounding box center [253, 140] width 195 height 6
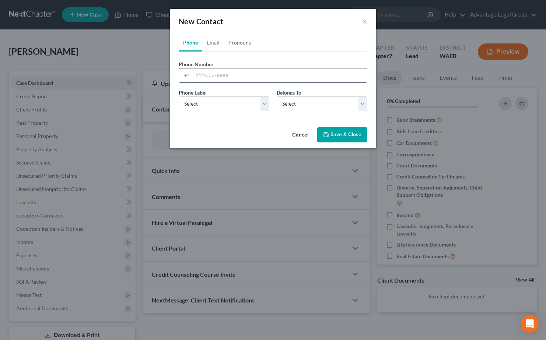
click at [204, 76] on input "tel" at bounding box center [280, 76] width 174 height 14
paste input "3346953955"
type input "3346953955"
drag, startPoint x: 264, startPoint y: 105, endPoint x: 252, endPoint y: 112, distance: 14.4
click at [264, 105] on select "Select Mobile Home Work Other" at bounding box center [224, 104] width 91 height 15
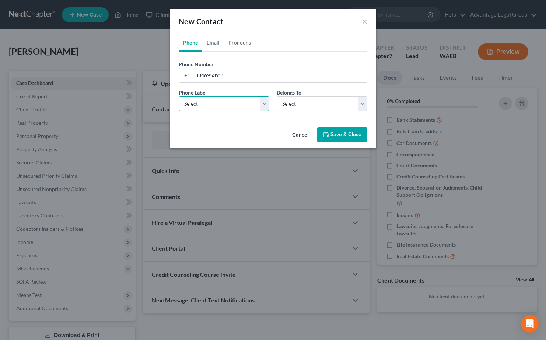
select select "0"
click at [179, 97] on select "Select Mobile Home Work Other" at bounding box center [224, 104] width 91 height 15
drag, startPoint x: 364, startPoint y: 104, endPoint x: 362, endPoint y: 112, distance: 8.4
click at [364, 104] on select "Select Client Other" at bounding box center [322, 104] width 91 height 15
select select "0"
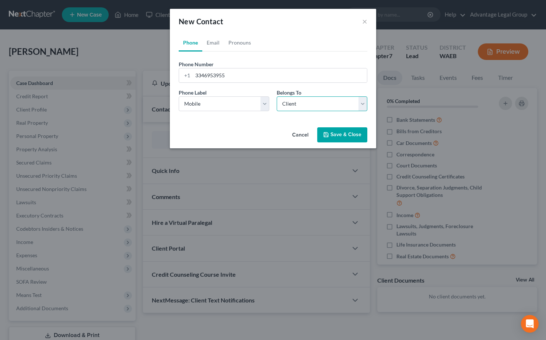
click at [277, 97] on select "Select Client Other" at bounding box center [322, 104] width 91 height 15
click at [340, 134] on button "Save & Close" at bounding box center [342, 134] width 50 height 15
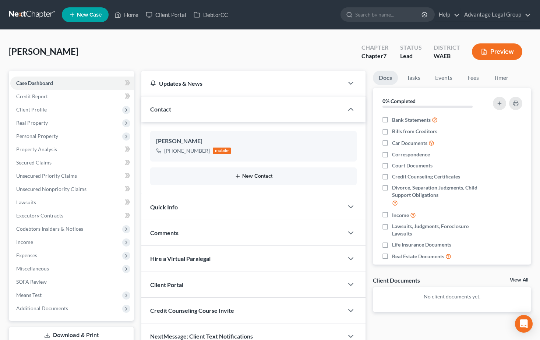
click at [257, 173] on button "New Contact" at bounding box center [253, 176] width 195 height 6
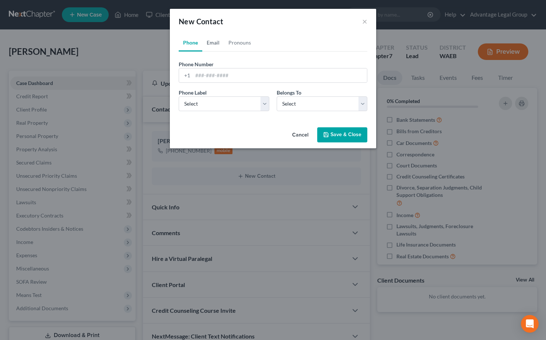
click at [214, 42] on link "Email" at bounding box center [213, 43] width 22 height 18
click at [209, 74] on input "email" at bounding box center [280, 76] width 174 height 14
paste input "[EMAIL_ADDRESS][DOMAIN_NAME]"
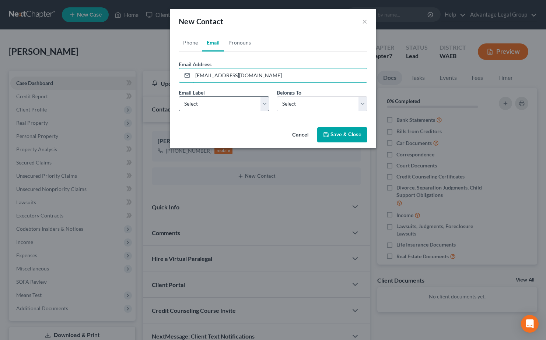
type input "[EMAIL_ADDRESS][DOMAIN_NAME]"
drag, startPoint x: 262, startPoint y: 106, endPoint x: 250, endPoint y: 112, distance: 13.0
click at [262, 106] on select "Select Home Work Other" at bounding box center [224, 104] width 91 height 15
select select "0"
click at [179, 97] on select "Select Home Work Other" at bounding box center [224, 104] width 91 height 15
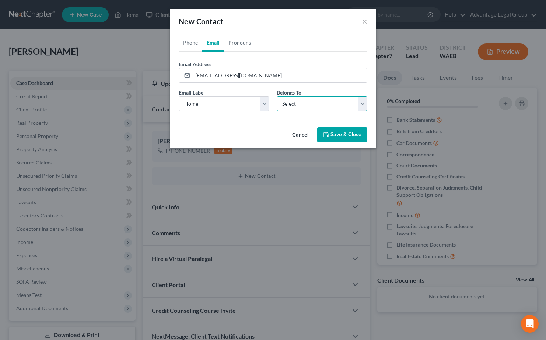
drag, startPoint x: 364, startPoint y: 106, endPoint x: 334, endPoint y: 112, distance: 30.6
click at [364, 106] on select "Select Client Other" at bounding box center [322, 104] width 91 height 15
select select "0"
click at [277, 97] on select "Select Client Other" at bounding box center [322, 104] width 91 height 15
click at [341, 133] on button "Save & Close" at bounding box center [342, 134] width 50 height 15
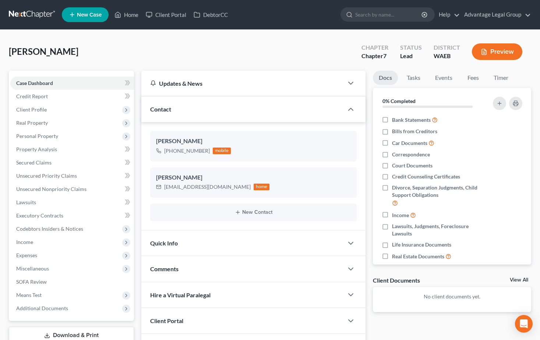
drag, startPoint x: 172, startPoint y: 266, endPoint x: 195, endPoint y: 270, distance: 22.7
click at [172, 266] on span "Comments" at bounding box center [164, 269] width 28 height 7
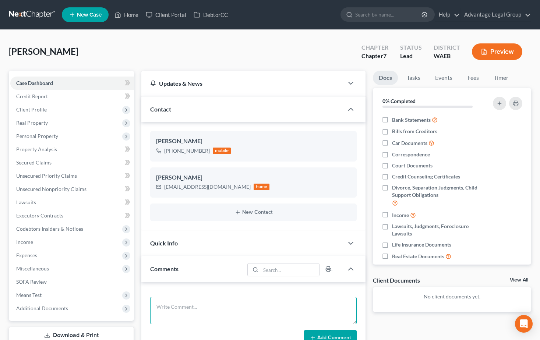
click at [186, 305] on textarea at bounding box center [253, 310] width 207 height 27
paste textarea "Hi [PERSON_NAME], Attached is the flyer for the class that you need to take, Yo…"
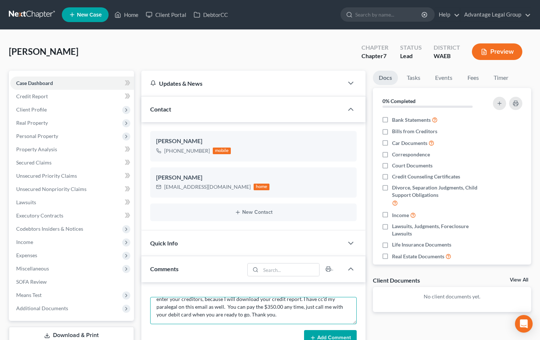
type textarea "Hi [PERSON_NAME], Attached is the flyer for the class that you need to take, Yo…"
click at [334, 336] on button "Add Comment" at bounding box center [330, 337] width 53 height 15
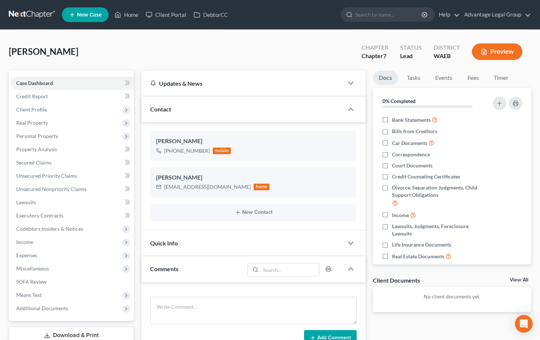
scroll to position [0, 0]
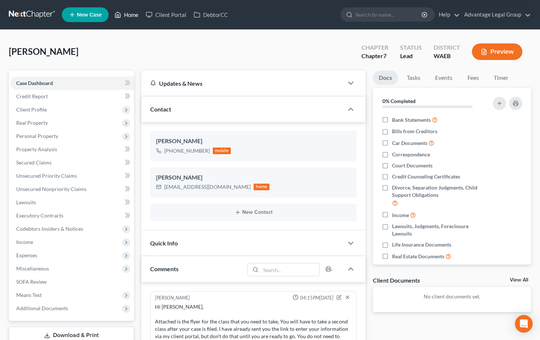
click at [133, 17] on link "Home" at bounding box center [126, 14] width 31 height 13
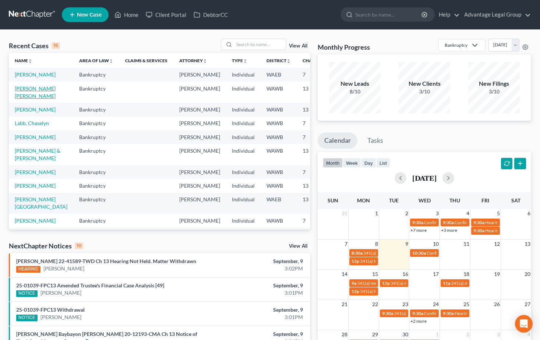
click at [30, 99] on link "[PERSON_NAME] [PERSON_NAME]" at bounding box center [35, 92] width 41 height 14
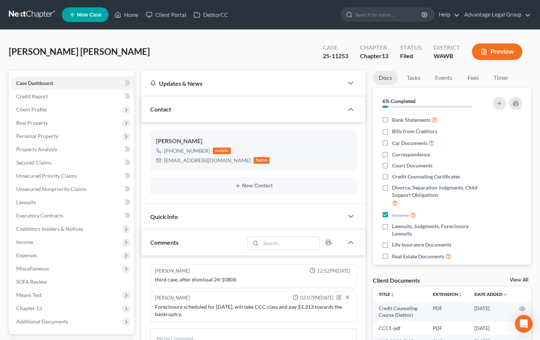
scroll to position [393, 0]
click at [92, 13] on span "New Case" at bounding box center [89, 15] width 25 height 6
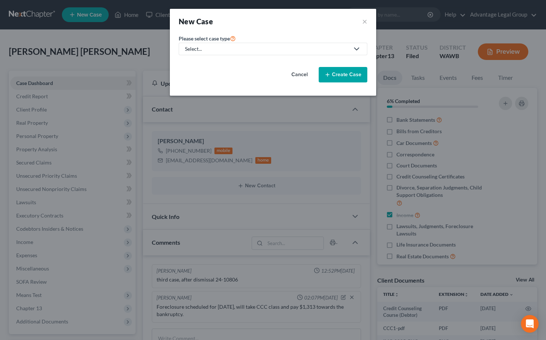
click at [356, 48] on icon at bounding box center [356, 49] width 9 height 9
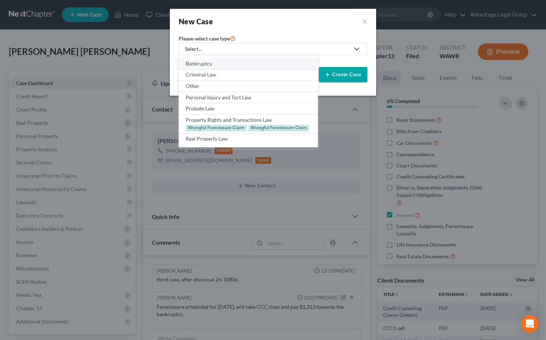
drag, startPoint x: 218, startPoint y: 64, endPoint x: 371, endPoint y: 138, distance: 169.5
click at [218, 64] on div "Bankruptcy" at bounding box center [248, 63] width 125 height 7
select select "87"
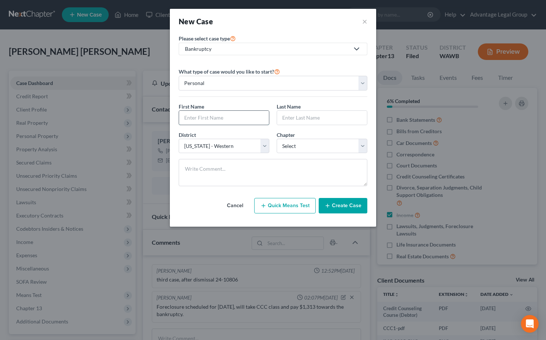
click at [221, 116] on input "text" at bounding box center [224, 118] width 90 height 14
type input "April"
type input "[PERSON_NAME]"
drag, startPoint x: 364, startPoint y: 146, endPoint x: 333, endPoint y: 154, distance: 32.1
click at [364, 146] on select "Select 7 11 12 13" at bounding box center [322, 146] width 91 height 15
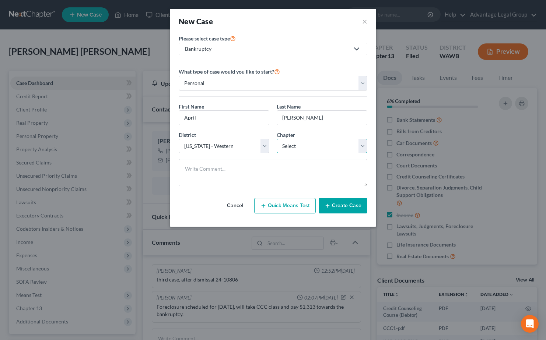
select select "0"
click at [277, 139] on select "Select 7 11 12 13" at bounding box center [322, 146] width 91 height 15
click at [348, 207] on button "Create Case" at bounding box center [343, 205] width 49 height 15
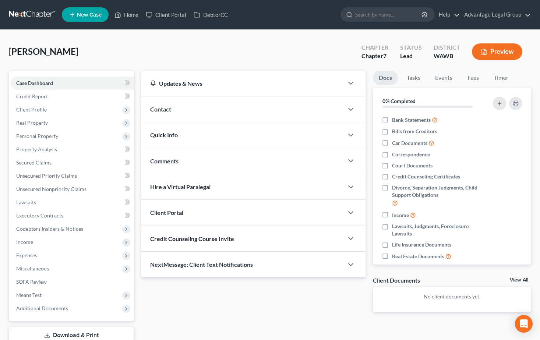
click at [164, 111] on span "Contact" at bounding box center [160, 109] width 21 height 7
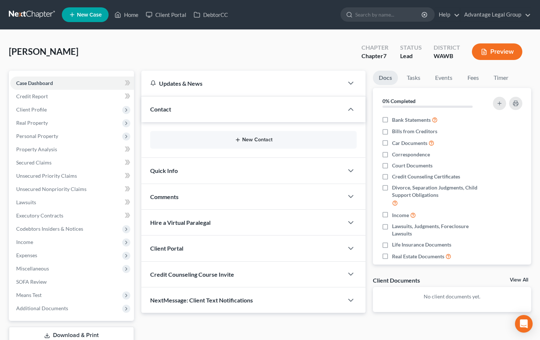
click at [257, 138] on button "New Contact" at bounding box center [253, 140] width 195 height 6
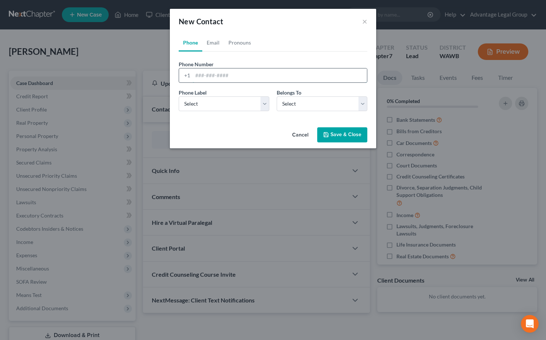
click at [214, 77] on input "tel" at bounding box center [280, 76] width 174 height 14
paste input "4254996222"
type input "4254996222"
drag, startPoint x: 267, startPoint y: 101, endPoint x: 227, endPoint y: 111, distance: 41.4
click at [267, 101] on select "Select Mobile Home Work Other" at bounding box center [224, 104] width 91 height 15
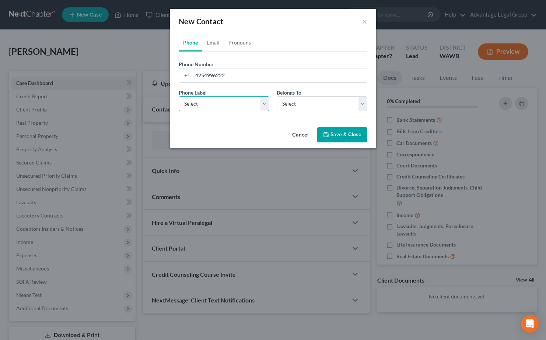
select select "0"
click at [179, 97] on select "Select Mobile Home Work Other" at bounding box center [224, 104] width 91 height 15
drag, startPoint x: 362, startPoint y: 105, endPoint x: 329, endPoint y: 112, distance: 33.7
click at [362, 105] on select "Select Client Other" at bounding box center [322, 104] width 91 height 15
select select "0"
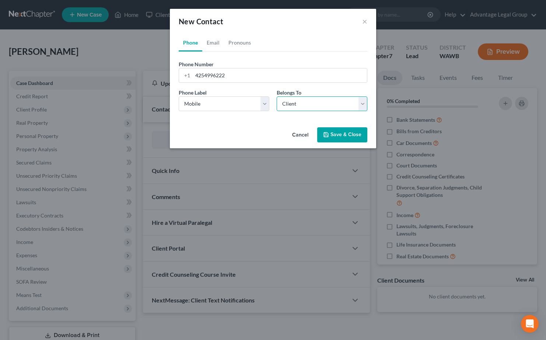
click at [277, 97] on select "Select Client Other" at bounding box center [322, 104] width 91 height 15
click at [341, 134] on button "Save & Close" at bounding box center [342, 134] width 50 height 15
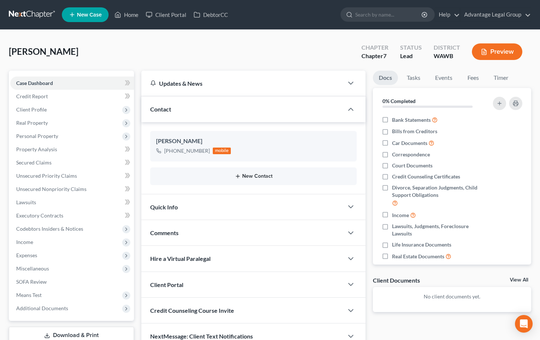
click at [252, 176] on button "New Contact" at bounding box center [253, 176] width 195 height 6
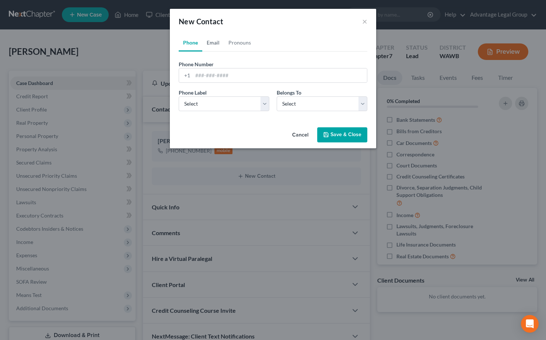
click at [214, 44] on link "Email" at bounding box center [213, 43] width 22 height 18
click at [214, 77] on input "email" at bounding box center [280, 76] width 174 height 14
paste input "[EMAIL_ADDRESS][DOMAIN_NAME]"
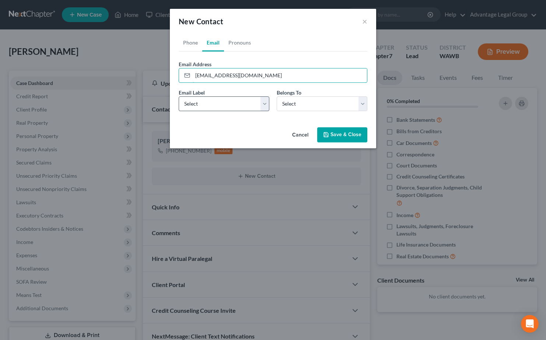
type input "[EMAIL_ADDRESS][DOMAIN_NAME]"
drag, startPoint x: 264, startPoint y: 103, endPoint x: 246, endPoint y: 112, distance: 19.9
click at [264, 103] on select "Select Home Work Other" at bounding box center [224, 104] width 91 height 15
select select "0"
click at [179, 97] on select "Select Home Work Other" at bounding box center [224, 104] width 91 height 15
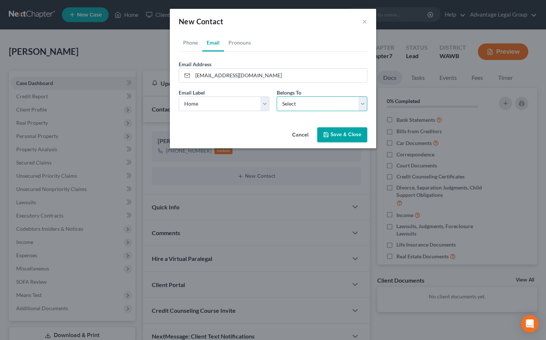
drag, startPoint x: 362, startPoint y: 105, endPoint x: 358, endPoint y: 112, distance: 8.2
click at [362, 105] on select "Select Client Other" at bounding box center [322, 104] width 91 height 15
select select "0"
click at [277, 97] on select "Select Client Other" at bounding box center [322, 104] width 91 height 15
click at [335, 137] on button "Save & Close" at bounding box center [342, 134] width 50 height 15
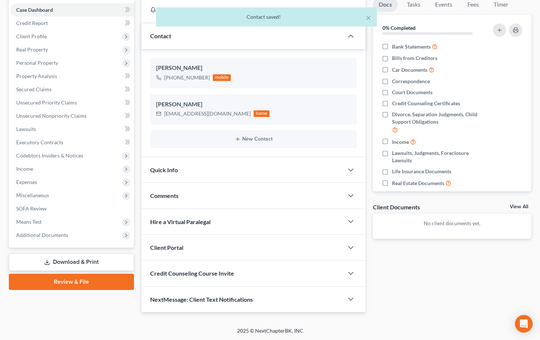
scroll to position [74, 0]
click at [189, 248] on div "Client Portal" at bounding box center [242, 247] width 203 height 25
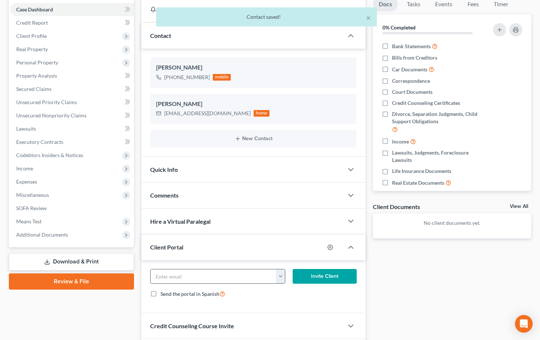
click at [188, 276] on input "email" at bounding box center [214, 277] width 126 height 14
paste input "[EMAIL_ADDRESS][DOMAIN_NAME]"
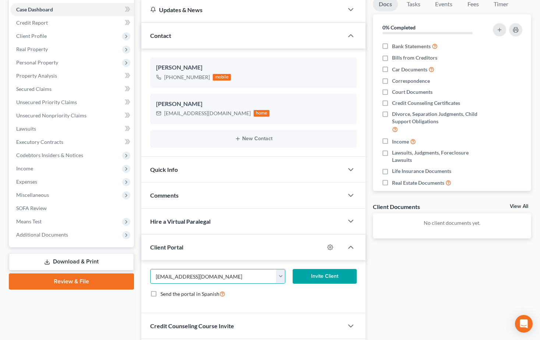
type input "[EMAIL_ADDRESS][DOMAIN_NAME]"
click at [322, 280] on button "Invite Client" at bounding box center [325, 276] width 64 height 15
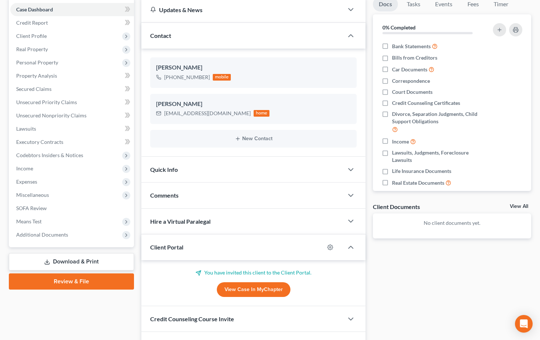
drag, startPoint x: 190, startPoint y: 193, endPoint x: 187, endPoint y: 196, distance: 3.9
click at [190, 193] on div "Comments" at bounding box center [242, 195] width 203 height 25
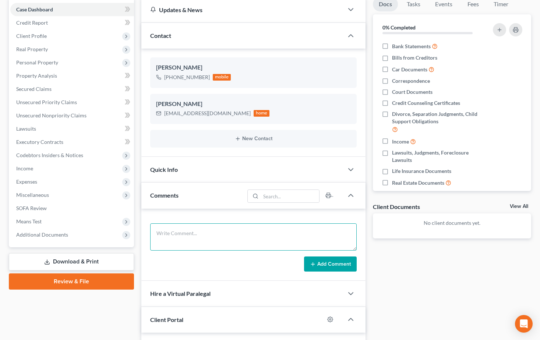
click at [185, 224] on textarea at bounding box center [253, 237] width 207 height 27
paste textarea "Hi April, Attached is the flyer for the class that you need to take, You will h…"
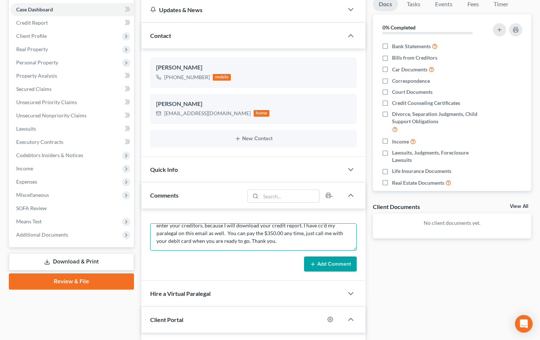
type textarea "Hi April, Attached is the flyer for the class that you need to take, You will h…"
click at [340, 265] on button "Add Comment" at bounding box center [330, 264] width 53 height 15
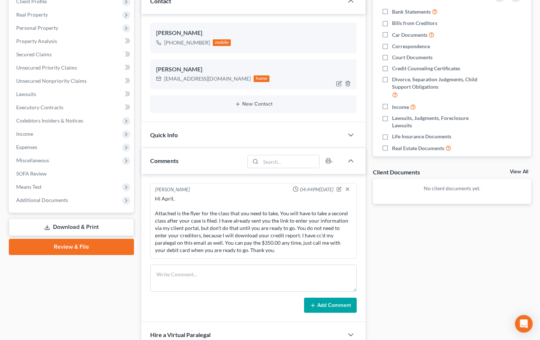
scroll to position [0, 0]
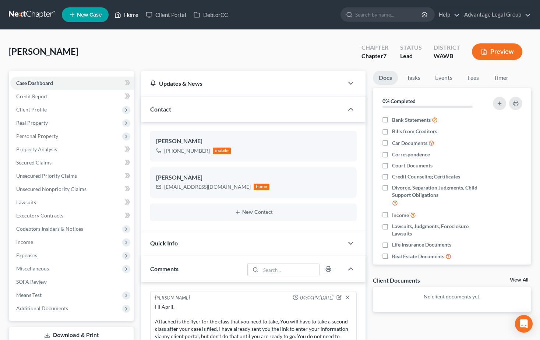
drag, startPoint x: 132, startPoint y: 13, endPoint x: 166, endPoint y: 59, distance: 57.2
click at [132, 13] on link "Home" at bounding box center [126, 14] width 31 height 13
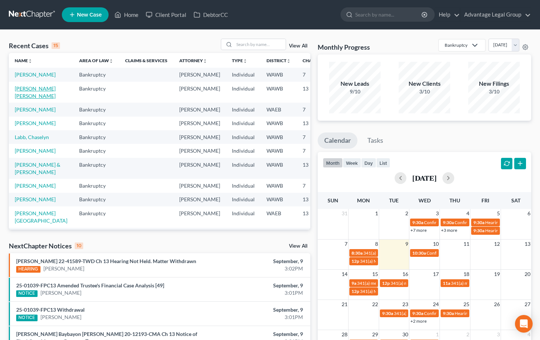
click at [22, 99] on link "[PERSON_NAME] [PERSON_NAME]" at bounding box center [35, 92] width 41 height 14
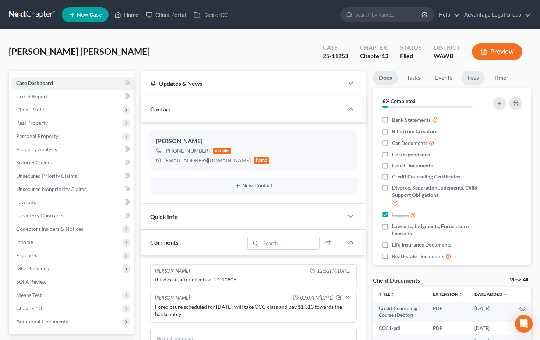
scroll to position [393, 0]
drag, startPoint x: 475, startPoint y: 76, endPoint x: 486, endPoint y: 150, distance: 74.5
click at [474, 76] on link "Fees" at bounding box center [474, 78] width 24 height 14
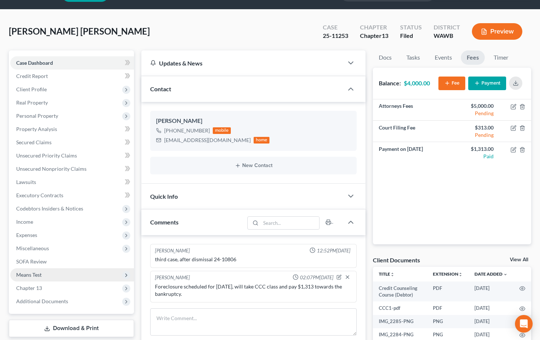
scroll to position [37, 0]
